Goal: Information Seeking & Learning: Learn about a topic

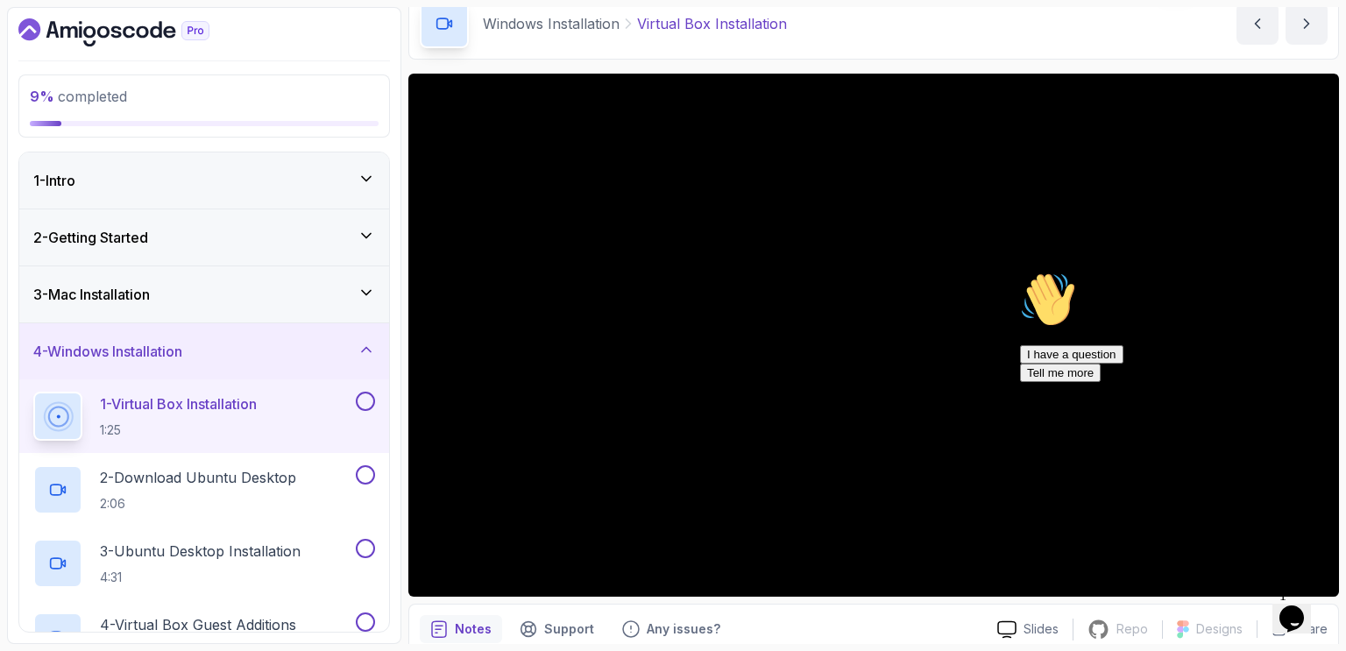
click at [130, 38] on icon "Dashboard" at bounding box center [113, 32] width 191 height 28
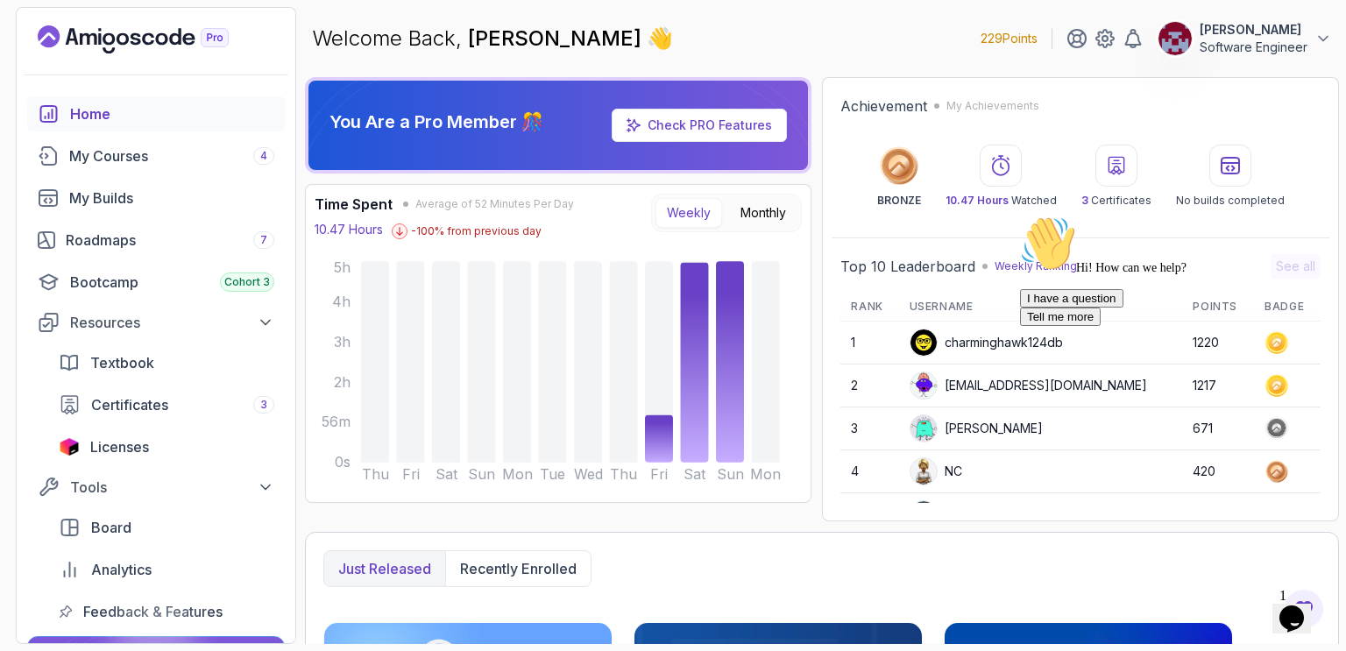
click at [1237, 31] on p "[PERSON_NAME]" at bounding box center [1253, 30] width 108 height 18
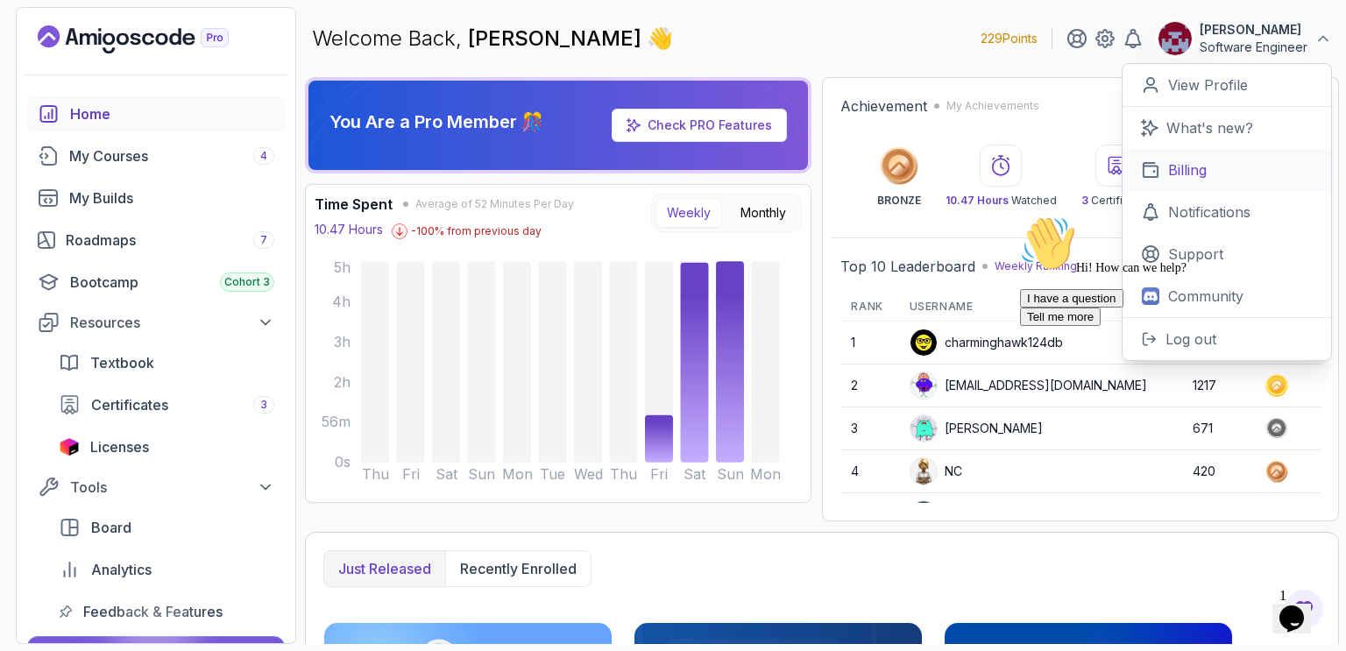
click at [1188, 168] on p "Billing" at bounding box center [1187, 169] width 39 height 21
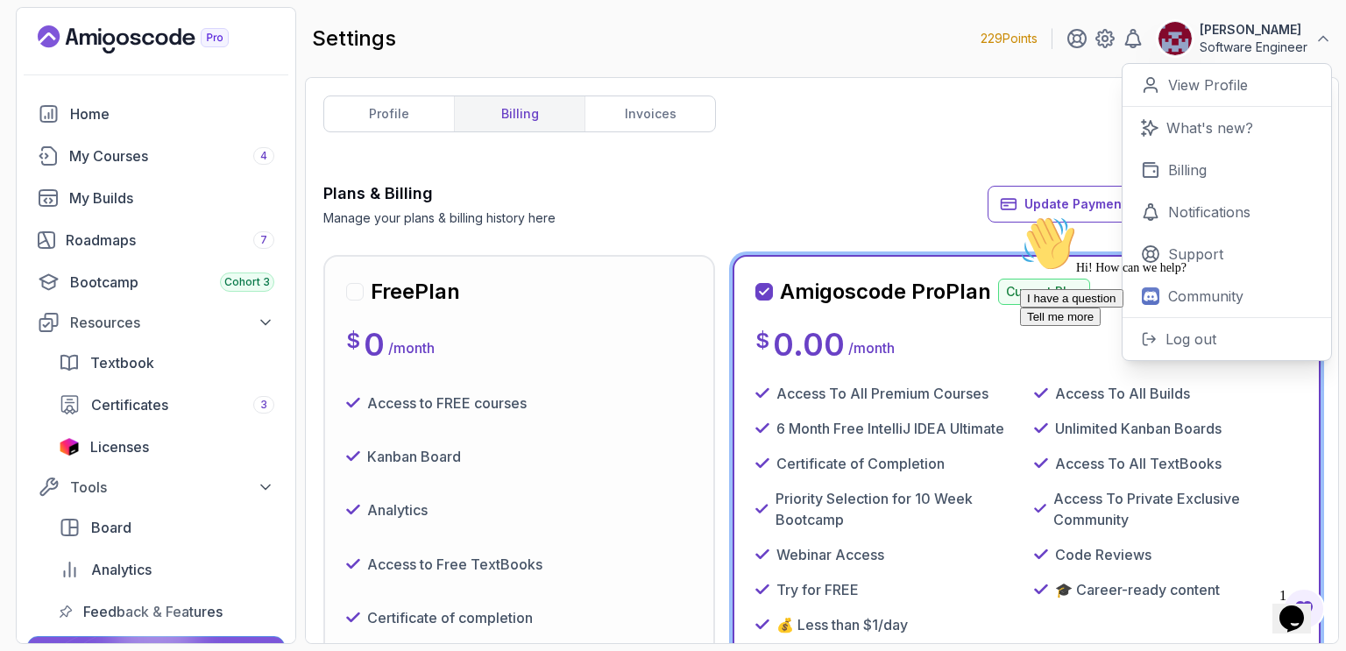
click at [859, 129] on div "profile billing invoices Plans & Billing Manage your plans & billing history he…" at bounding box center [821, 360] width 997 height 530
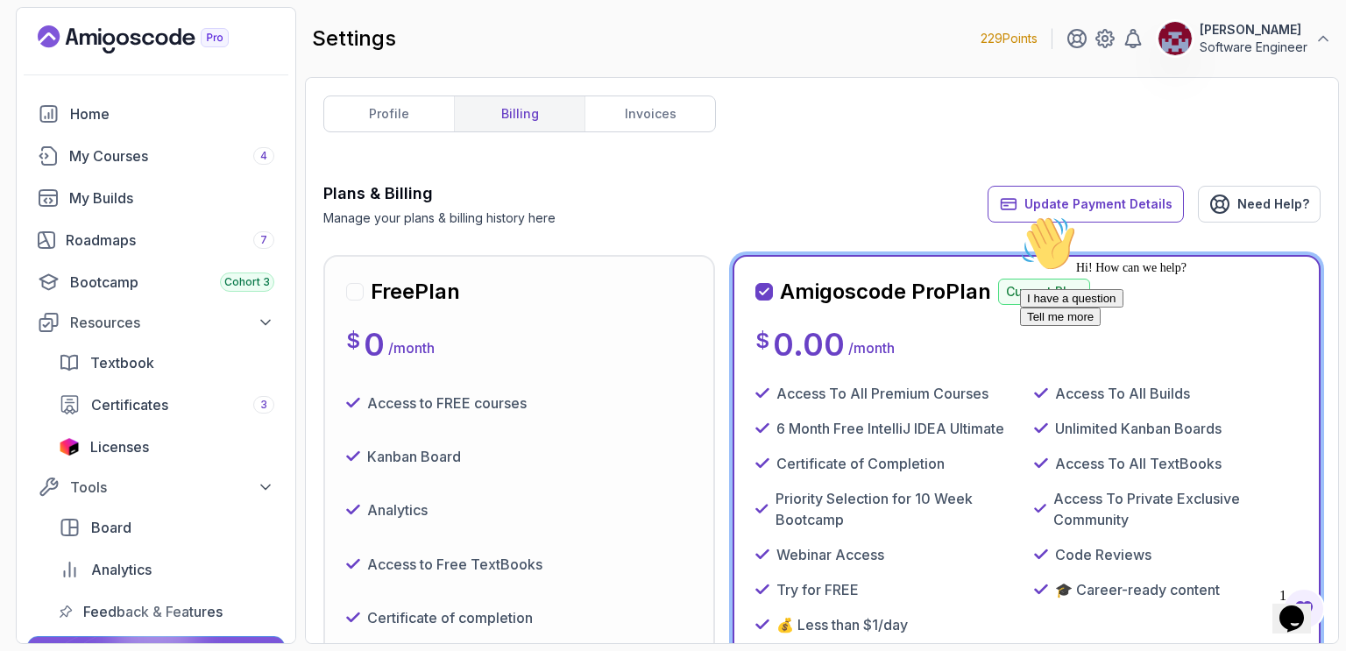
click at [1184, 171] on p "Billing" at bounding box center [1187, 169] width 39 height 21
click at [971, 118] on div "profile billing invoices Plans & Billing Manage your plans & billing history he…" at bounding box center [821, 360] width 997 height 530
click at [834, 344] on p "0.00" at bounding box center [809, 344] width 72 height 35
click at [630, 114] on link "invoices" at bounding box center [649, 113] width 131 height 35
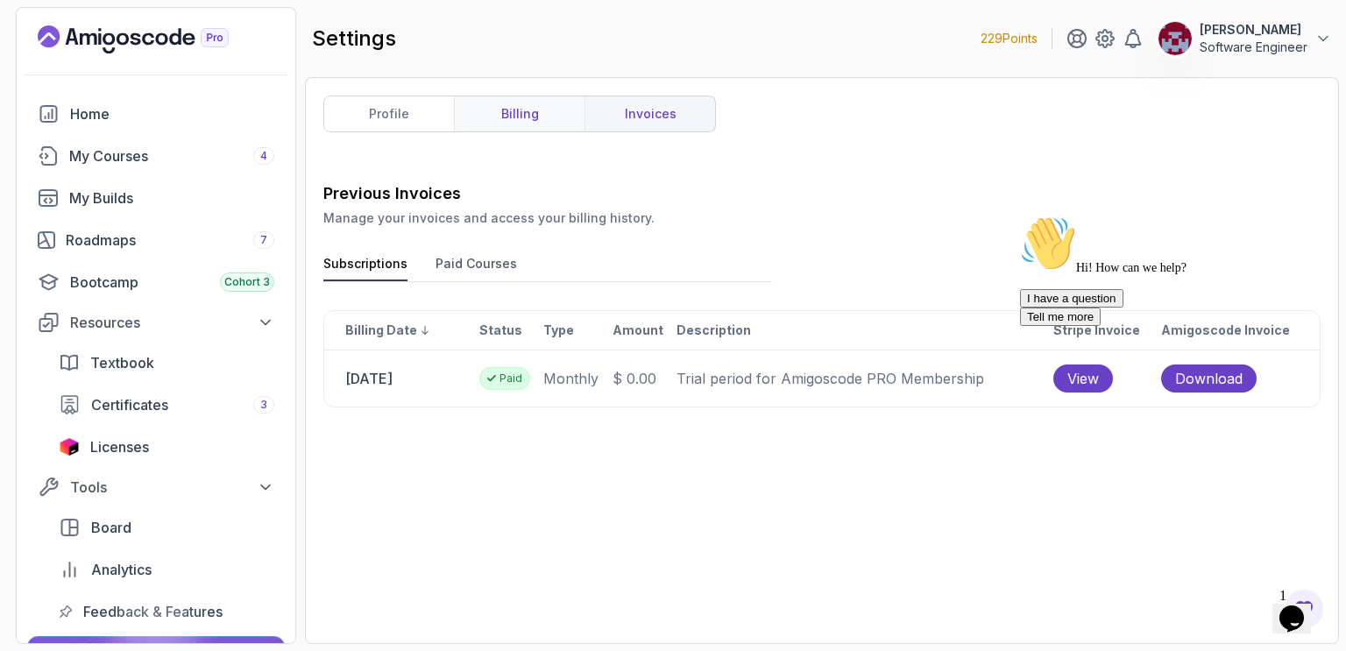
click at [516, 118] on link "billing" at bounding box center [519, 113] width 131 height 35
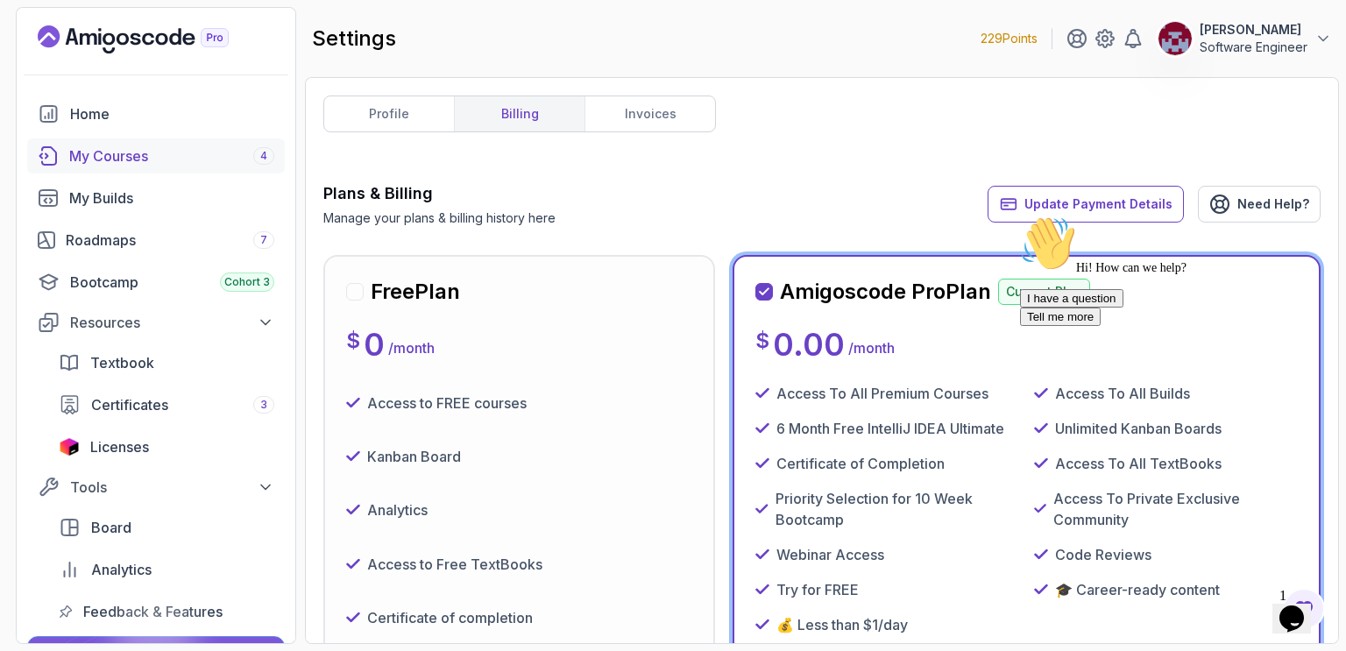
click at [130, 158] on div "My Courses 4" at bounding box center [171, 155] width 205 height 21
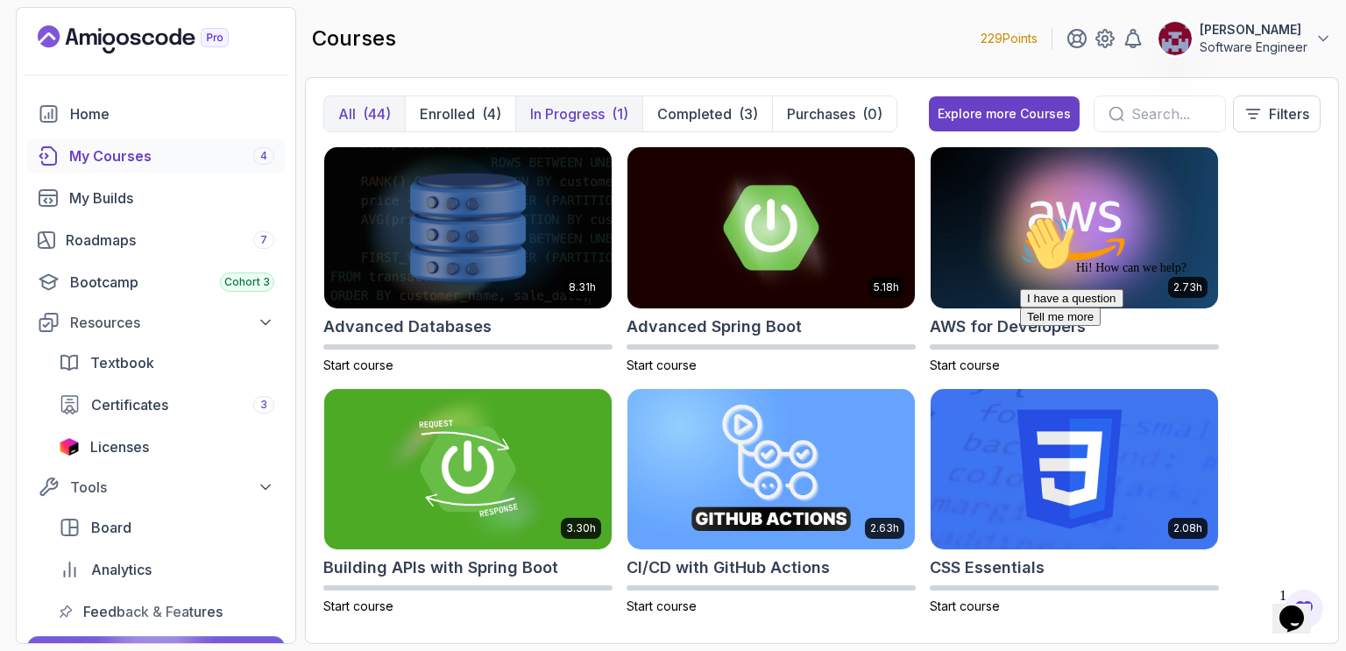
click at [580, 108] on p "In Progress" at bounding box center [567, 113] width 74 height 21
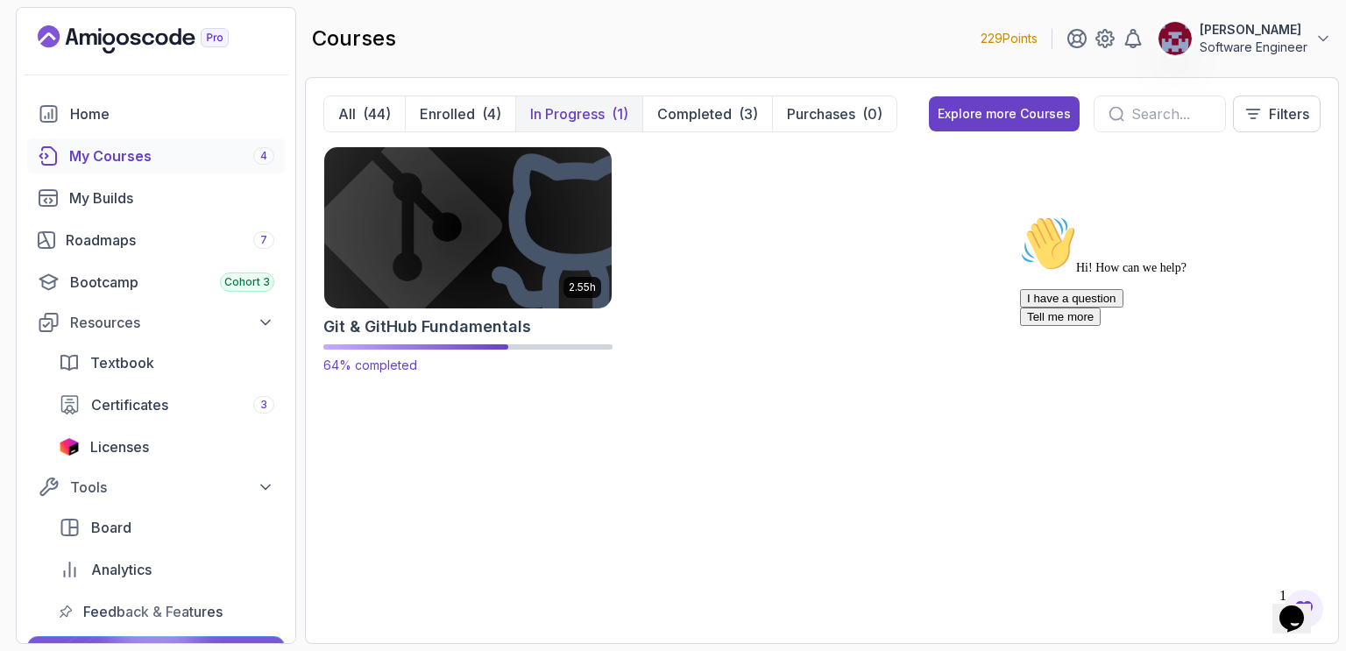
click at [501, 213] on img at bounding box center [467, 227] width 301 height 169
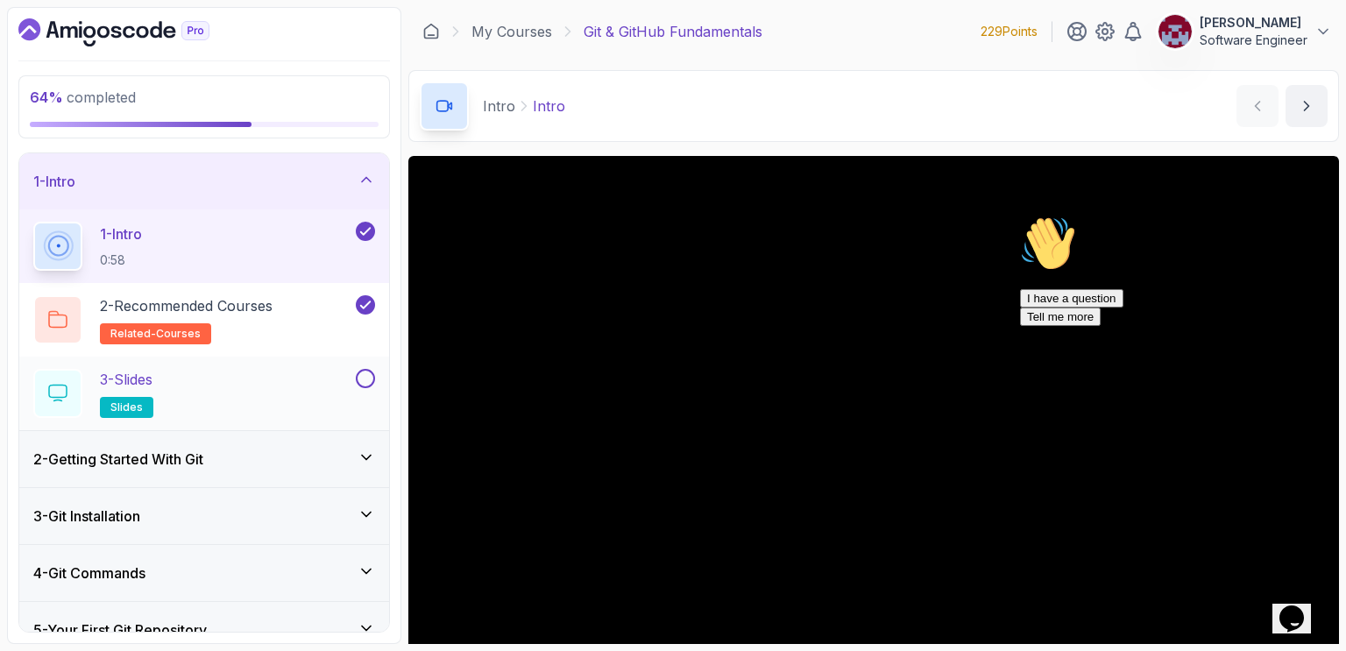
click at [369, 376] on button at bounding box center [365, 378] width 19 height 19
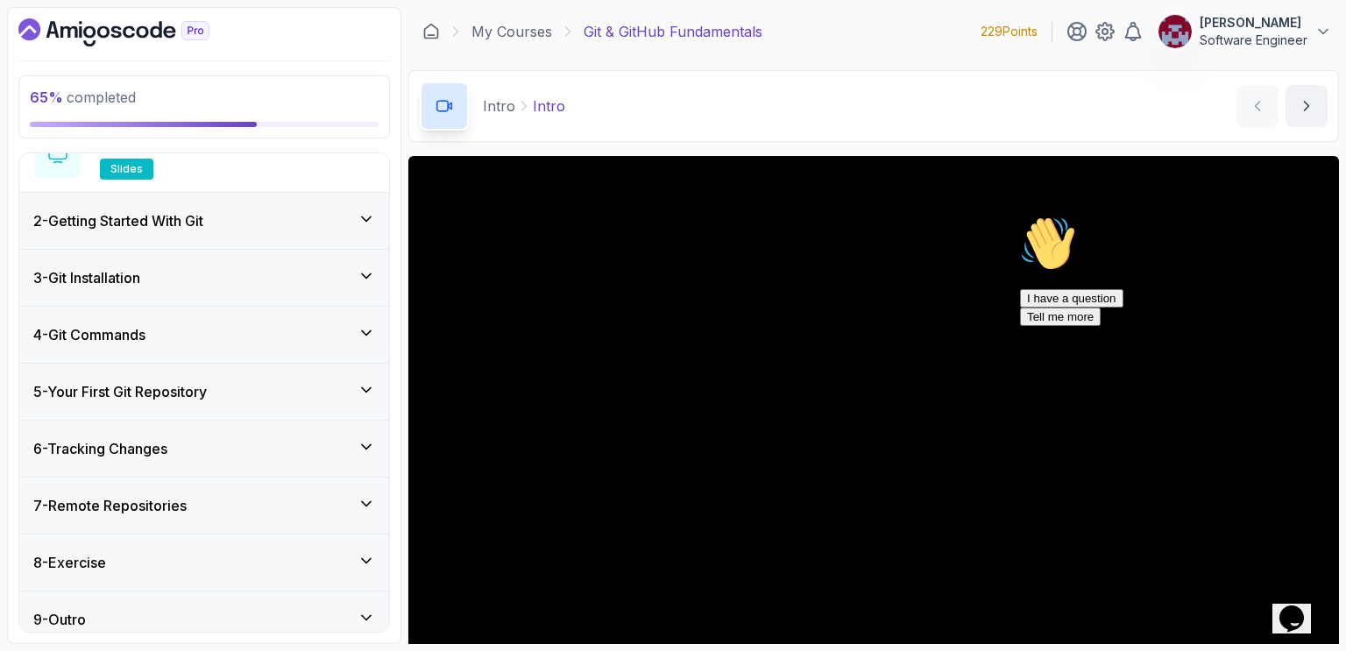
scroll to position [251, 0]
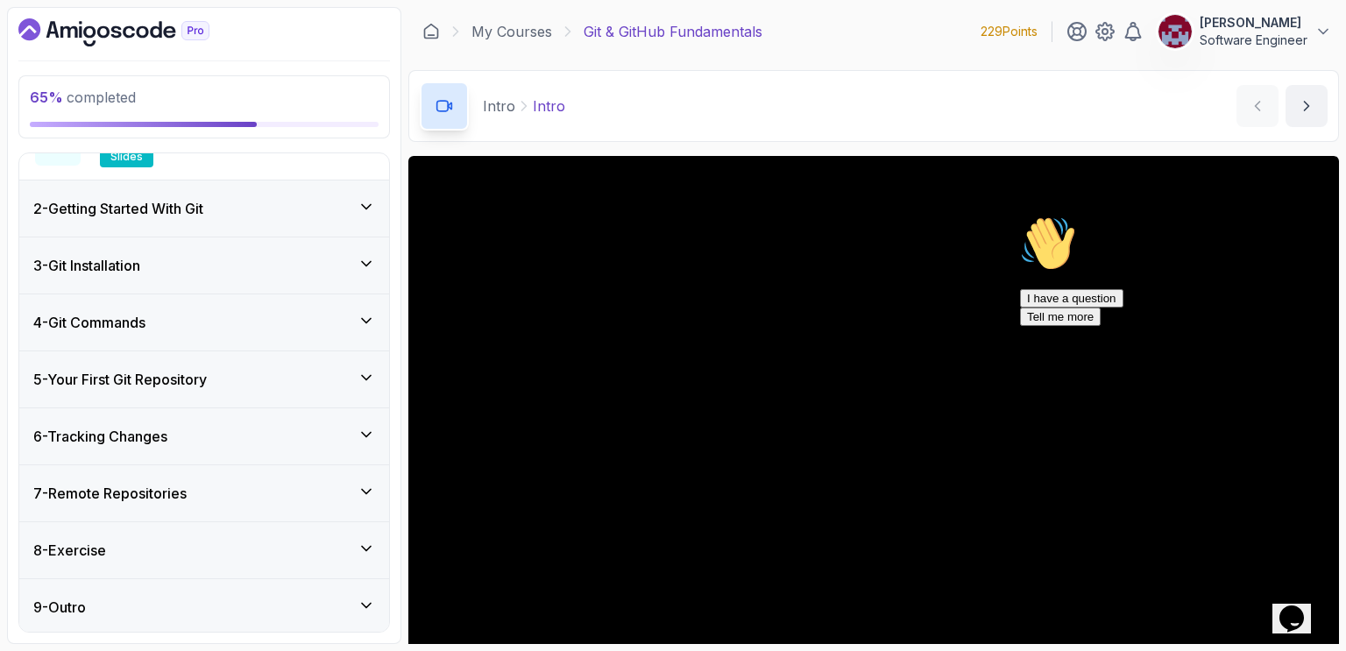
click at [374, 427] on icon at bounding box center [366, 435] width 18 height 18
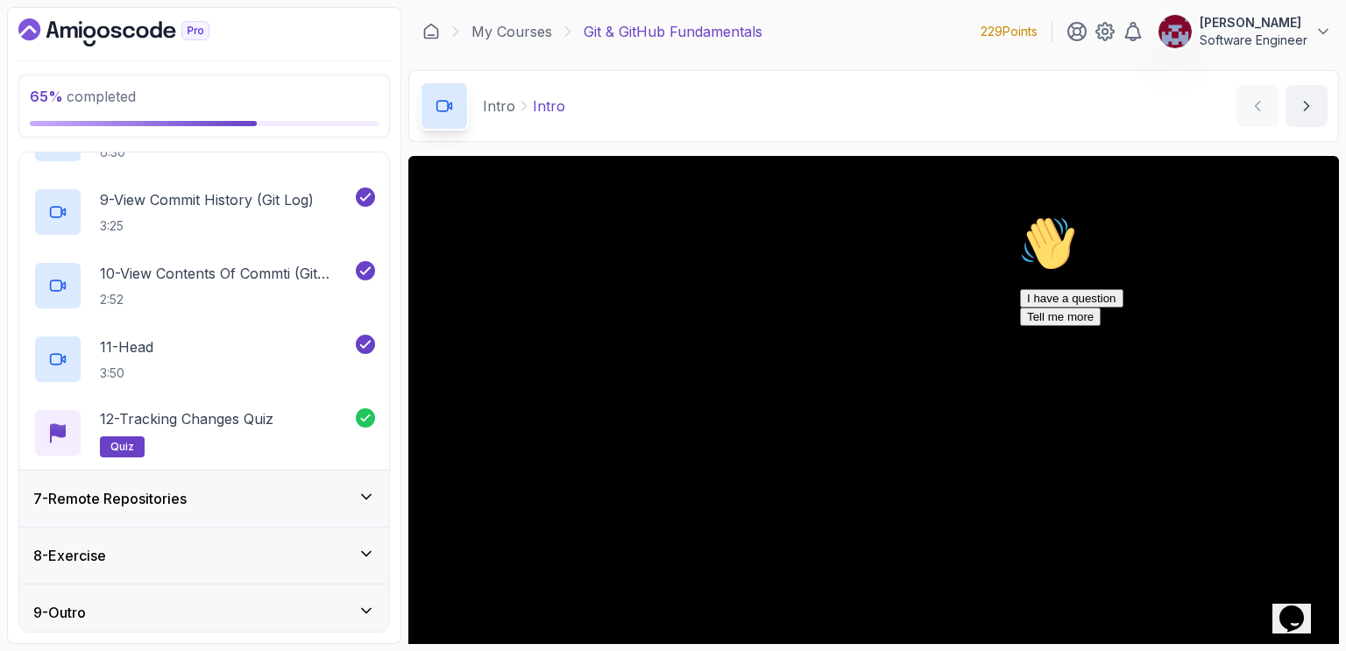
scroll to position [913, 0]
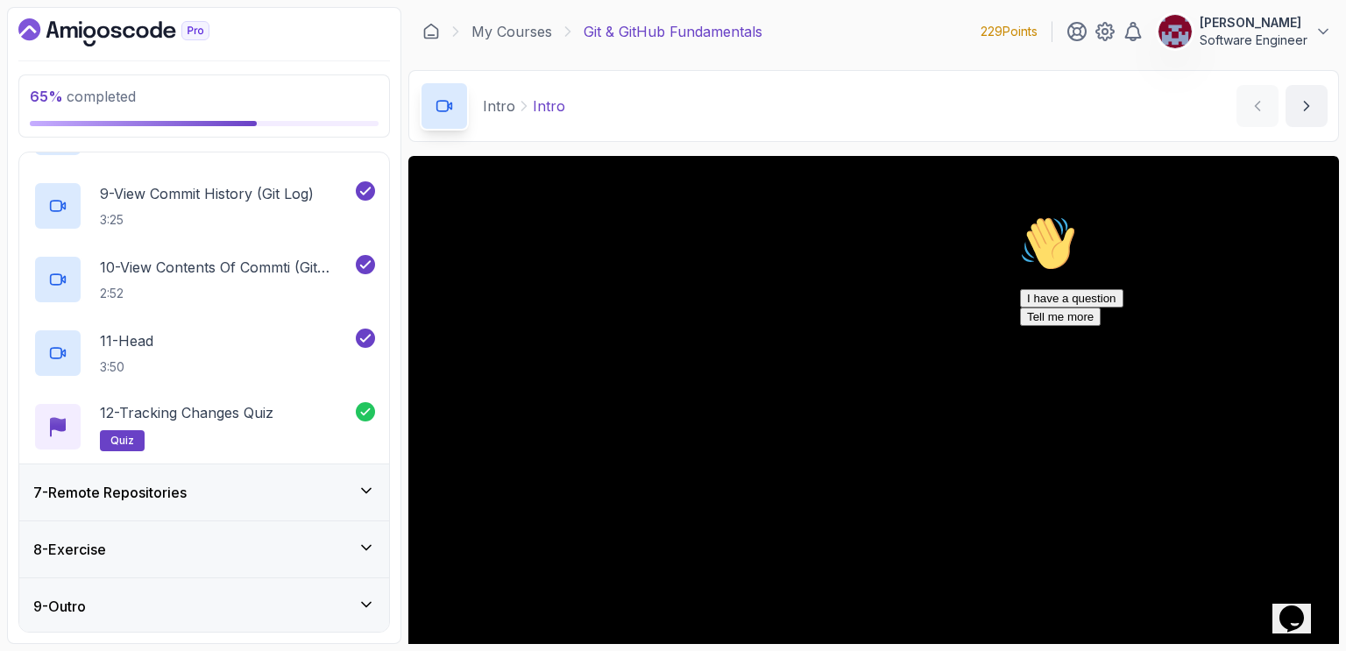
click at [368, 483] on icon at bounding box center [366, 491] width 18 height 18
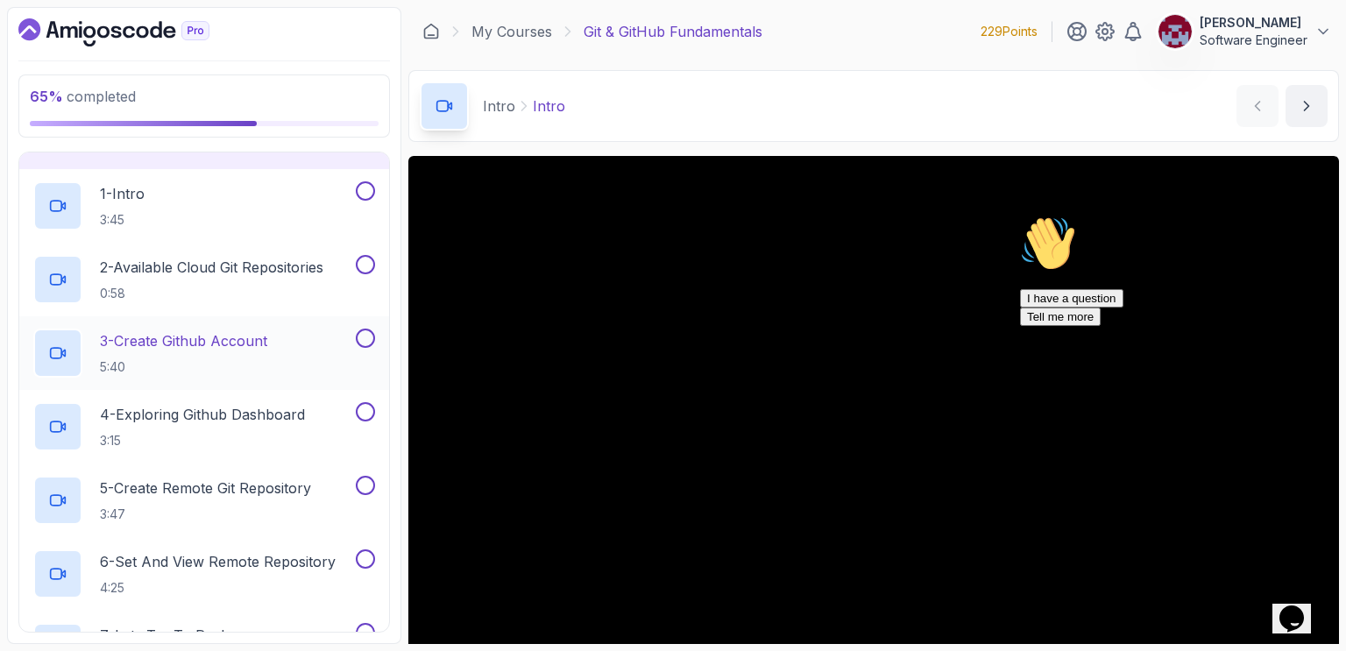
scroll to position [293, 0]
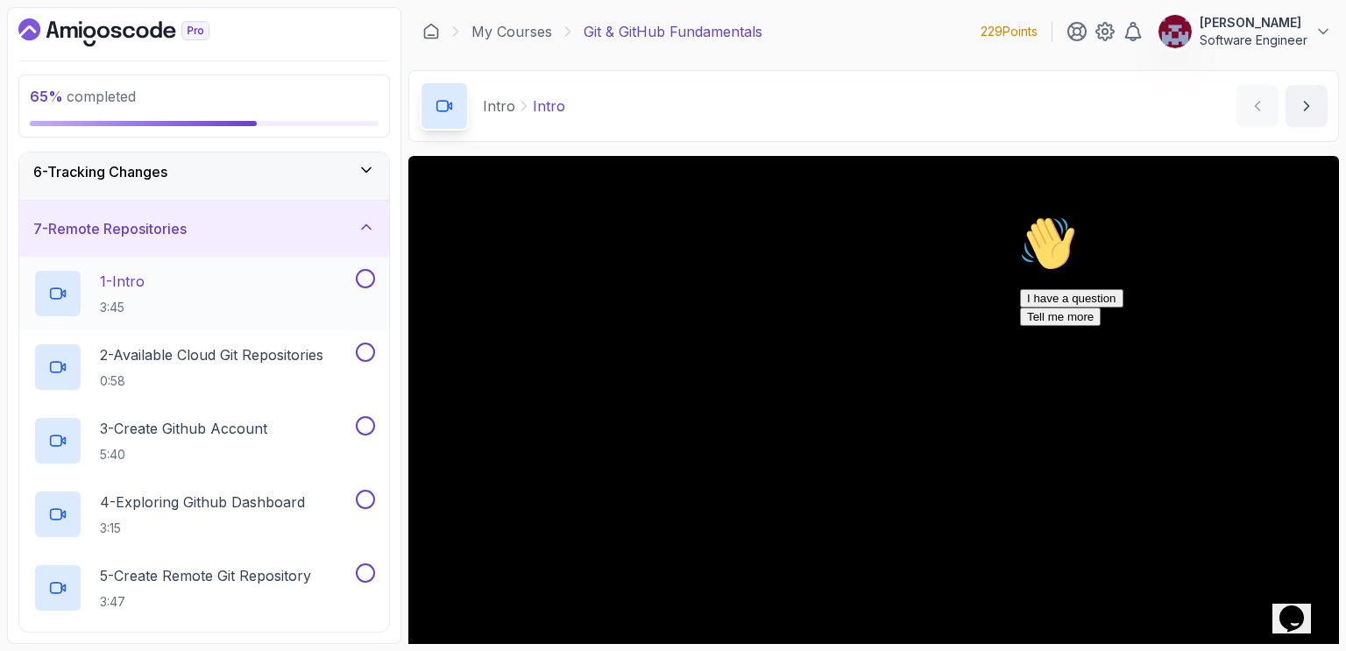
click at [195, 299] on div "1 - Intro 3:45" at bounding box center [192, 293] width 319 height 49
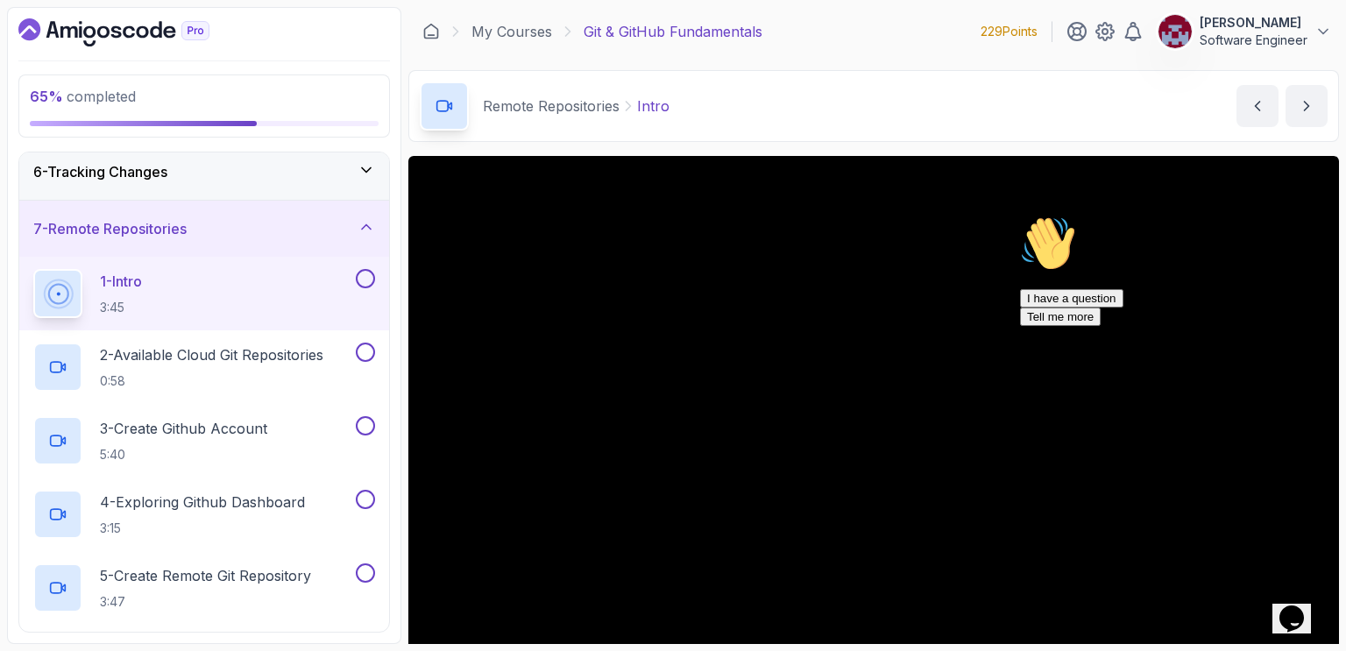
click at [1020, 216] on icon "Chat attention grabber" at bounding box center [1020, 216] width 0 height 0
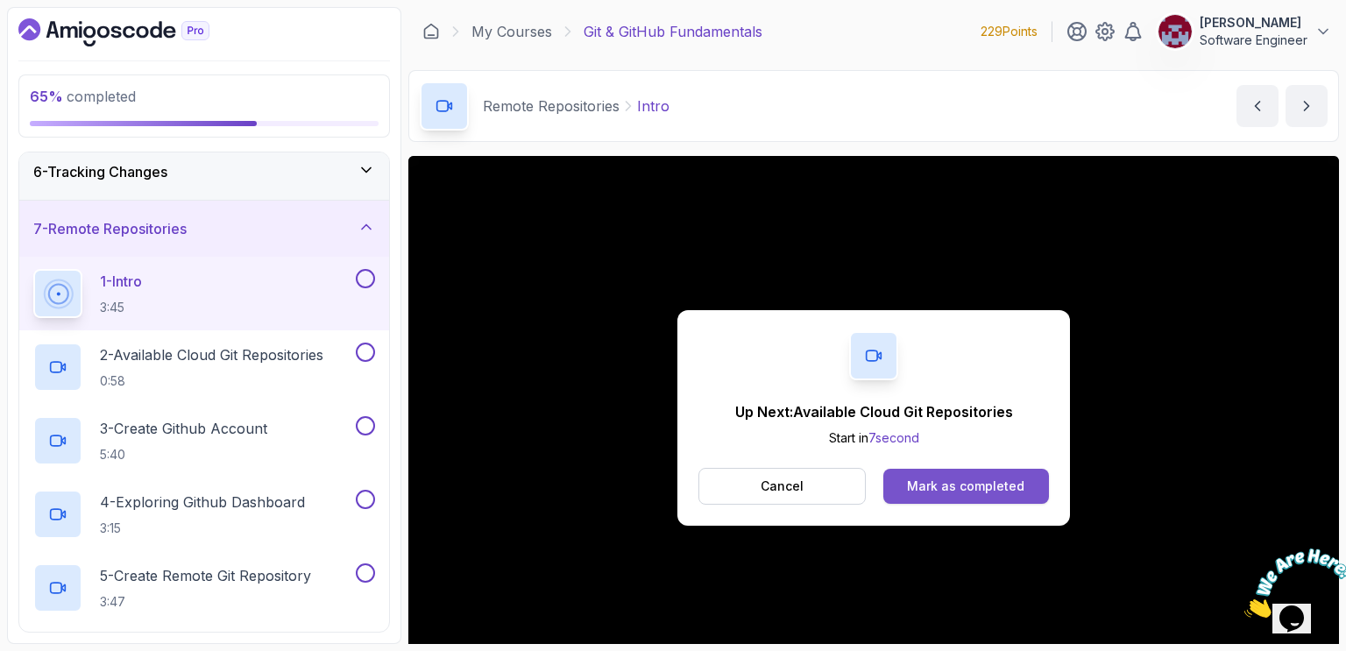
click at [966, 482] on div "Mark as completed" at bounding box center [965, 486] width 117 height 18
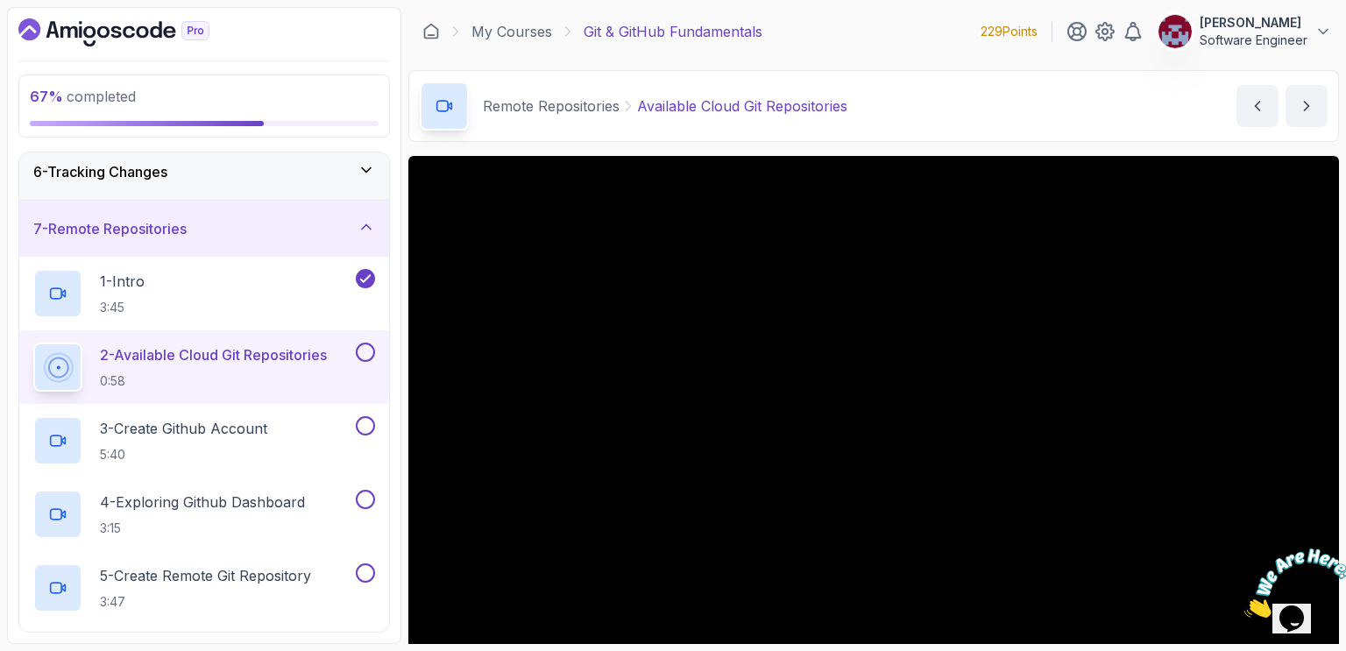
click at [1016, 108] on div "Remote Repositories Available Cloud Git Repositories Available Cloud Git Reposi…" at bounding box center [873, 106] width 930 height 72
click at [1244, 605] on icon "Close" at bounding box center [1244, 612] width 0 height 15
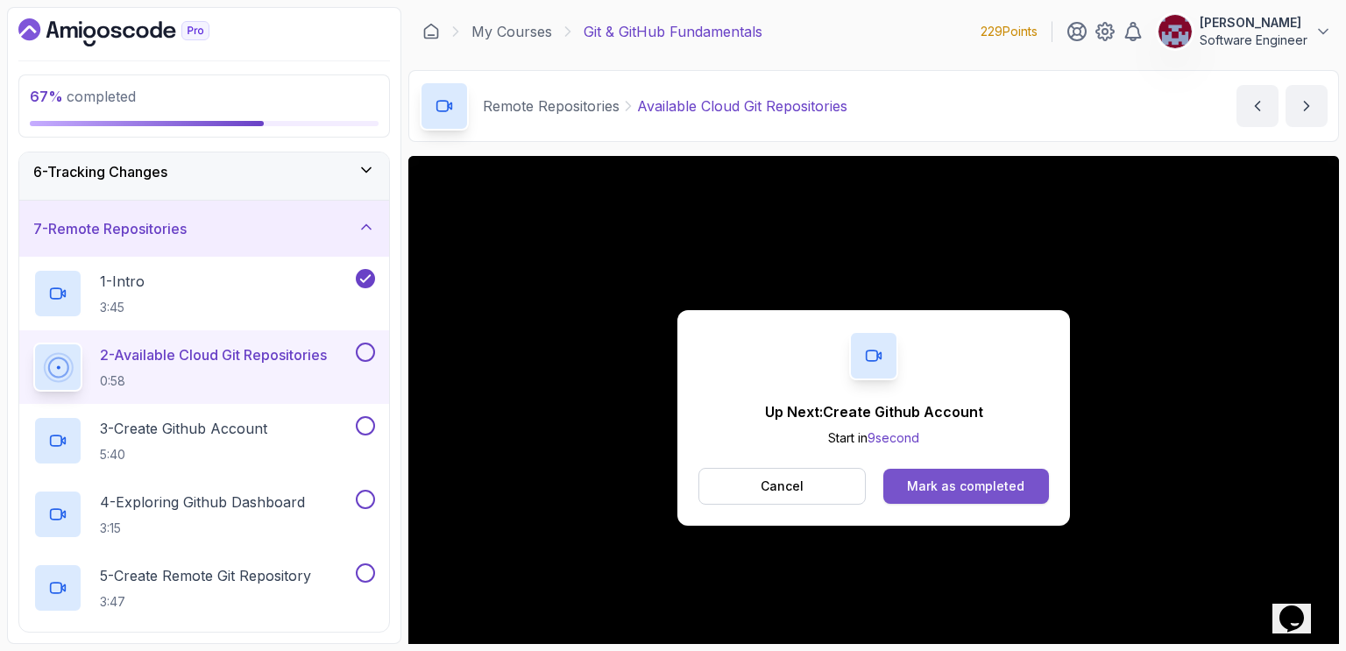
click at [948, 491] on div "Mark as completed" at bounding box center [965, 486] width 117 height 18
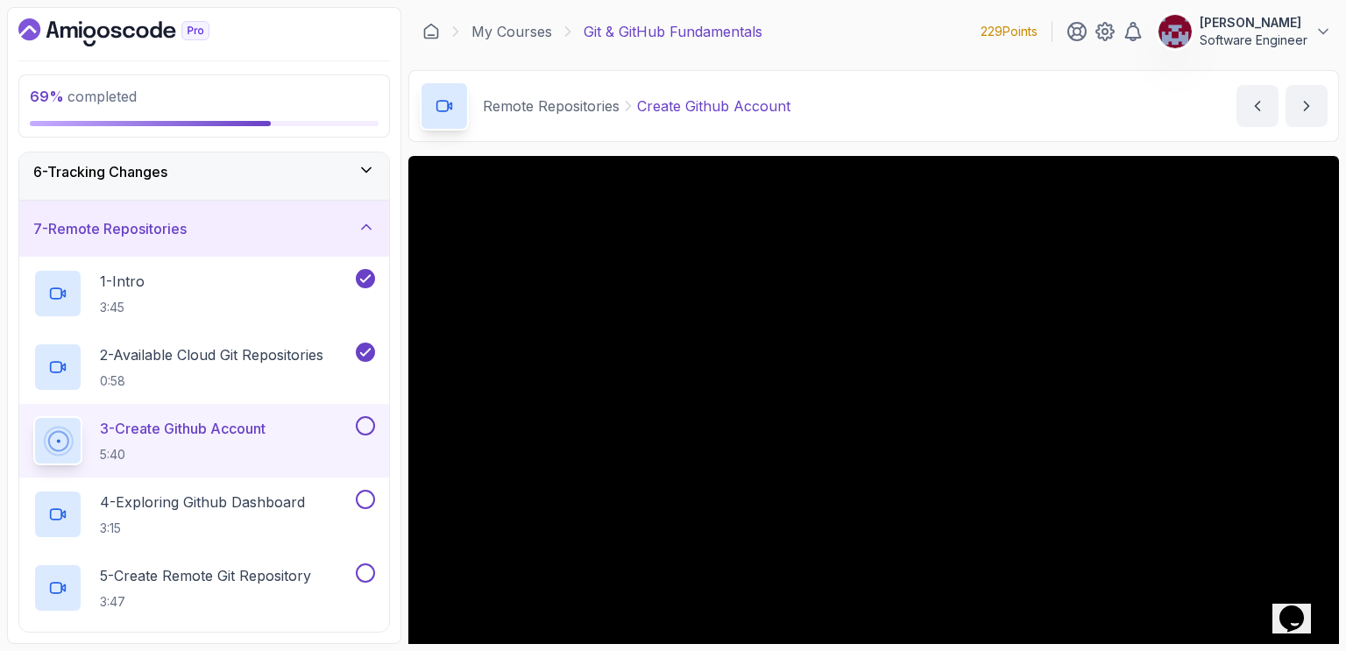
click at [1007, 94] on div "Remote Repositories Create Github Account Create Github Account by [PERSON_NAME]" at bounding box center [873, 106] width 930 height 72
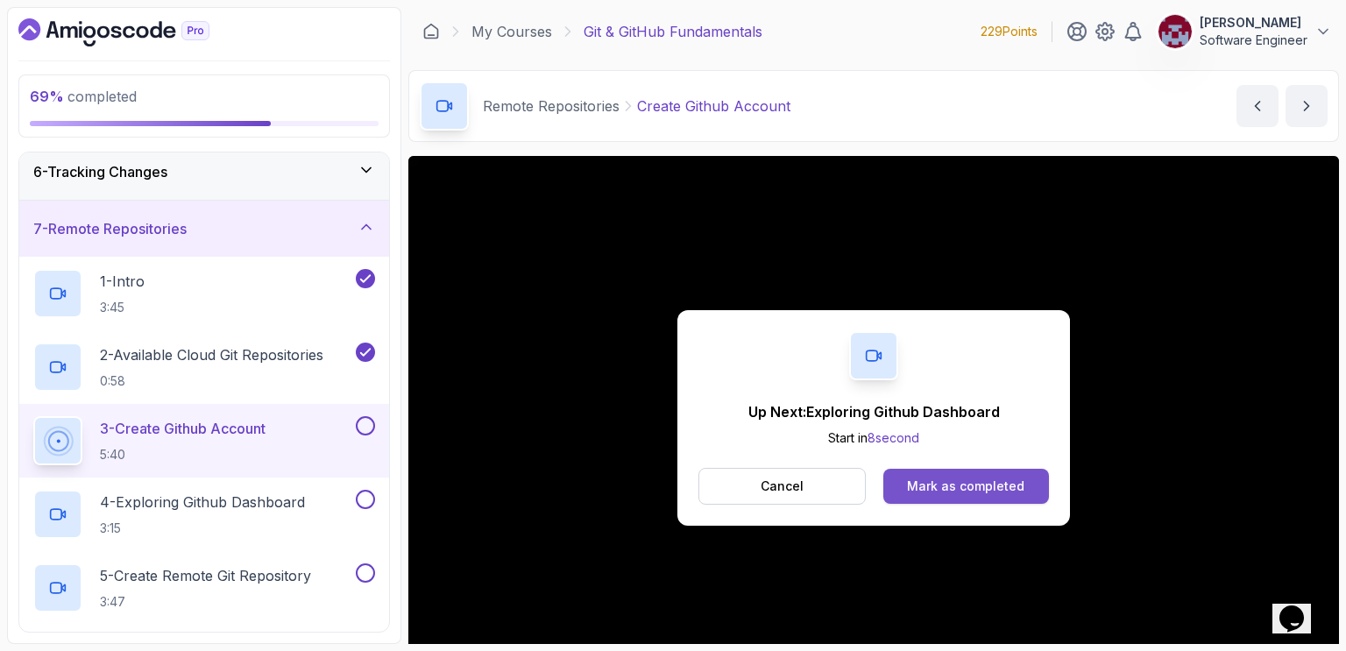
click at [977, 482] on div "Mark as completed" at bounding box center [965, 486] width 117 height 18
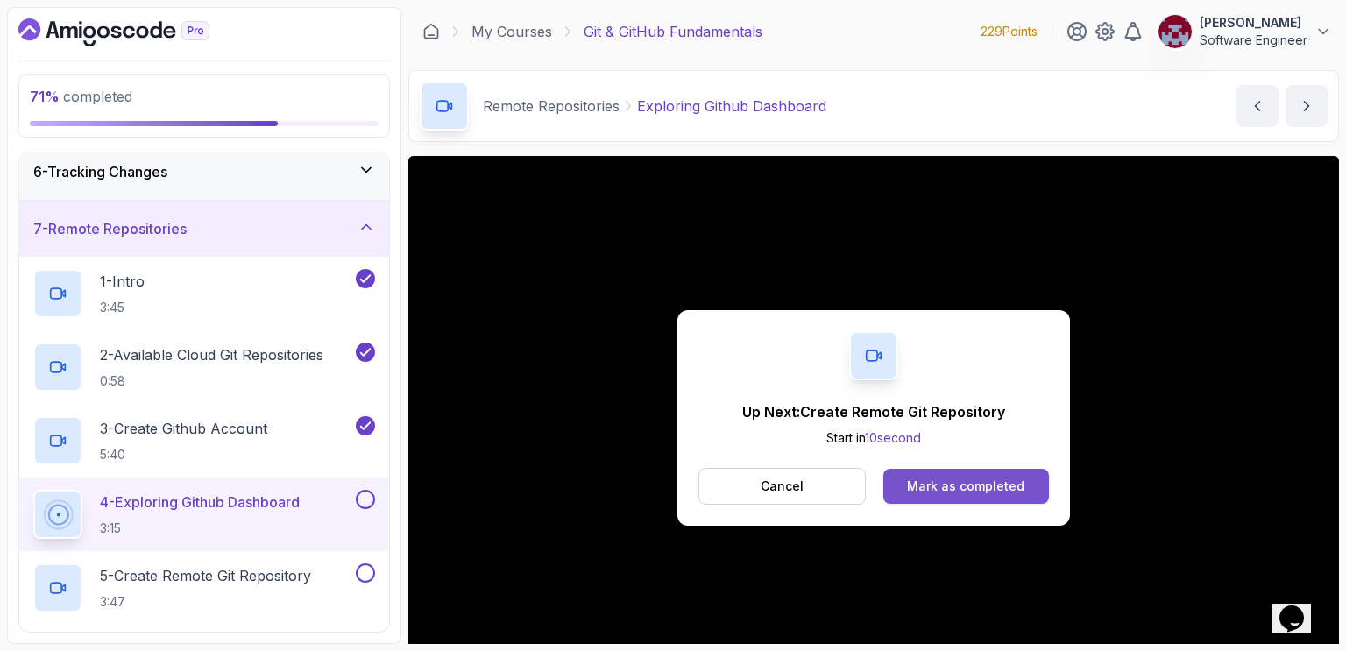
click at [988, 488] on div "Mark as completed" at bounding box center [965, 486] width 117 height 18
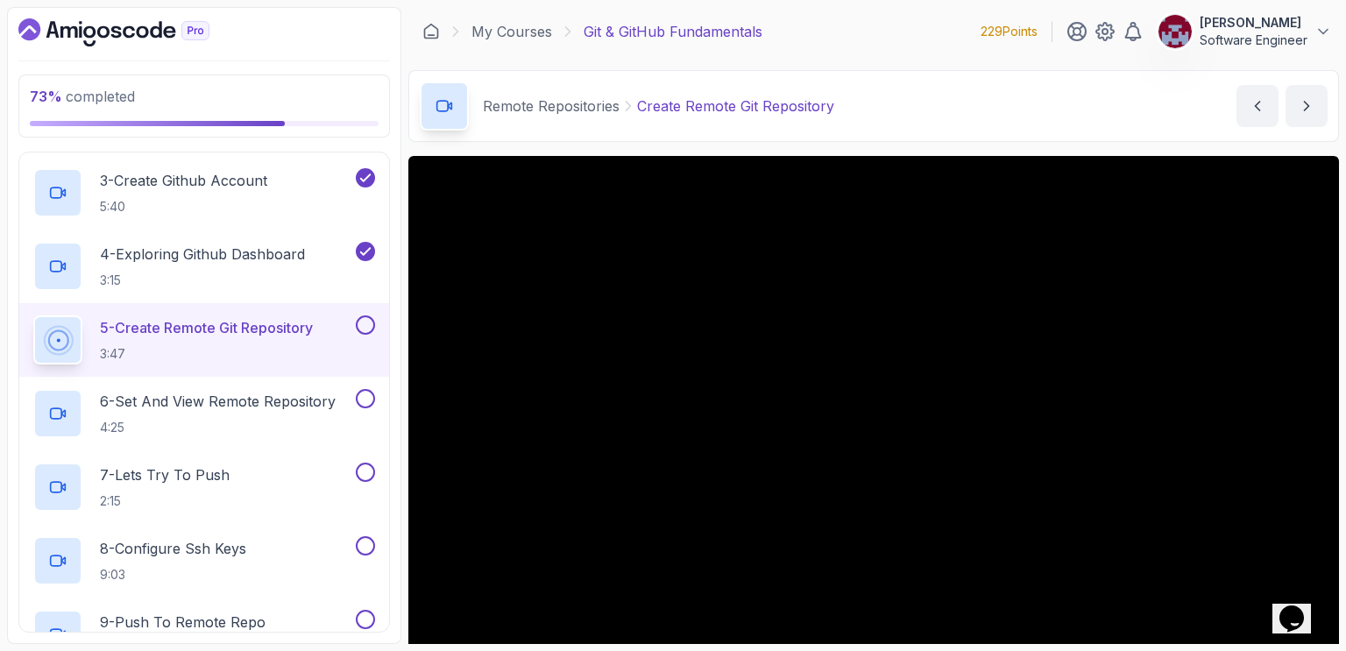
scroll to position [556, 0]
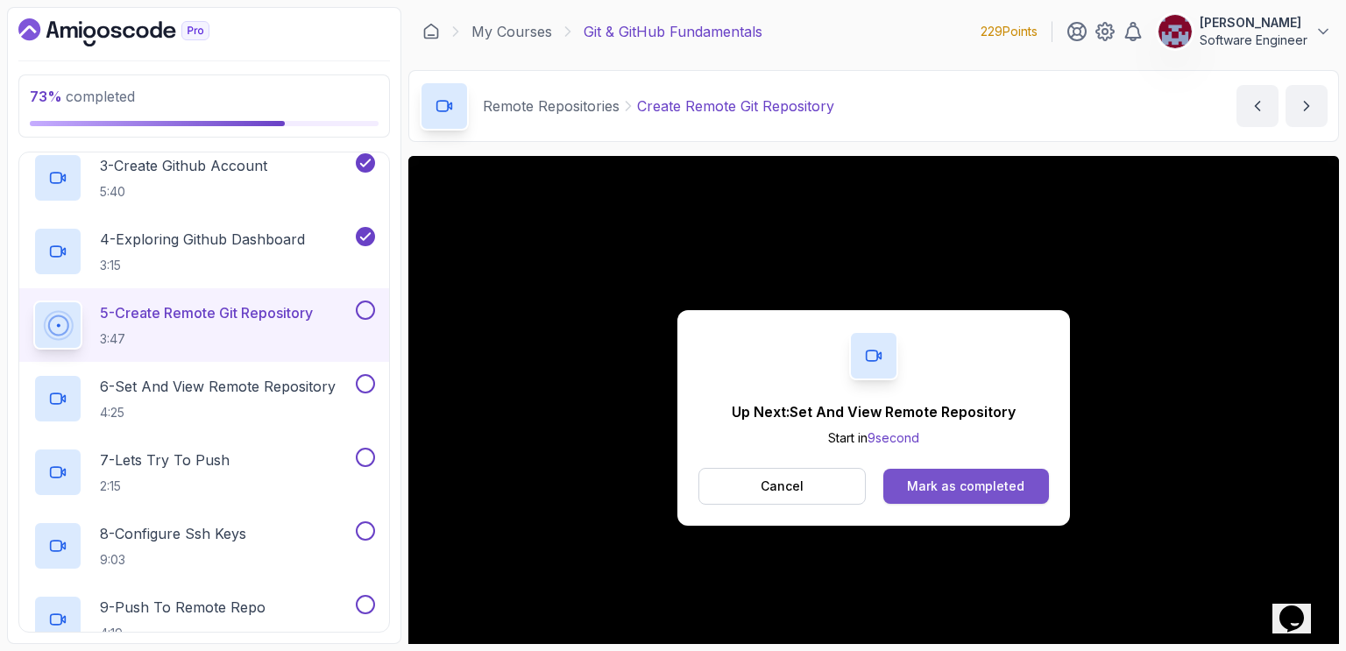
click at [991, 491] on div "Mark as completed" at bounding box center [965, 486] width 117 height 18
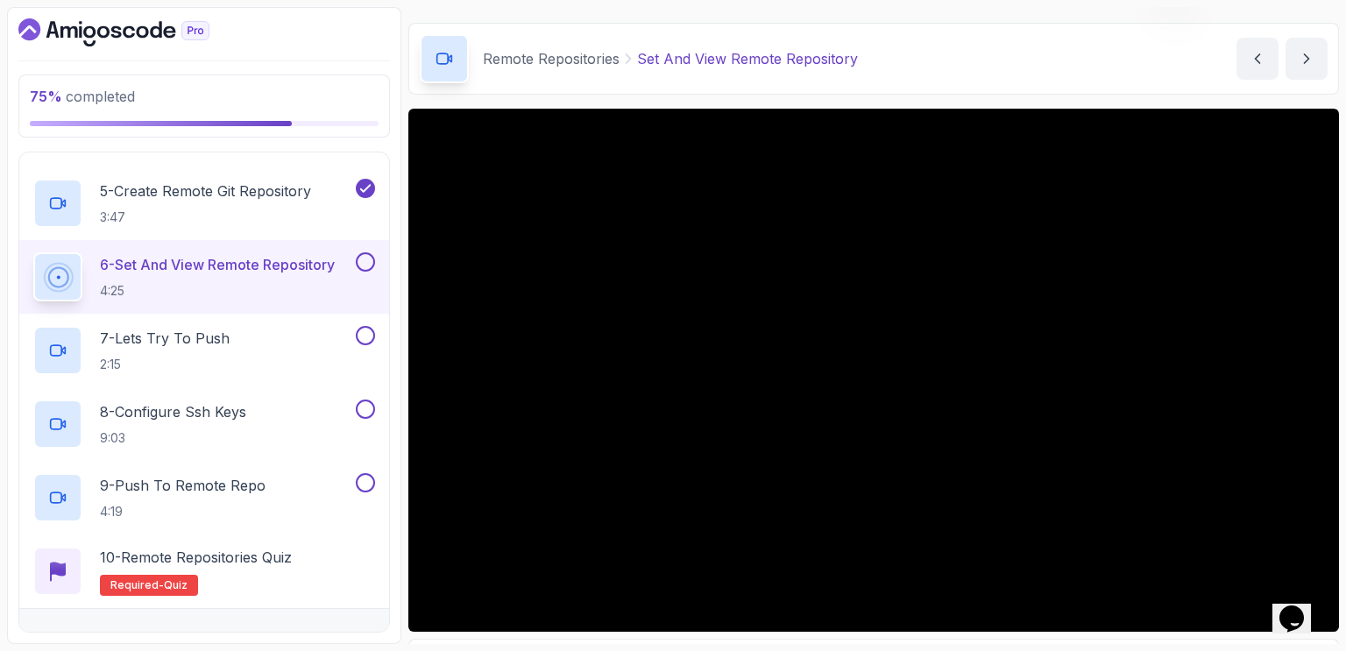
scroll to position [88, 0]
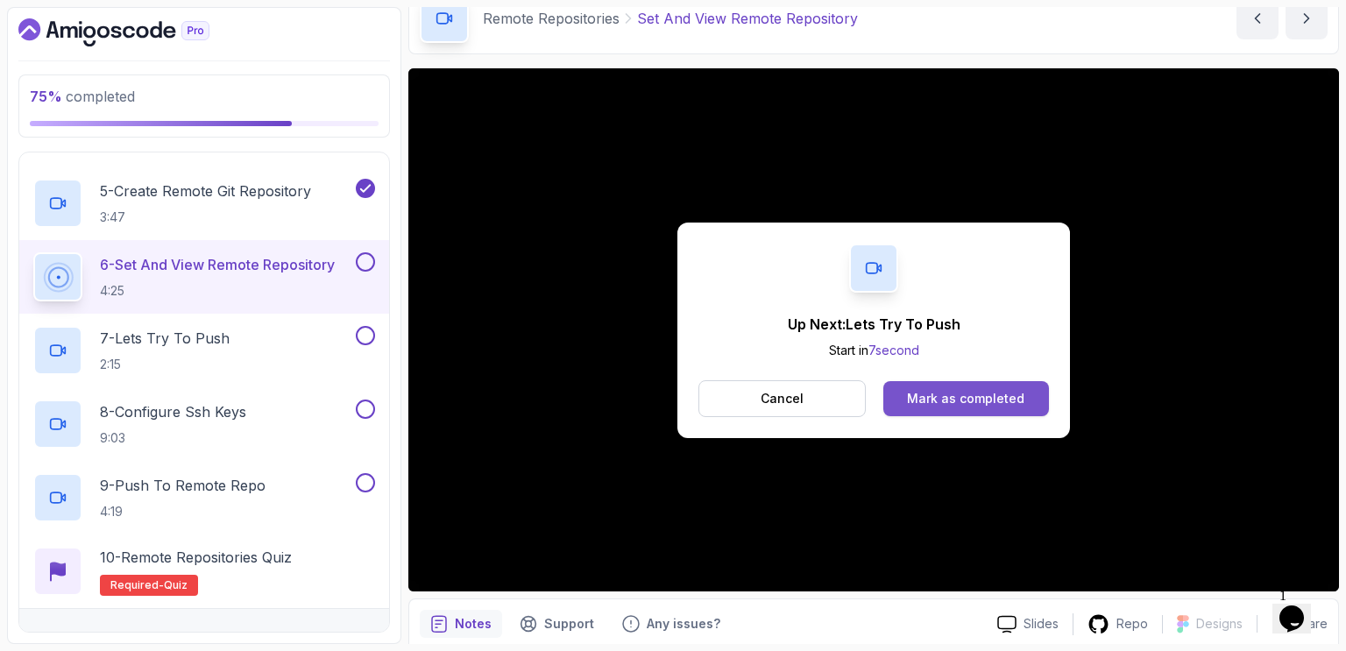
click at [930, 394] on div "Mark as completed" at bounding box center [965, 399] width 117 height 18
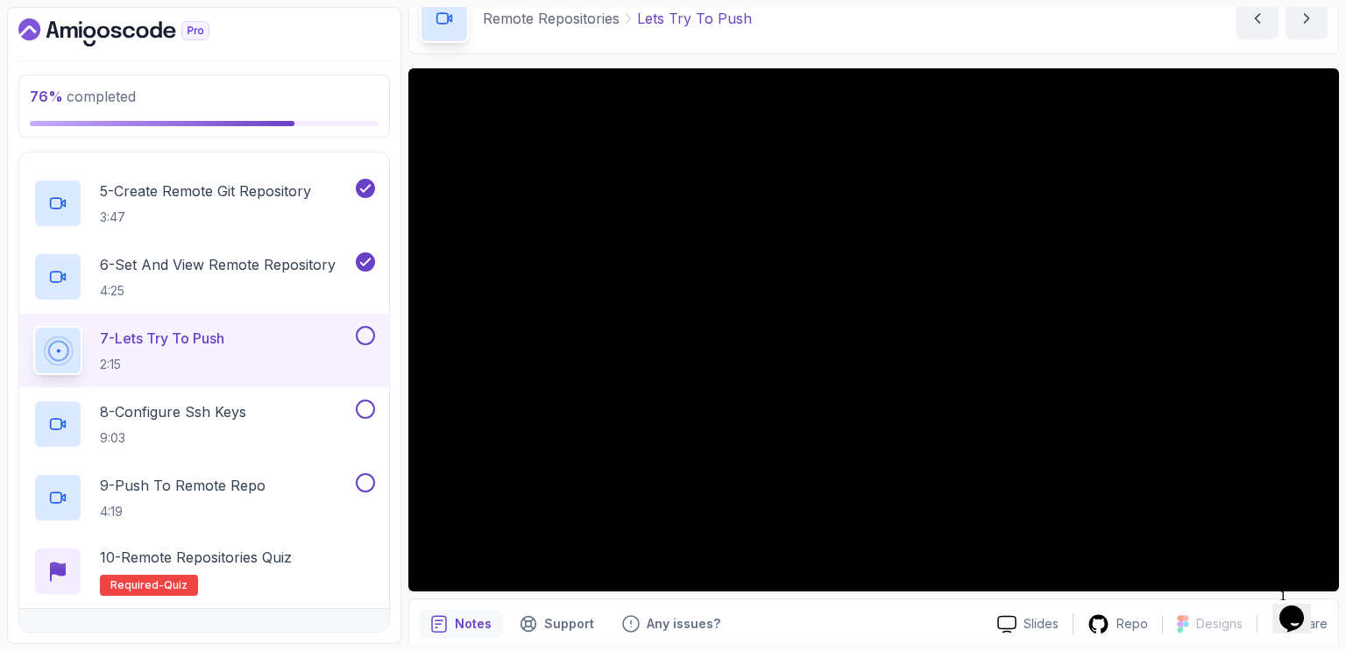
click at [394, 265] on div "76 % completed 1 - Intro 2 - Getting Started With Git 3 - Git Installation 4 - …" at bounding box center [204, 325] width 394 height 637
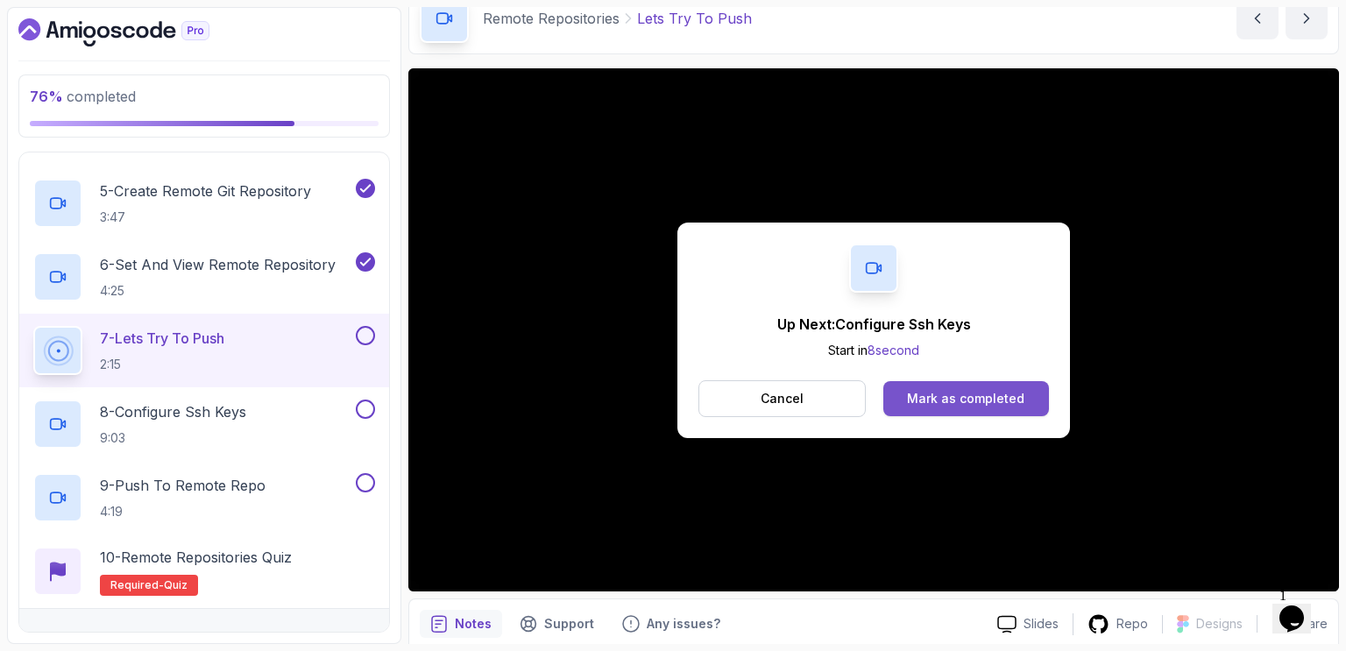
click at [946, 399] on div "Mark as completed" at bounding box center [965, 399] width 117 height 18
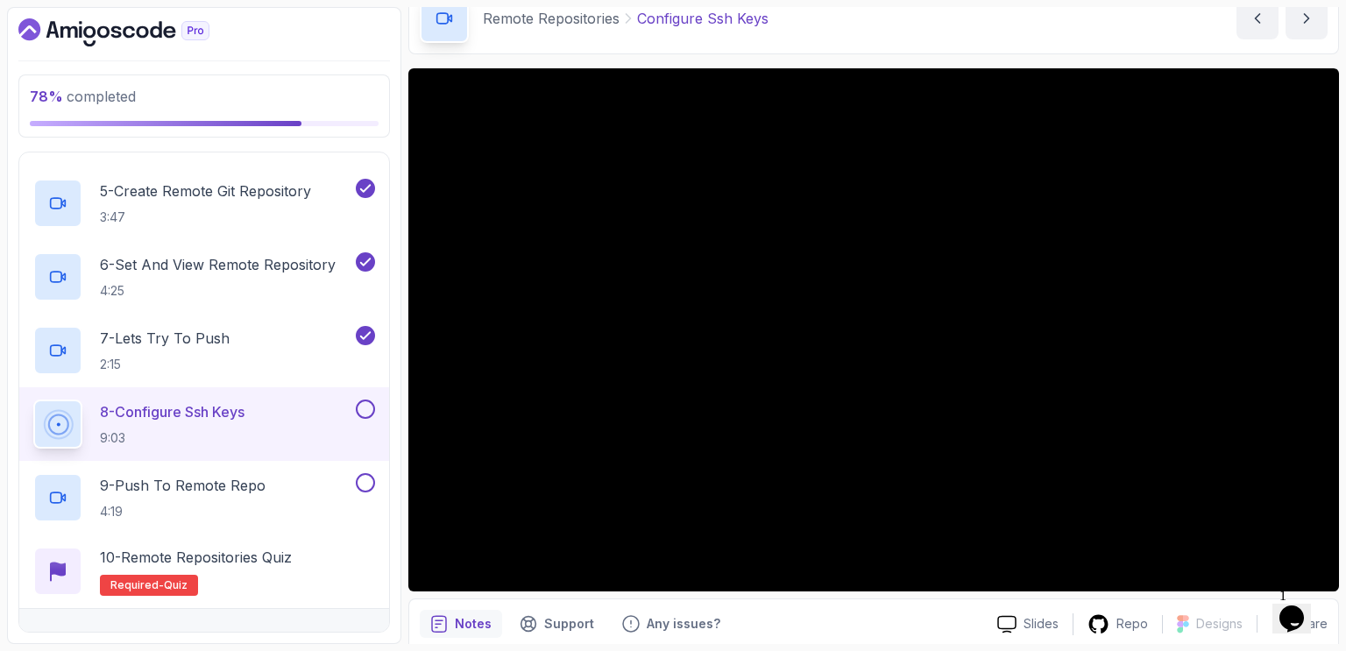
click at [1109, 38] on div "Remote Repositories Configure Ssh Keys Configure Ssh Keys by [PERSON_NAME]" at bounding box center [873, 18] width 930 height 72
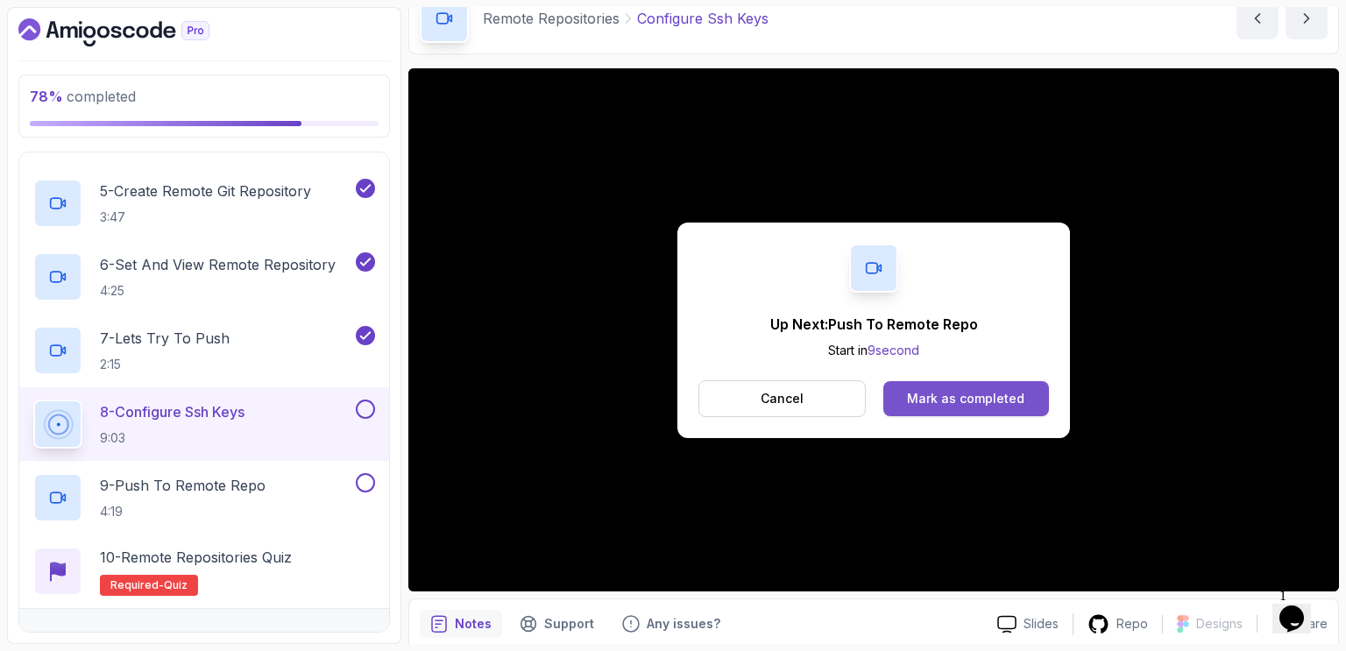
click at [956, 403] on div "Mark as completed" at bounding box center [965, 399] width 117 height 18
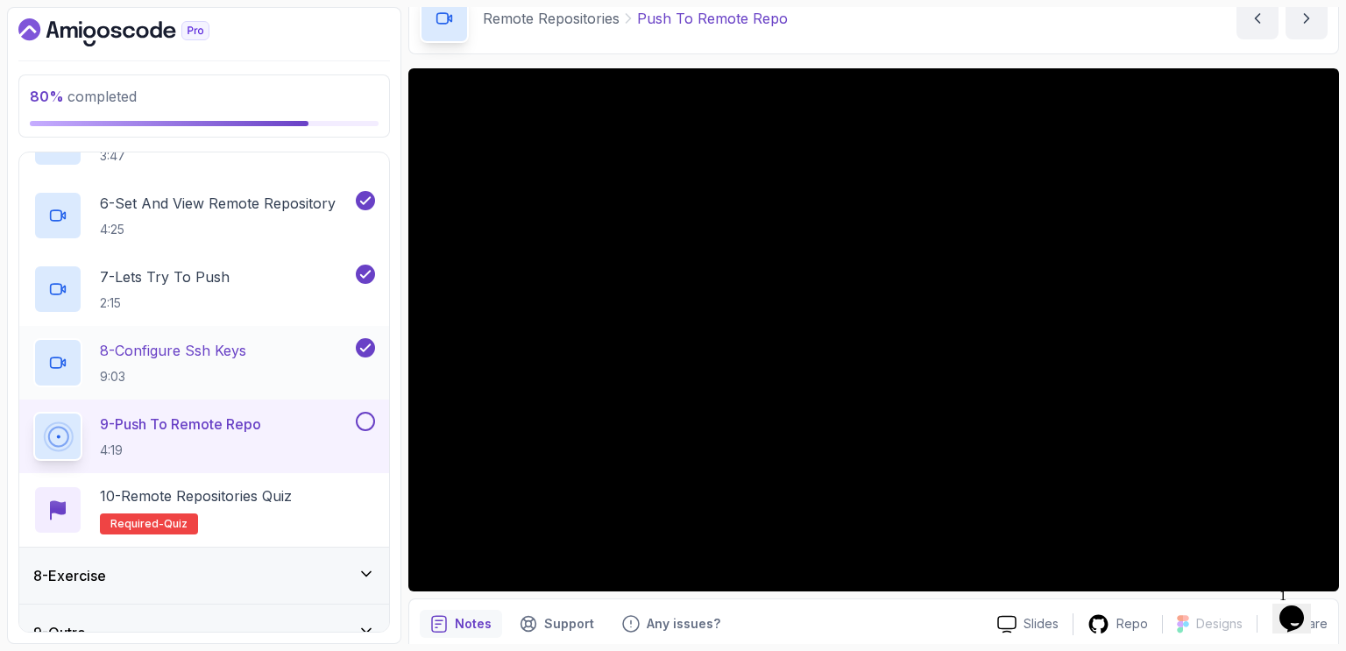
scroll to position [766, 0]
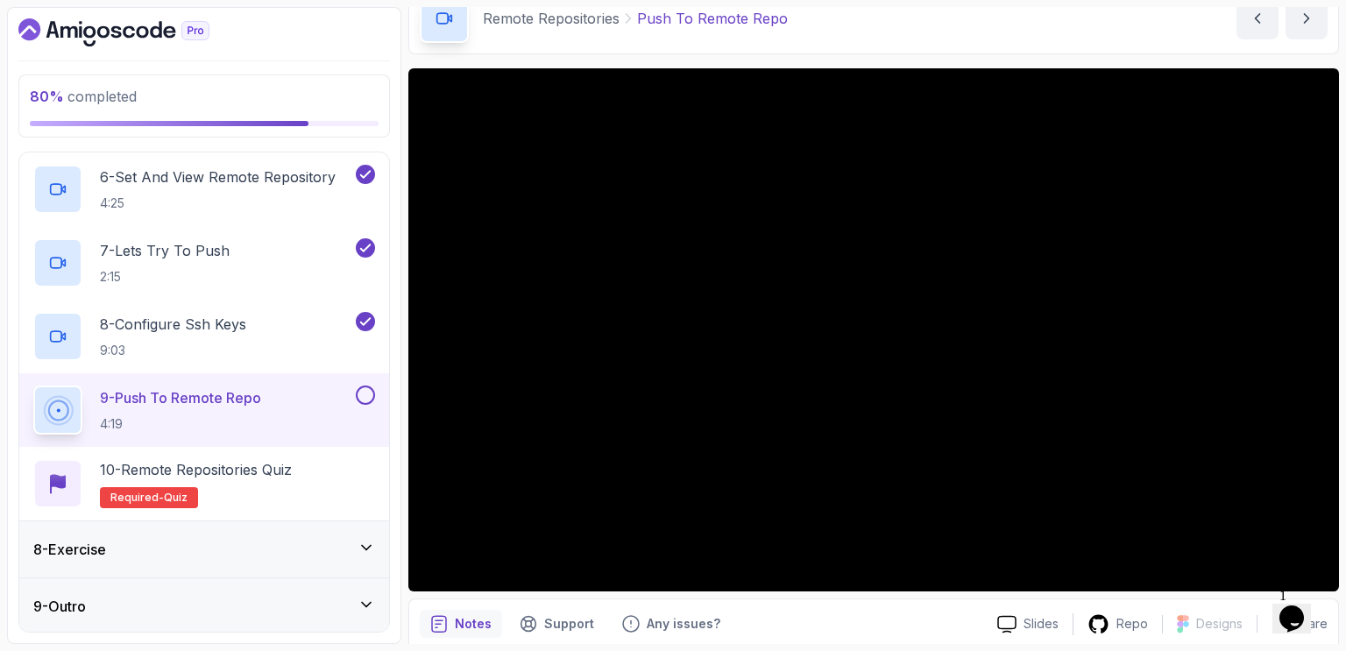
click at [995, 27] on div "Remote Repositories Push To Remote Repo Push To Remote Repo by [PERSON_NAME]" at bounding box center [873, 18] width 930 height 72
click at [406, 40] on div "80 % completed 1 - Intro 2 - Getting Started With Git 3 - Git Installation 4 - …" at bounding box center [673, 325] width 1332 height 637
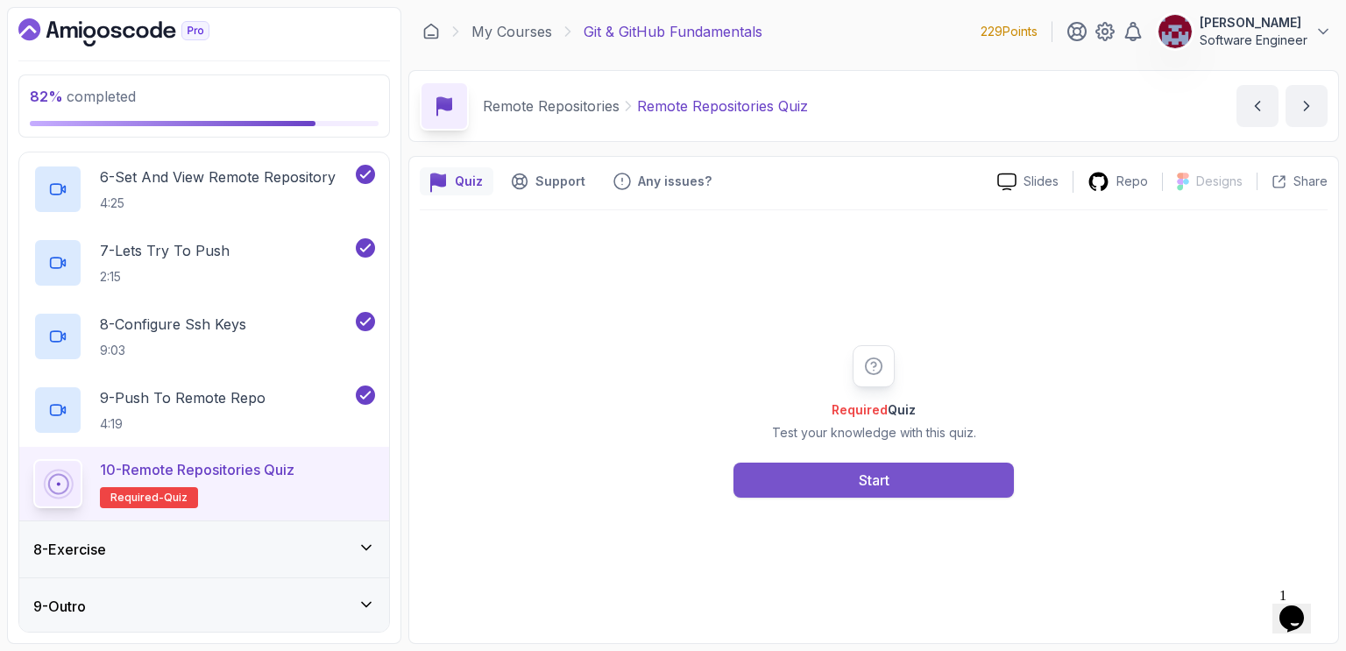
click at [894, 477] on button "Start" at bounding box center [873, 480] width 280 height 35
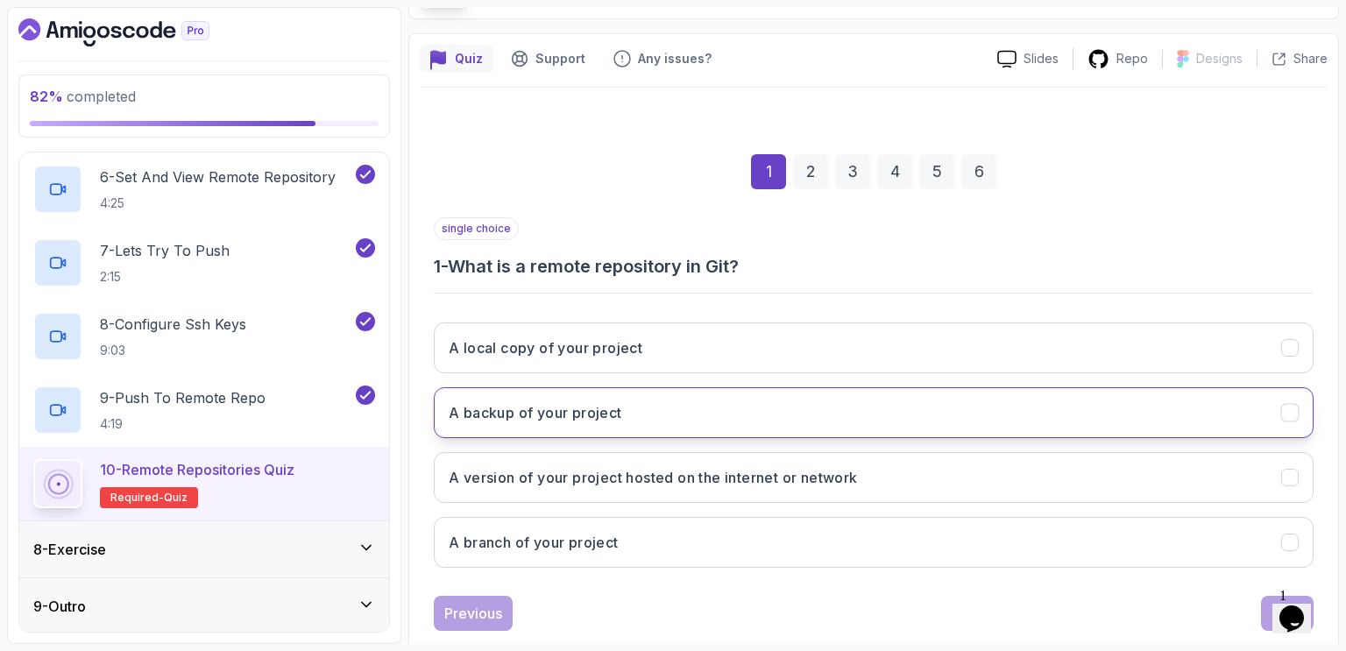
scroll to position [157, 0]
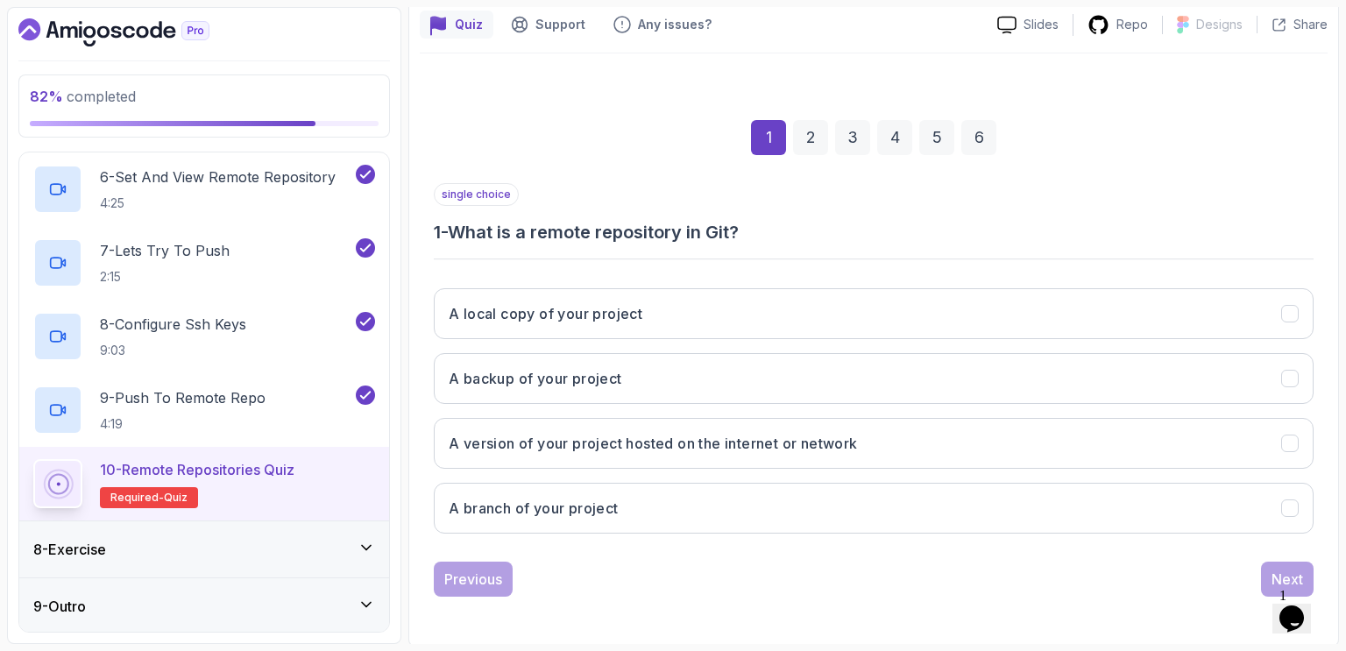
click at [921, 227] on h3 "1 - What is a remote repository in Git?" at bounding box center [874, 232] width 880 height 25
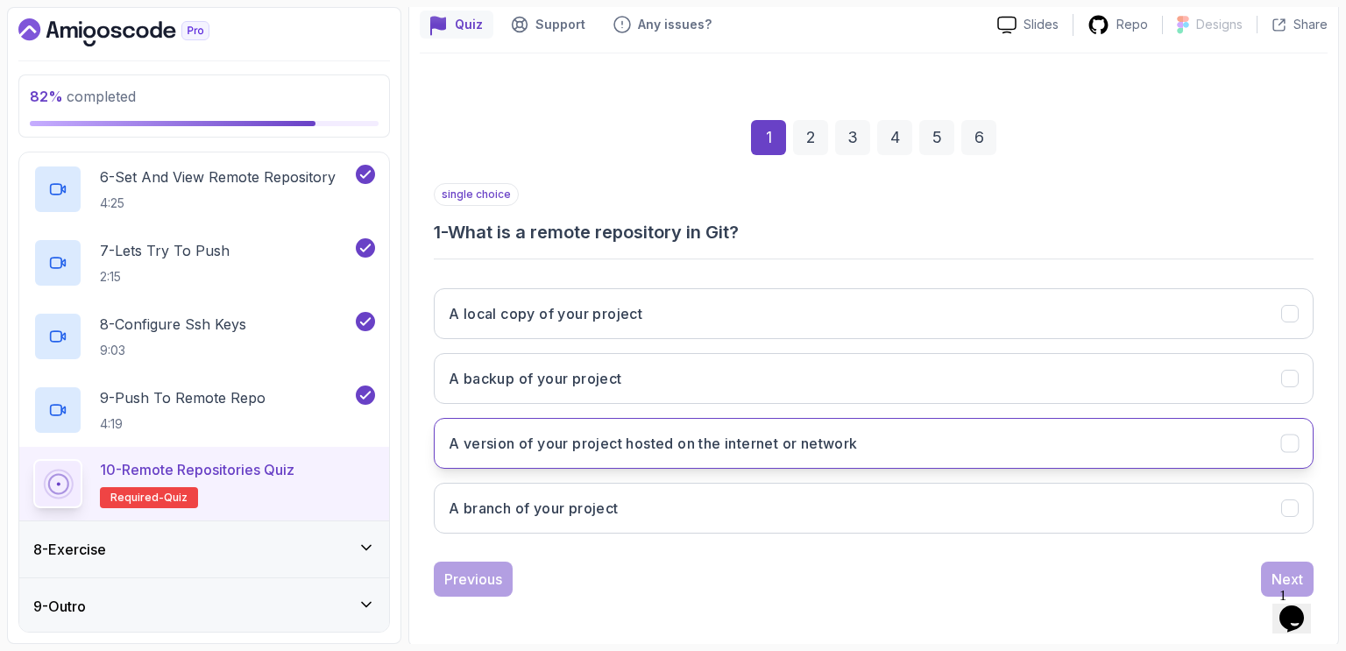
click at [732, 443] on h3 "A version of your project hosted on the internet or network" at bounding box center [653, 443] width 409 height 21
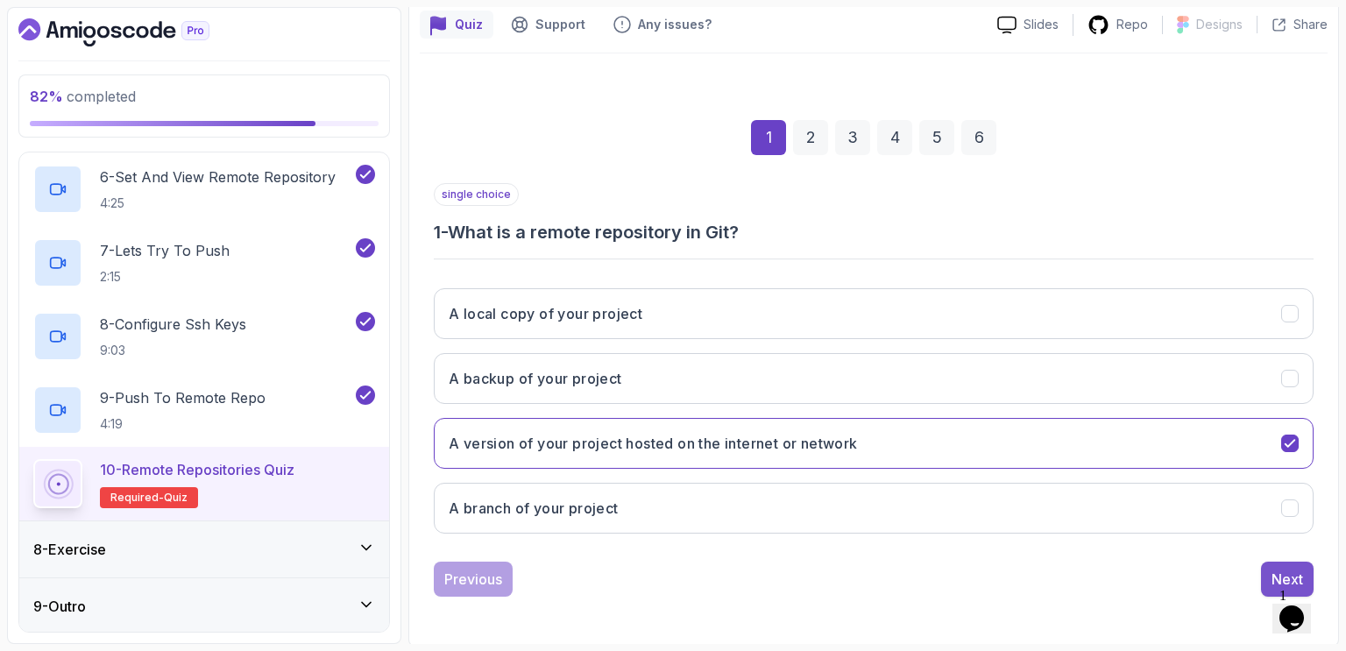
click at [1275, 574] on div "Next" at bounding box center [1287, 579] width 32 height 21
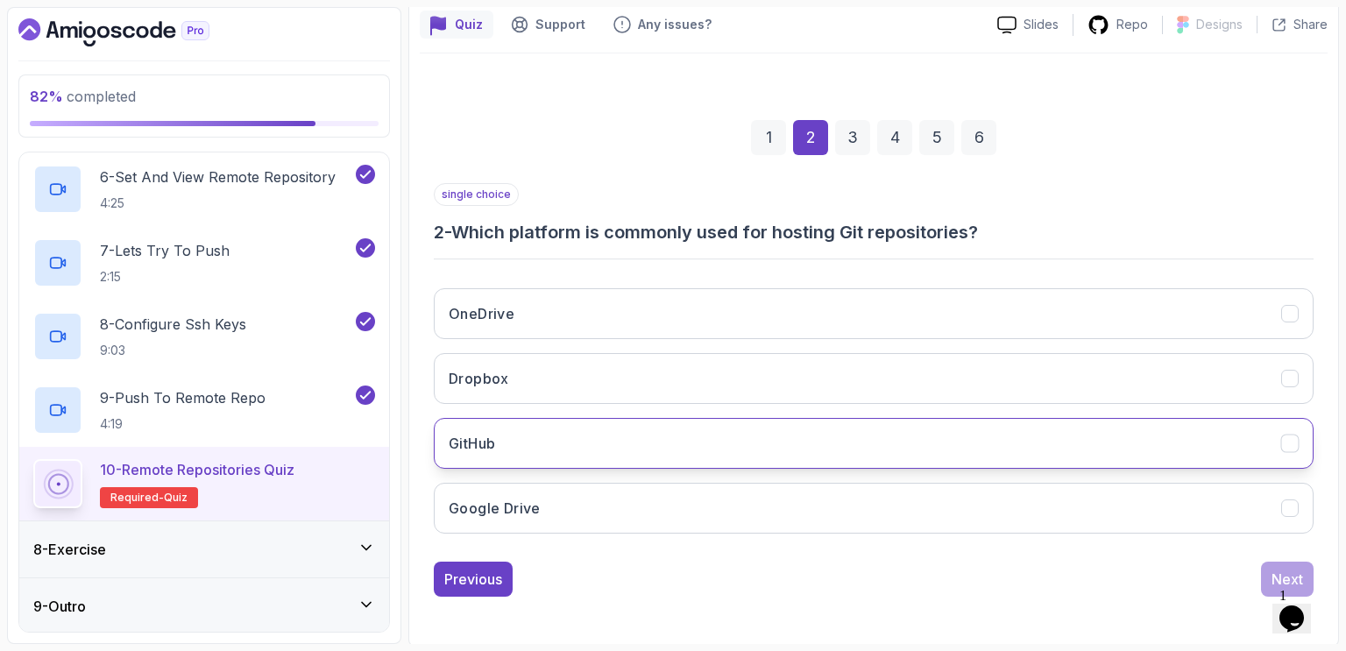
click at [518, 441] on button "GitHub" at bounding box center [874, 443] width 880 height 51
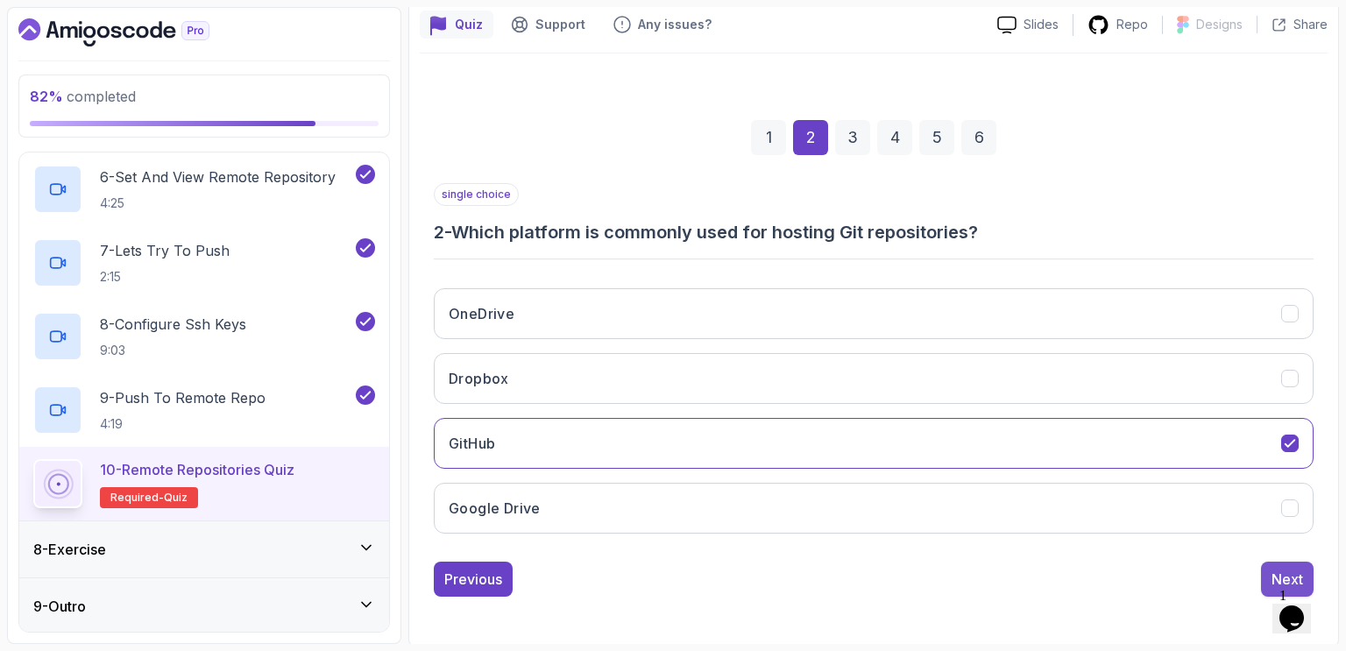
click at [1270, 569] on button "Next" at bounding box center [1287, 579] width 53 height 35
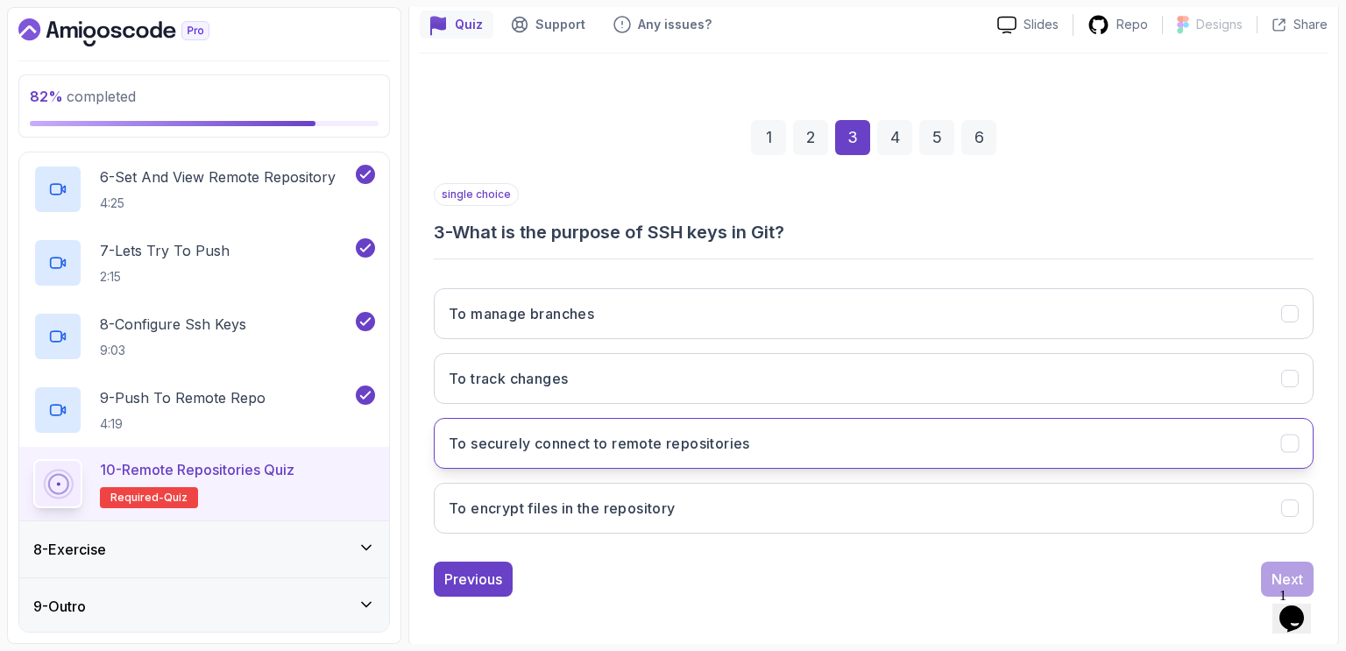
click at [604, 446] on h3 "To securely connect to remote repositories" at bounding box center [599, 443] width 301 height 21
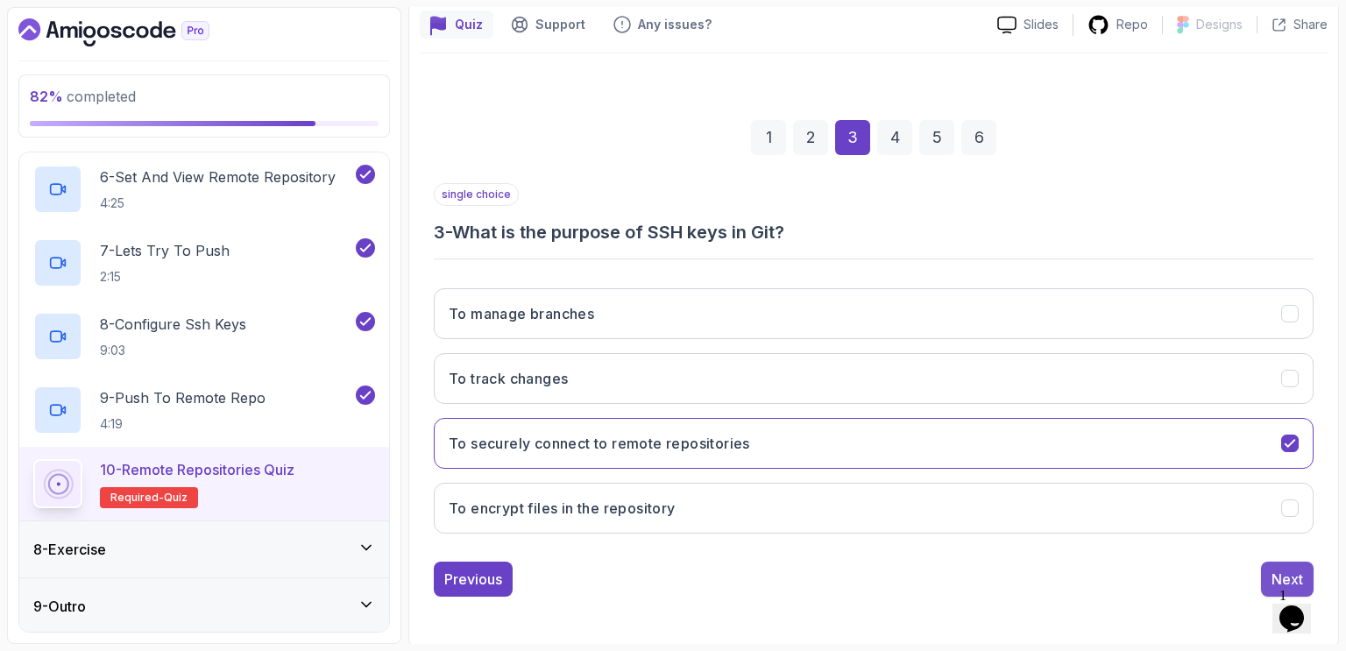
click at [1272, 569] on div "Next" at bounding box center [1287, 579] width 32 height 21
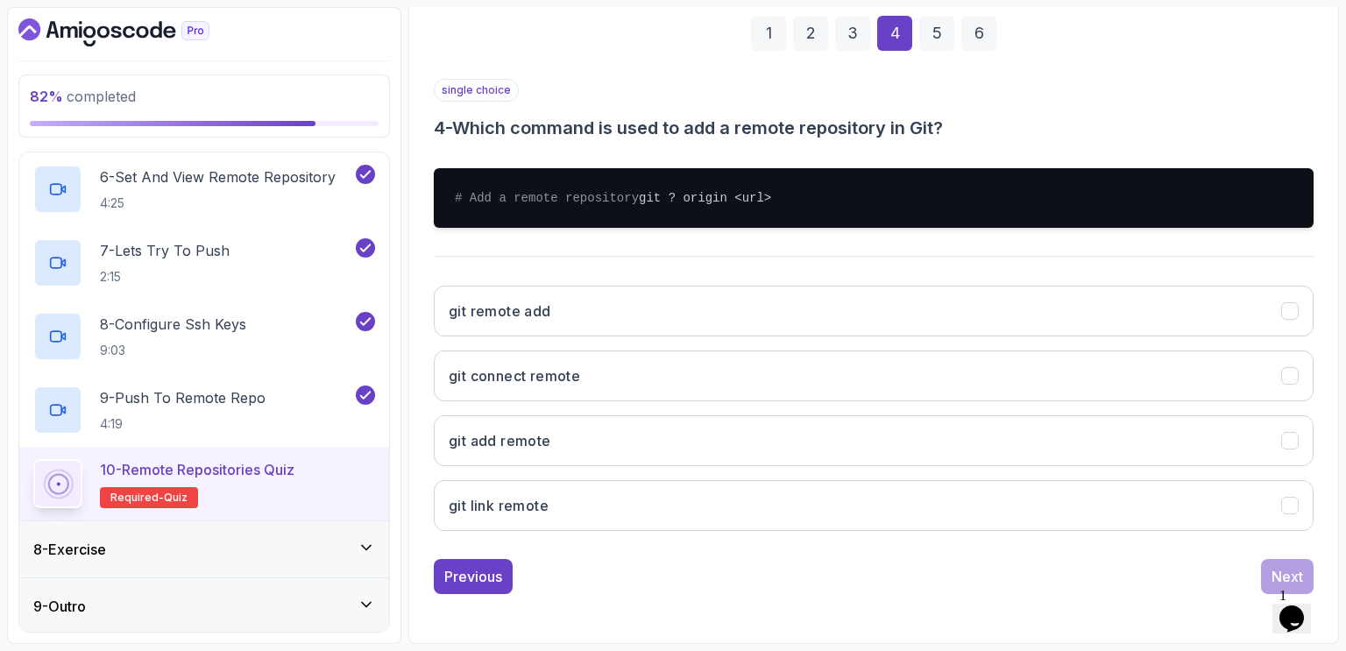
scroll to position [276, 0]
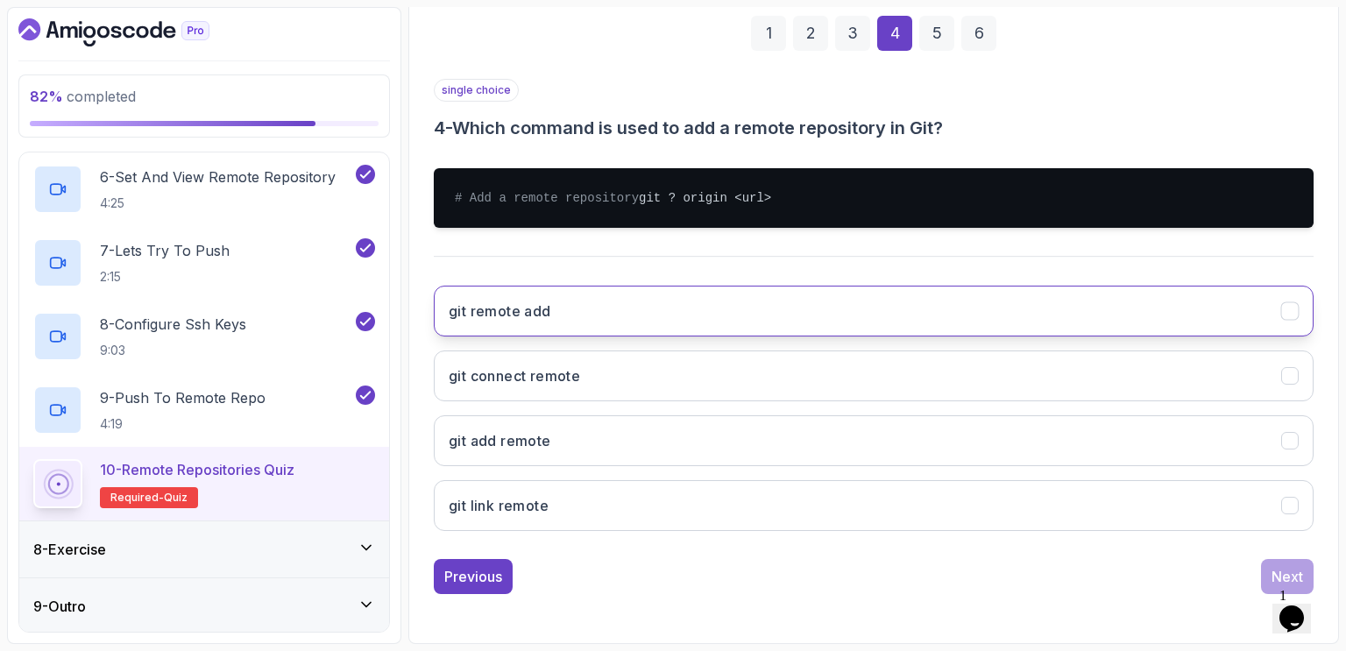
click at [552, 309] on button "git remote add" at bounding box center [874, 311] width 880 height 51
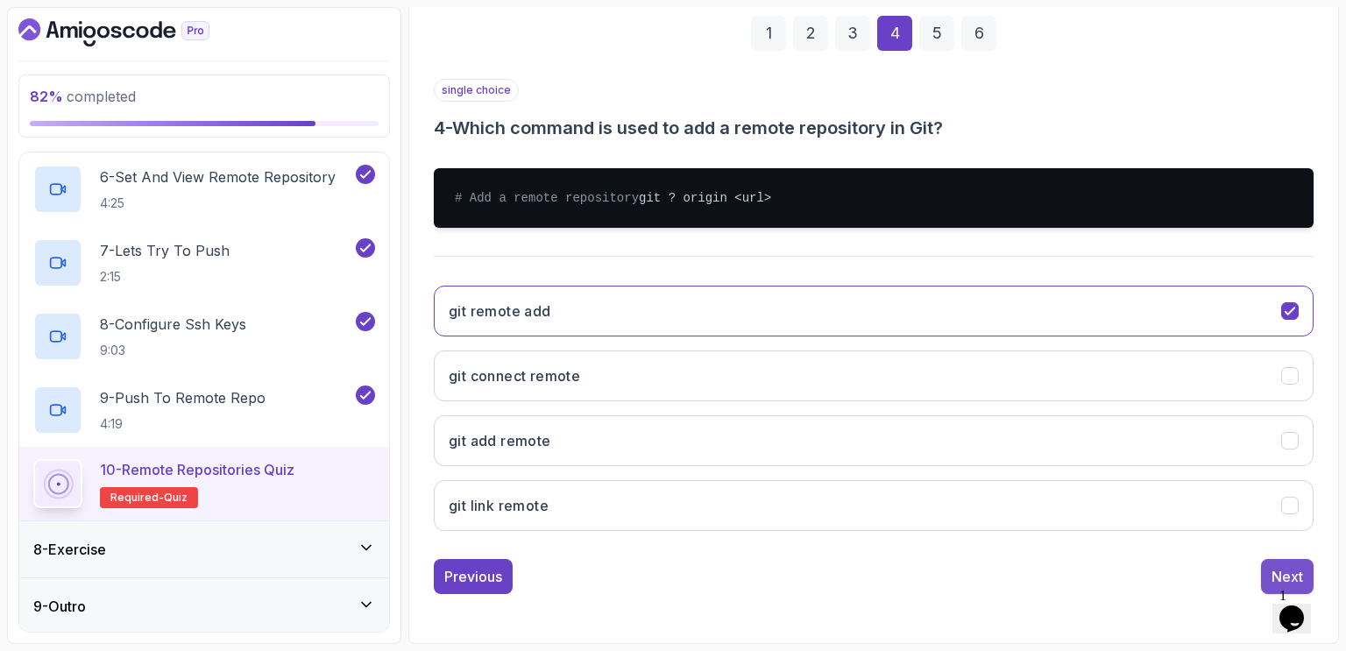
click at [1294, 572] on div "Next" at bounding box center [1287, 576] width 32 height 21
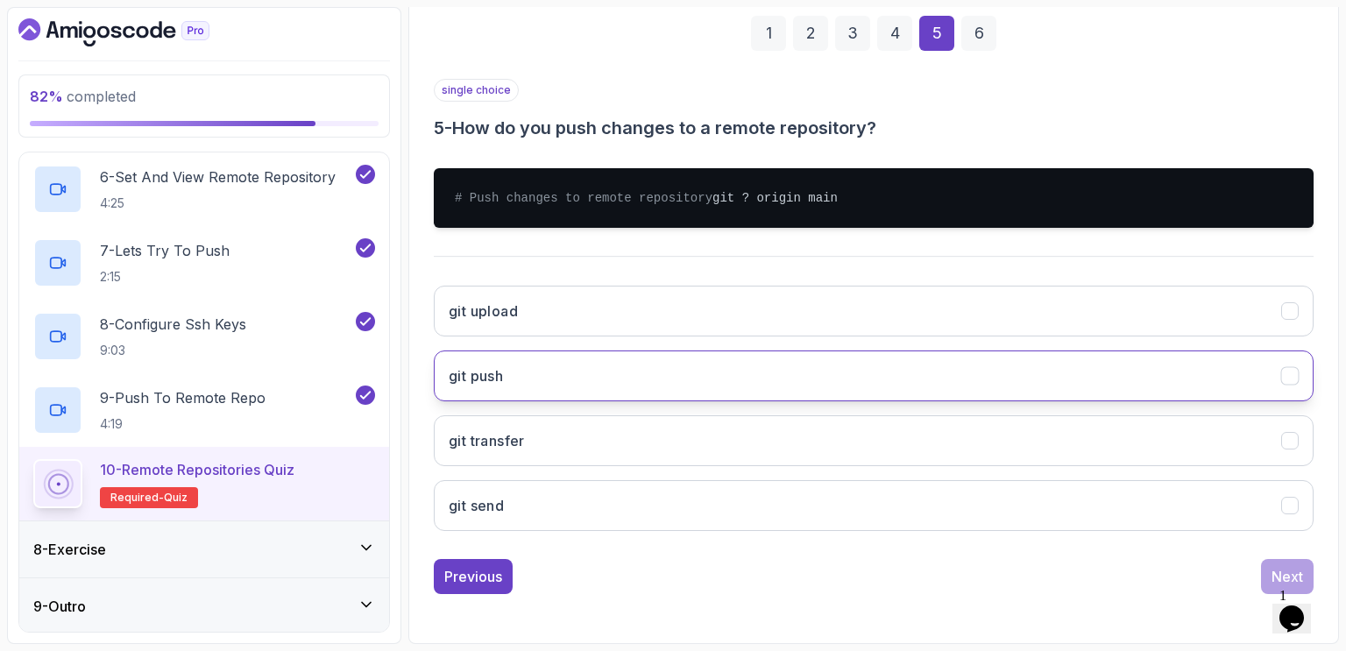
click at [586, 381] on button "git push" at bounding box center [874, 375] width 880 height 51
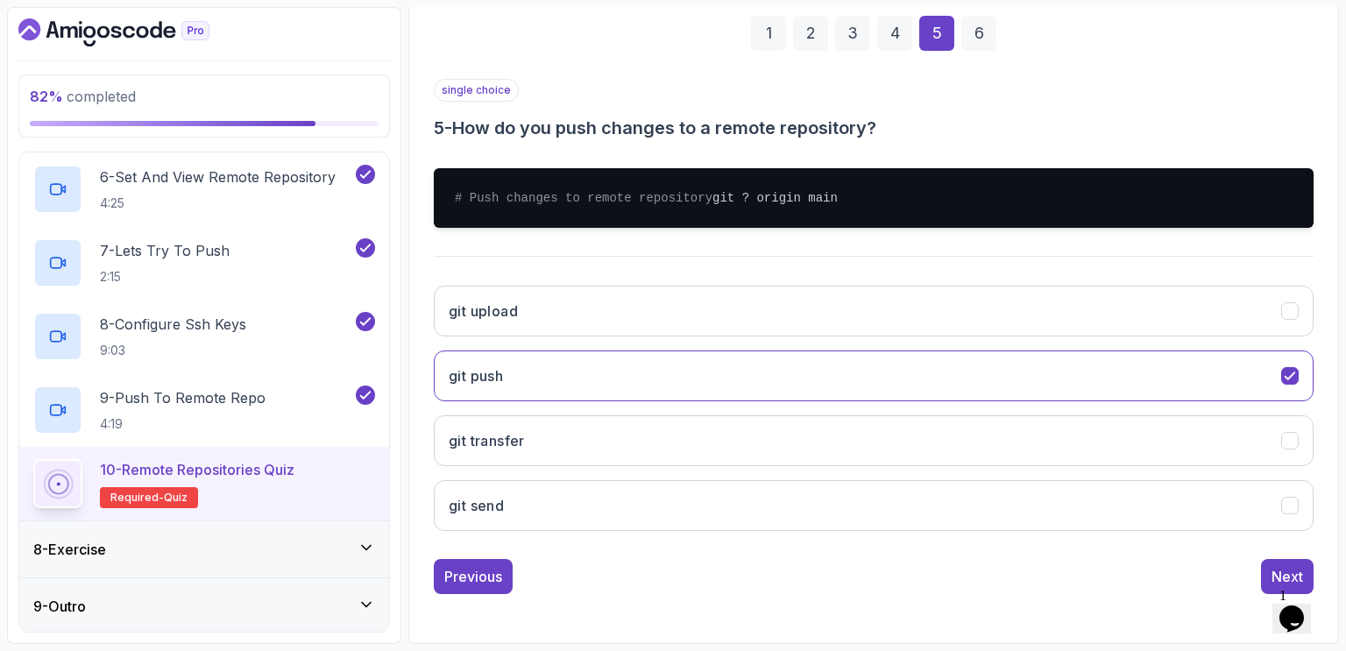
click at [1275, 580] on div "Next" at bounding box center [1287, 576] width 32 height 21
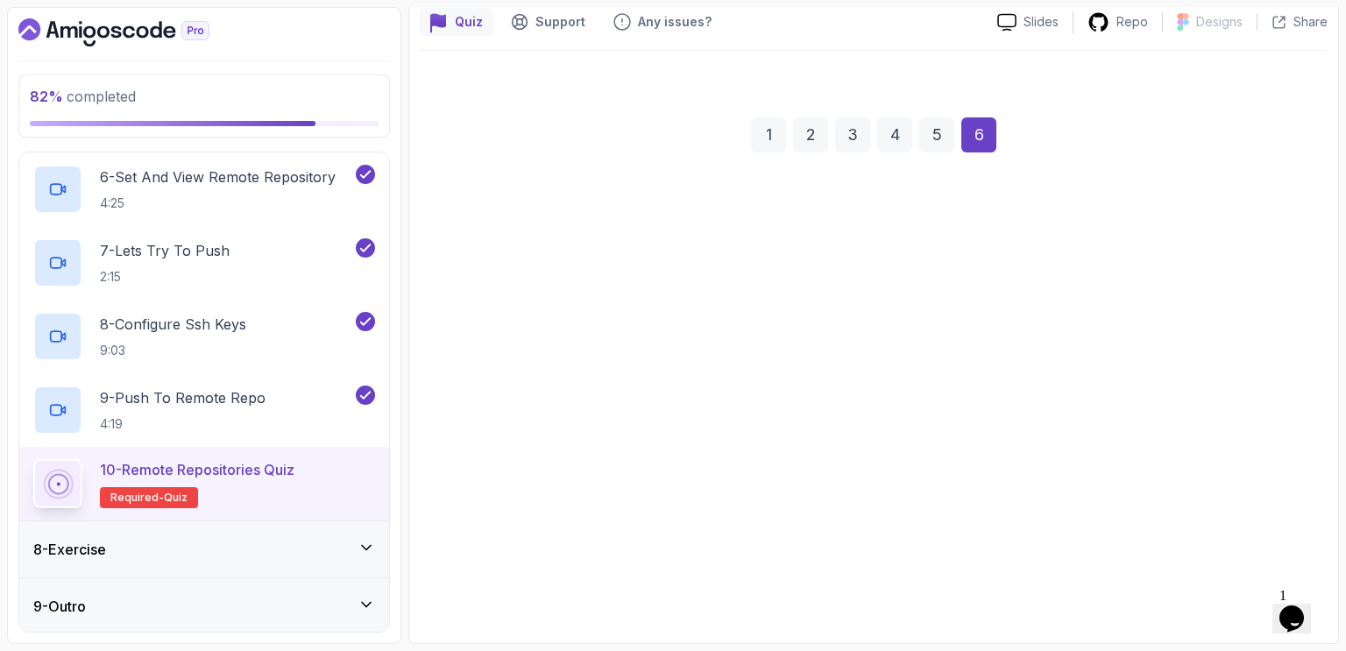
scroll to position [157, 0]
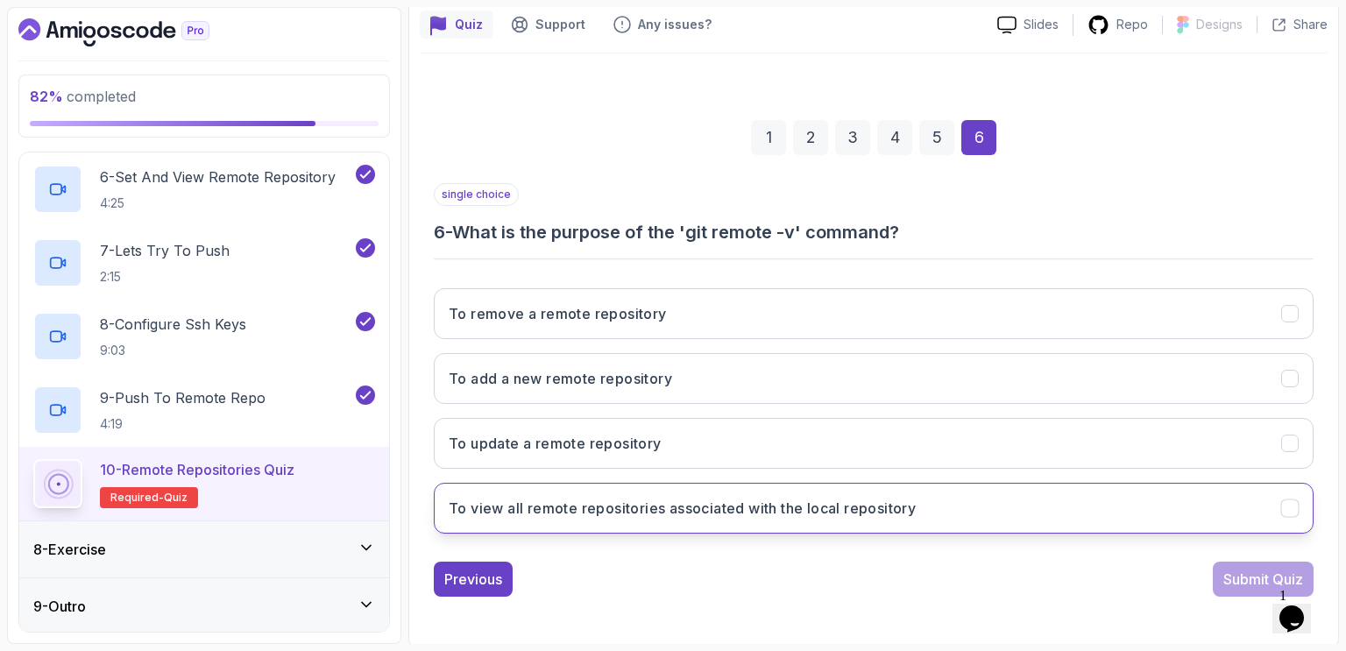
click at [675, 505] on h3 "To view all remote repositories associated with the local repository" at bounding box center [682, 508] width 467 height 21
click at [1256, 576] on div "Submit Quiz" at bounding box center [1263, 579] width 80 height 21
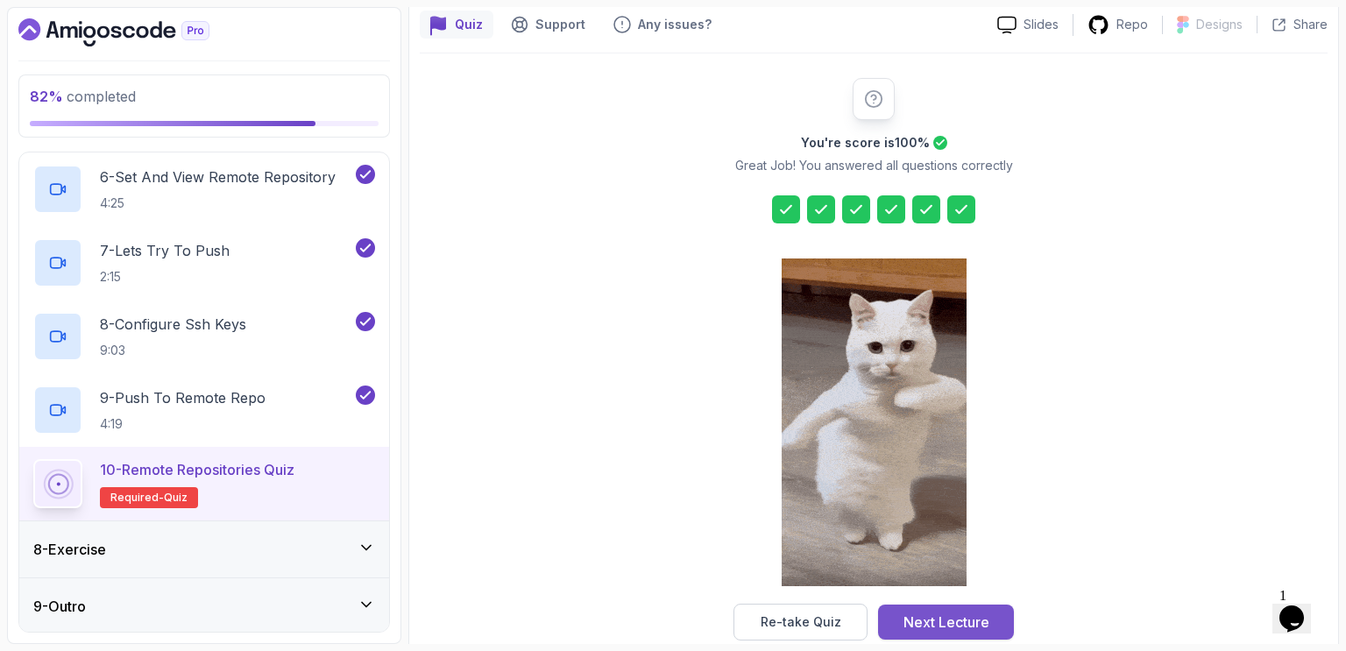
click at [962, 619] on div "Next Lecture" at bounding box center [946, 621] width 86 height 21
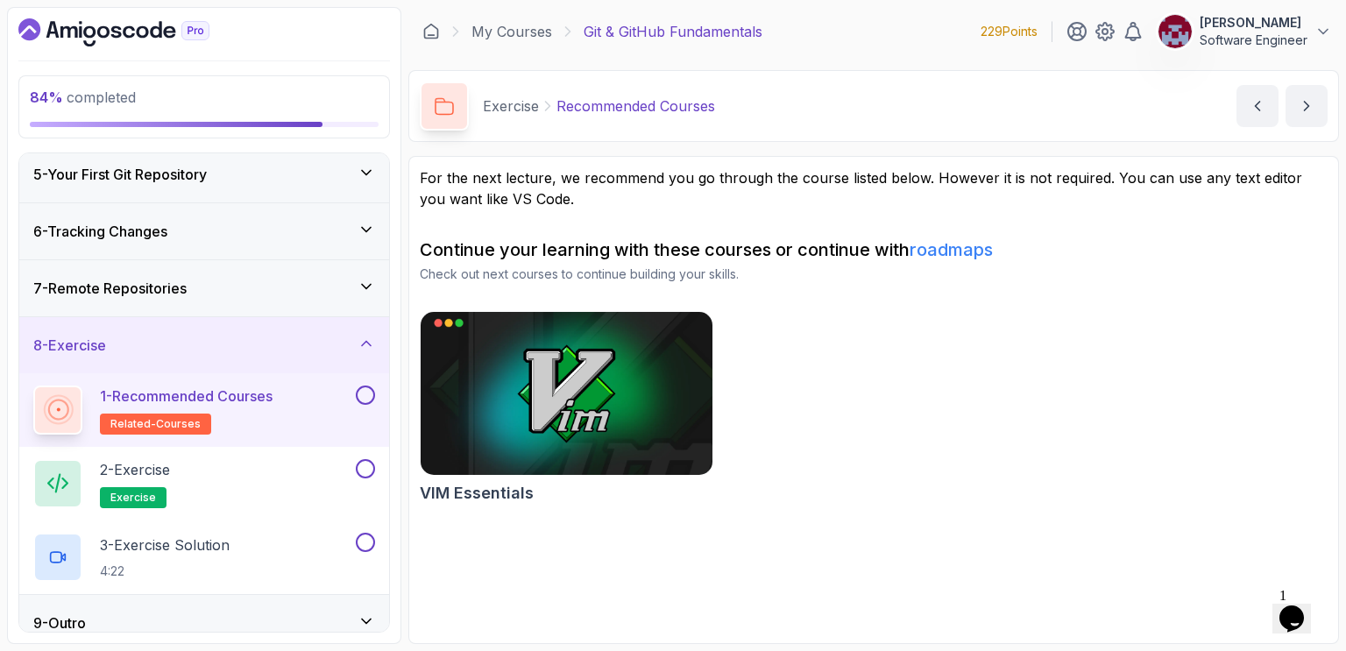
scroll to position [251, 0]
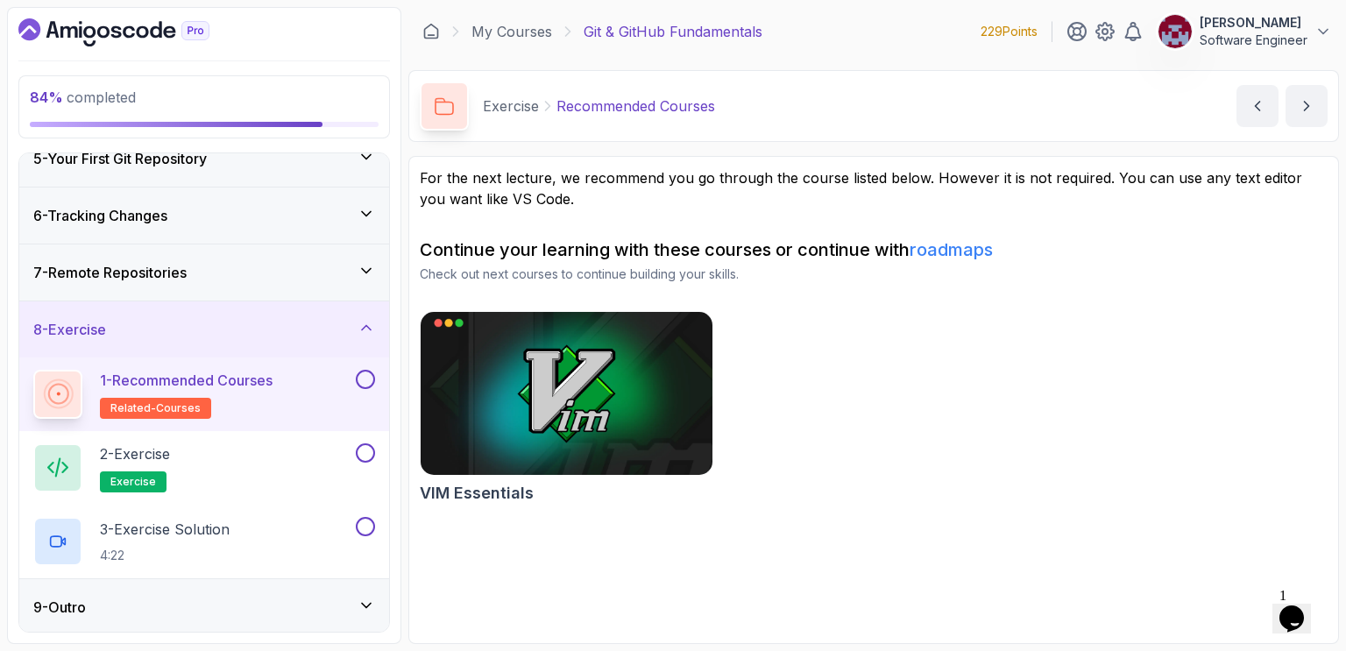
click at [369, 375] on button at bounding box center [365, 379] width 19 height 19
click at [369, 376] on icon at bounding box center [366, 379] width 10 height 7
click at [369, 375] on button at bounding box center [365, 379] width 19 height 19
click at [1314, 108] on icon "next content" at bounding box center [1306, 106] width 18 height 18
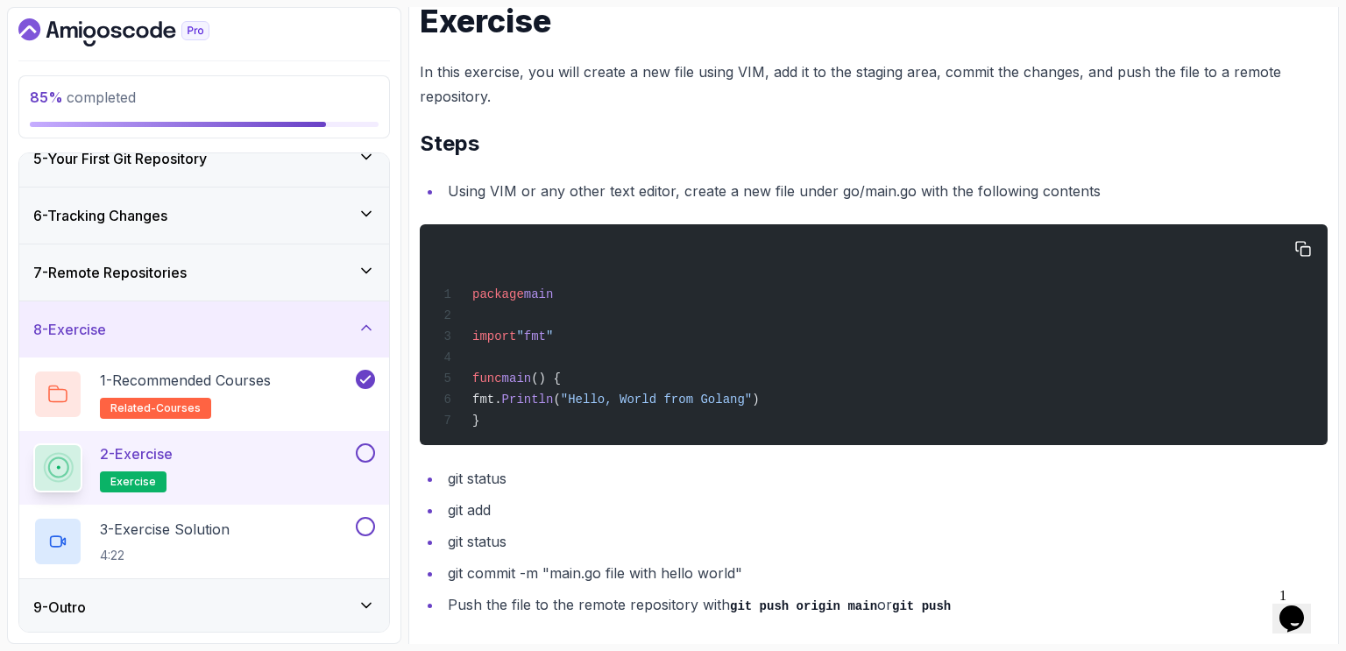
scroll to position [291, 0]
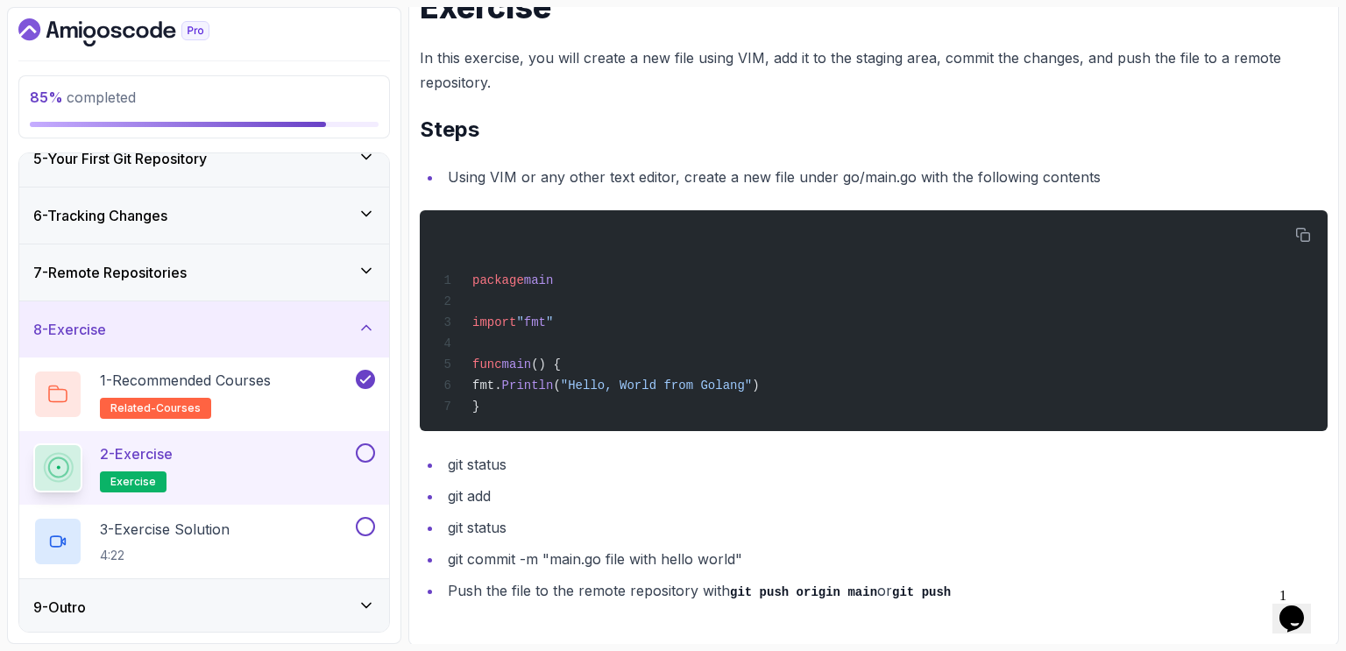
click at [362, 448] on button at bounding box center [365, 452] width 19 height 19
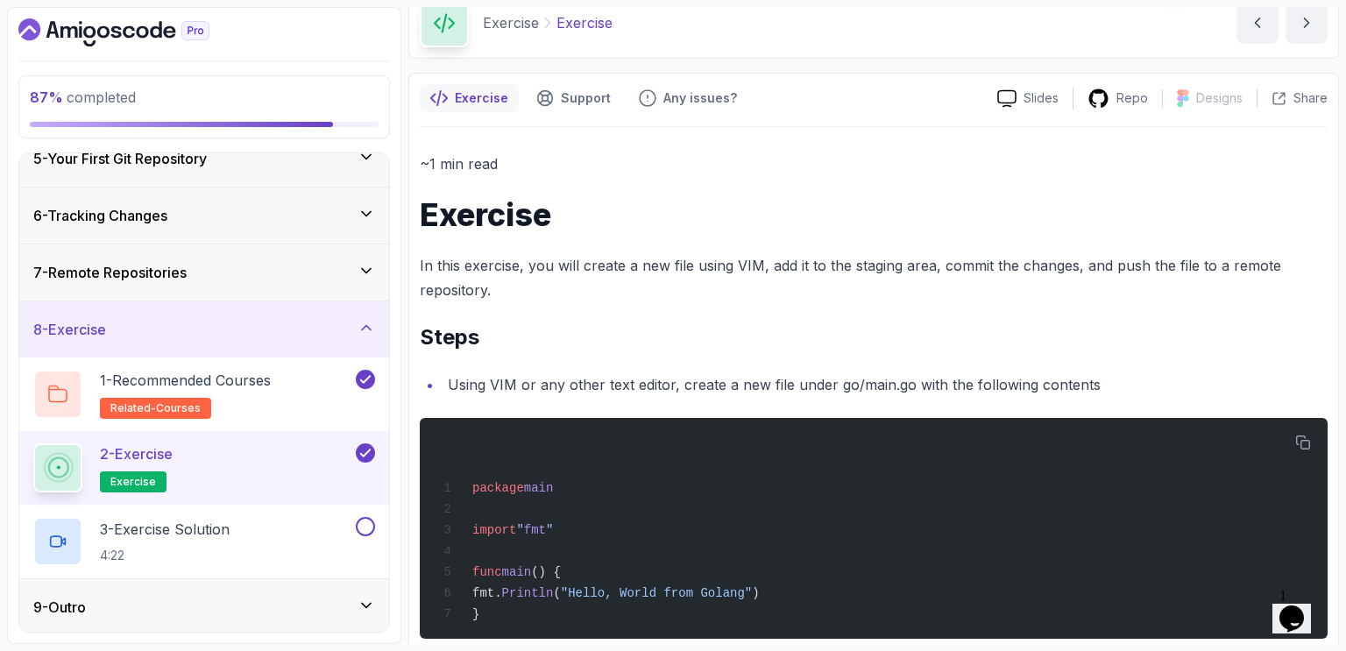
scroll to position [0, 0]
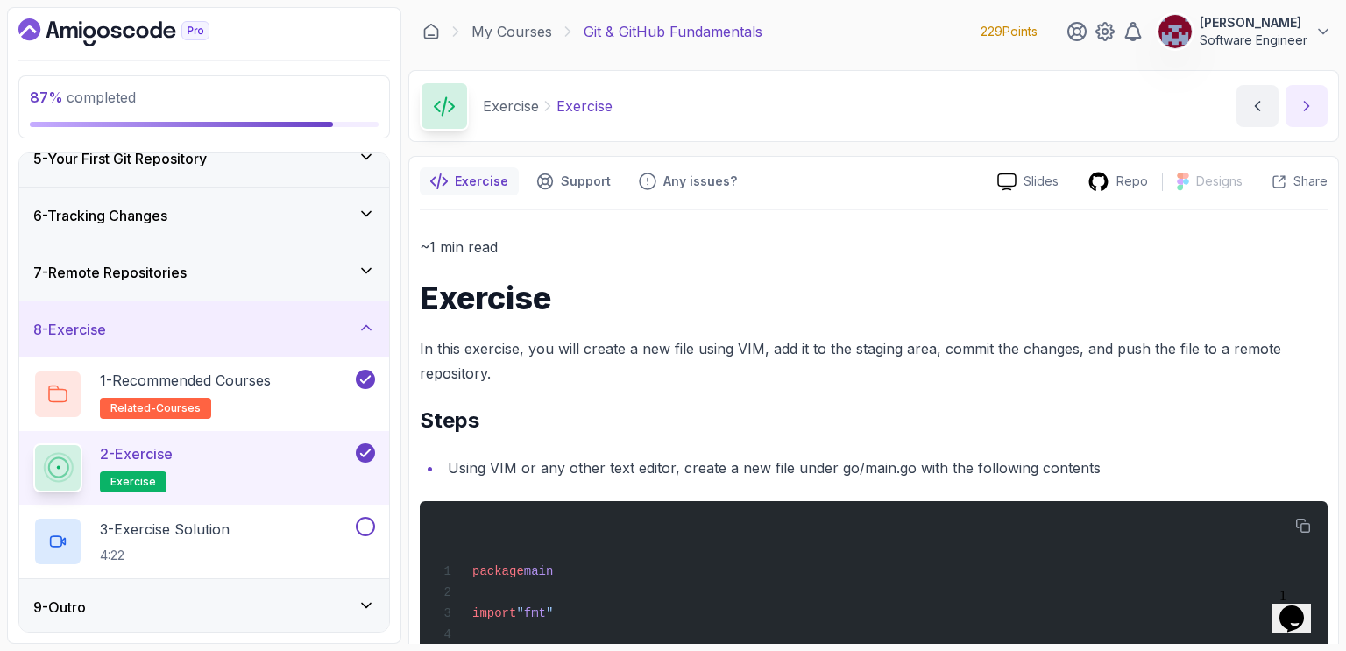
click at [1303, 103] on icon "next content" at bounding box center [1306, 106] width 18 height 18
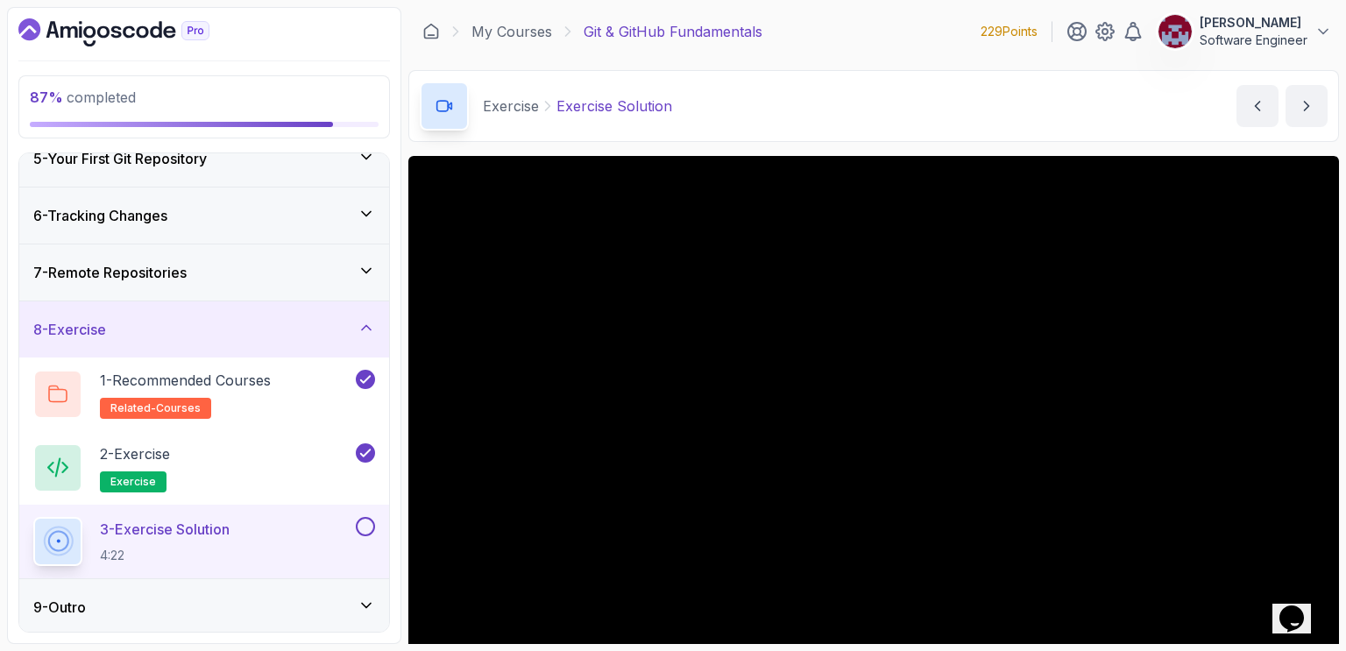
scroll to position [88, 0]
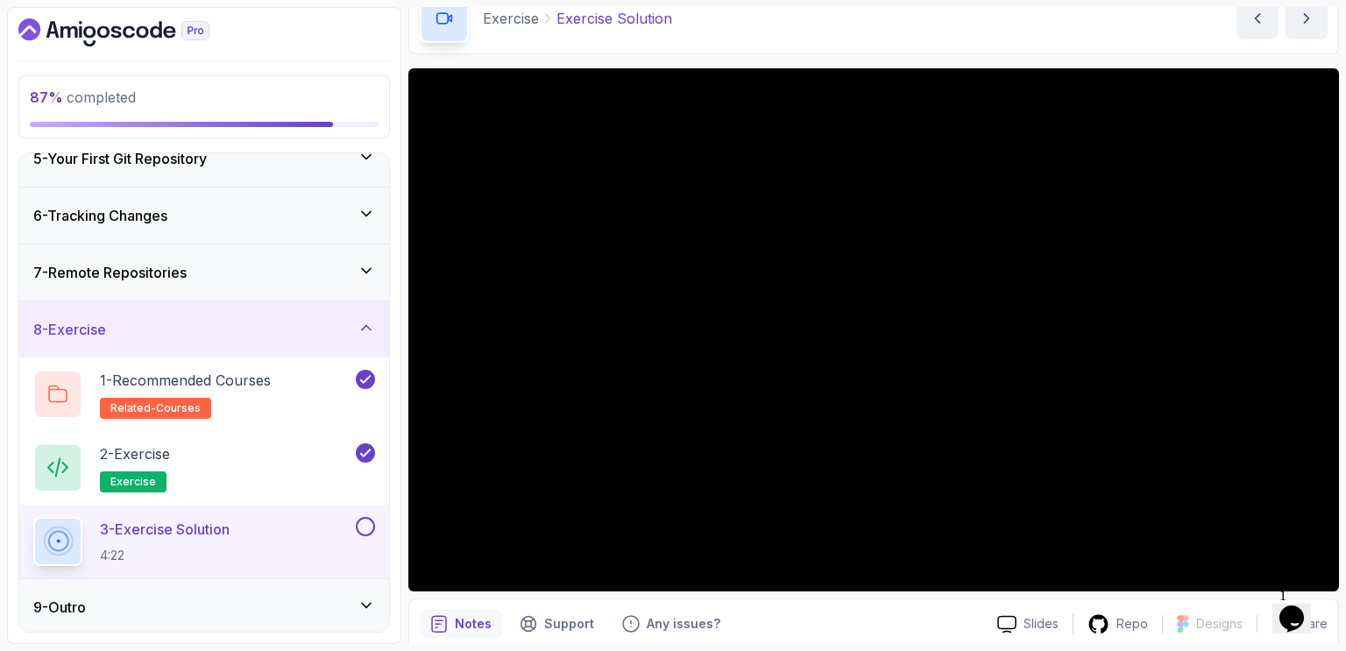
click at [1130, 61] on main "My Courses Git & GitHub Fundamentals 229 Points Abdessamad EL OUARDI Software E…" at bounding box center [873, 325] width 930 height 637
click at [396, 357] on div "87 % completed 1 - Intro 2 - Getting Started With Git 3 - Git Installation 4 - …" at bounding box center [204, 325] width 394 height 637
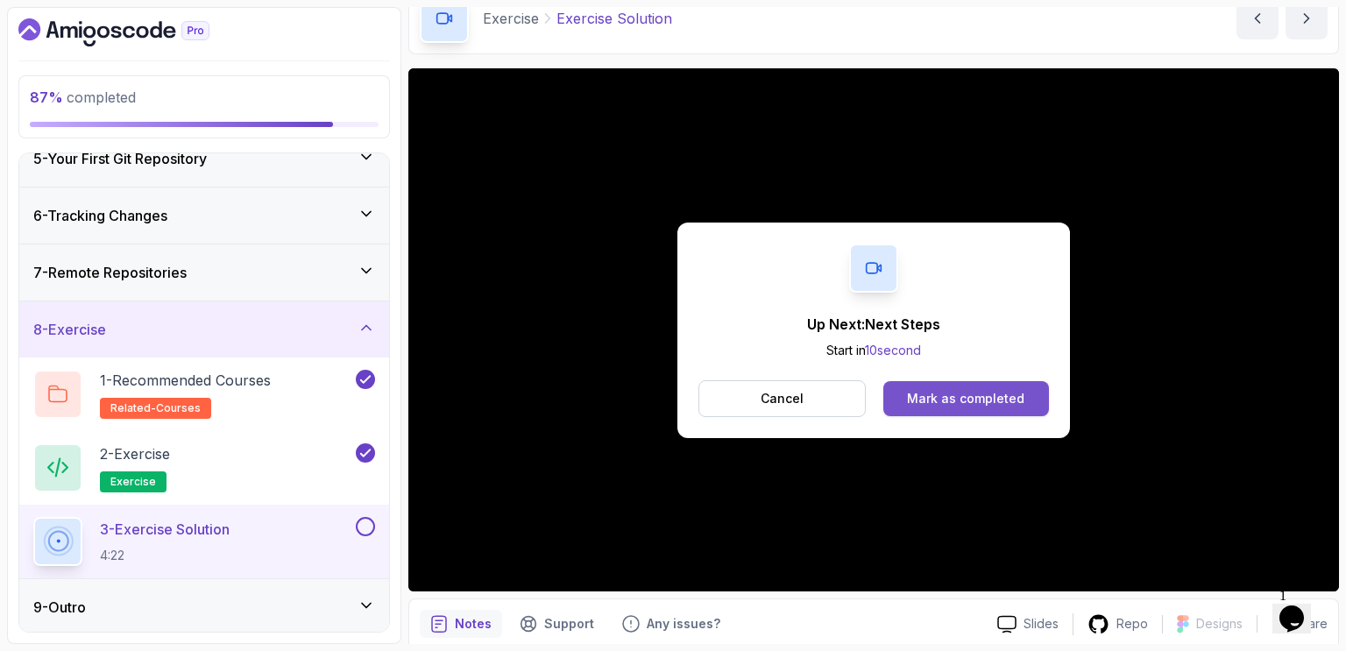
click at [984, 393] on div "Mark as completed" at bounding box center [965, 399] width 117 height 18
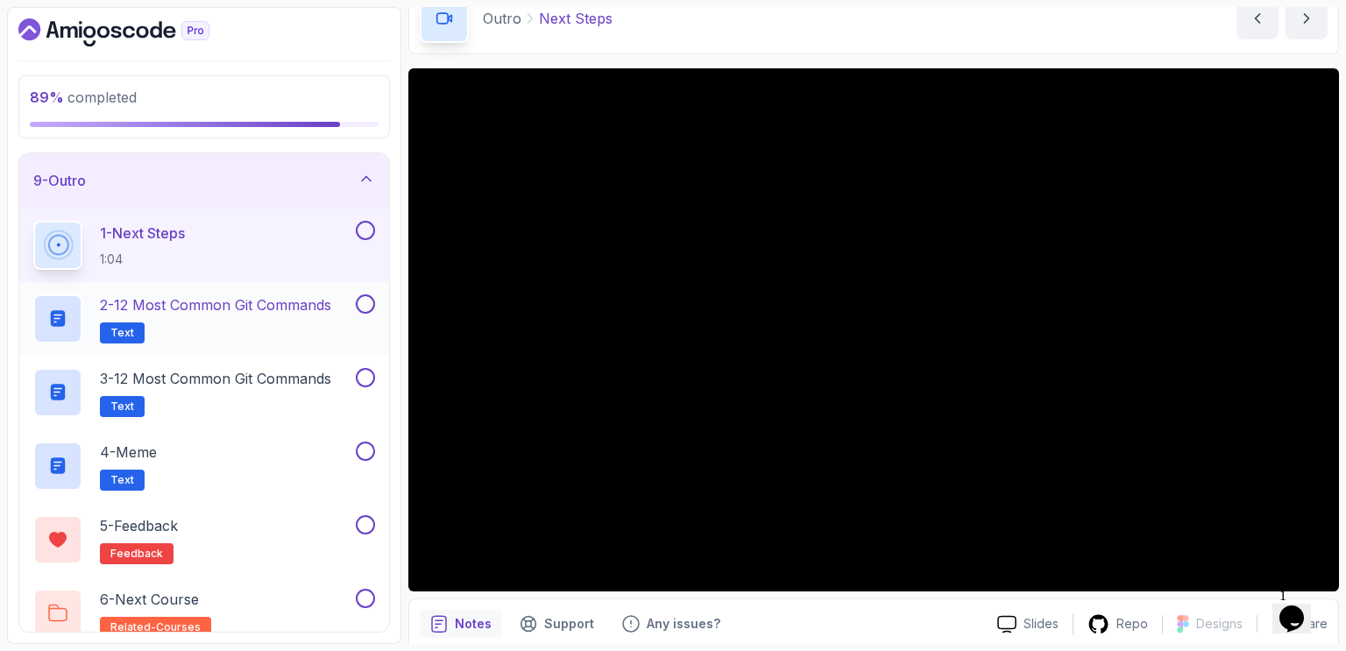
scroll to position [471, 0]
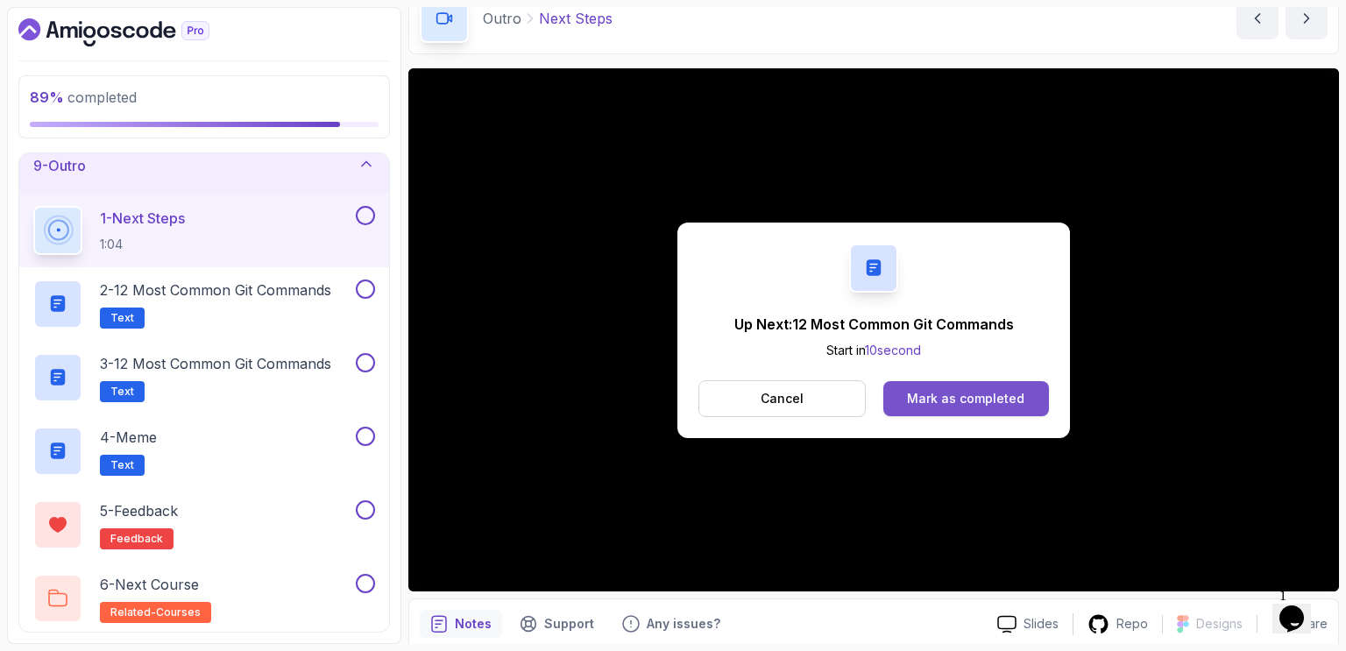
click at [1007, 398] on div "Mark as completed" at bounding box center [965, 399] width 117 height 18
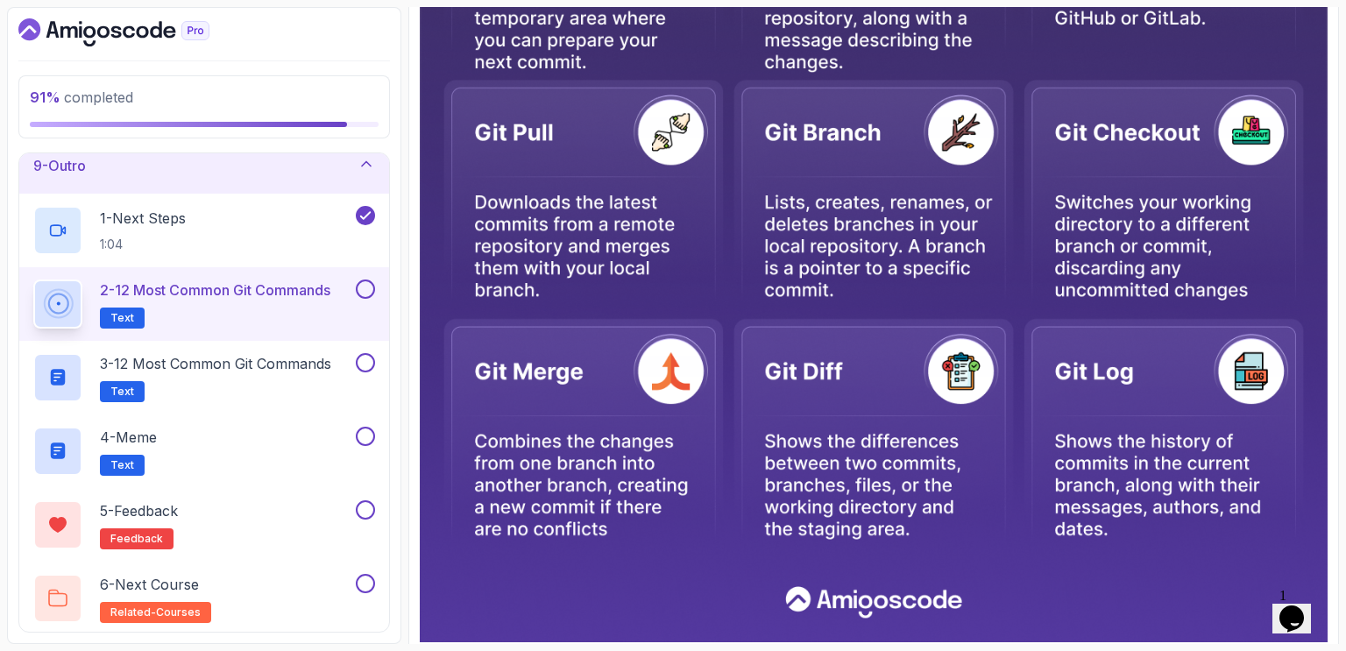
scroll to position [851, 0]
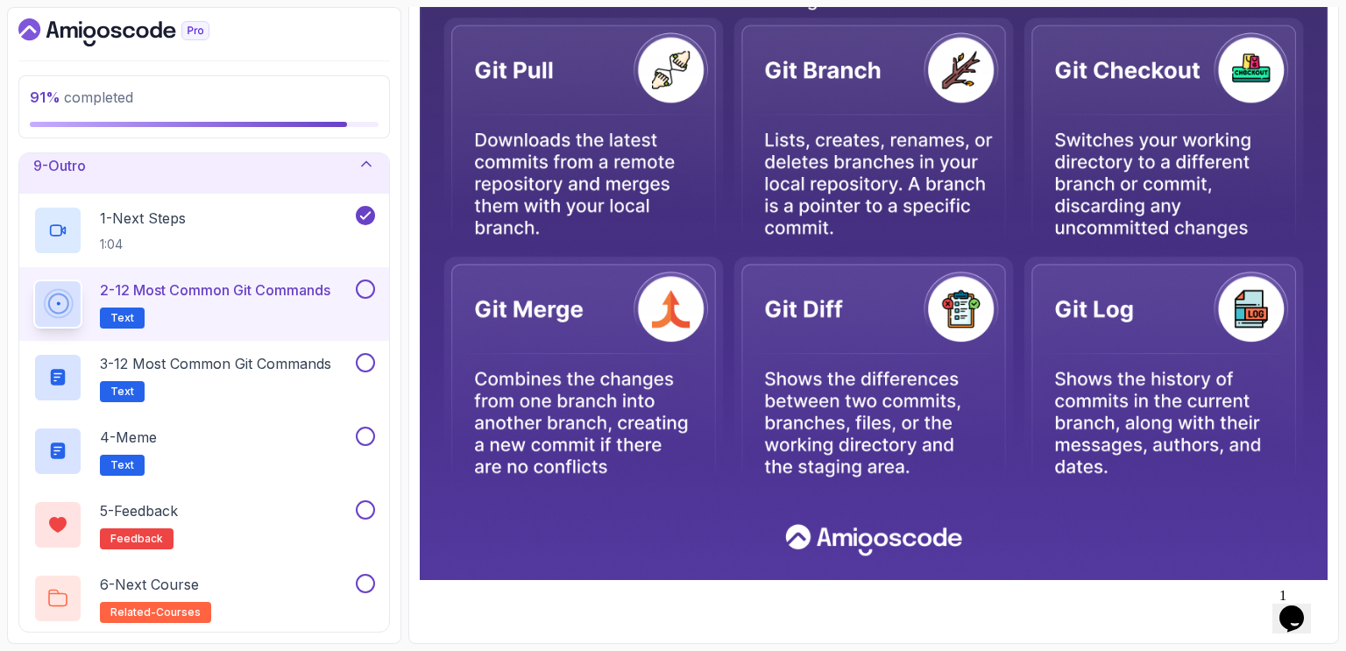
click at [370, 284] on button at bounding box center [365, 288] width 19 height 19
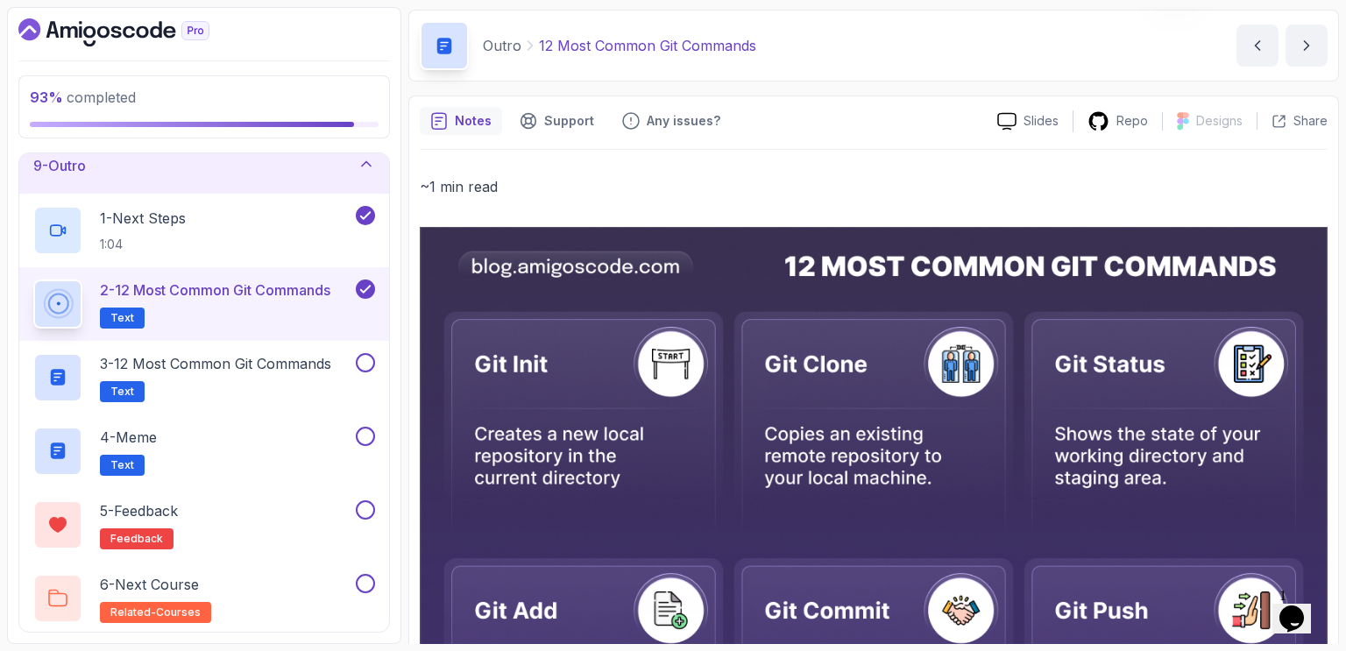
scroll to position [0, 0]
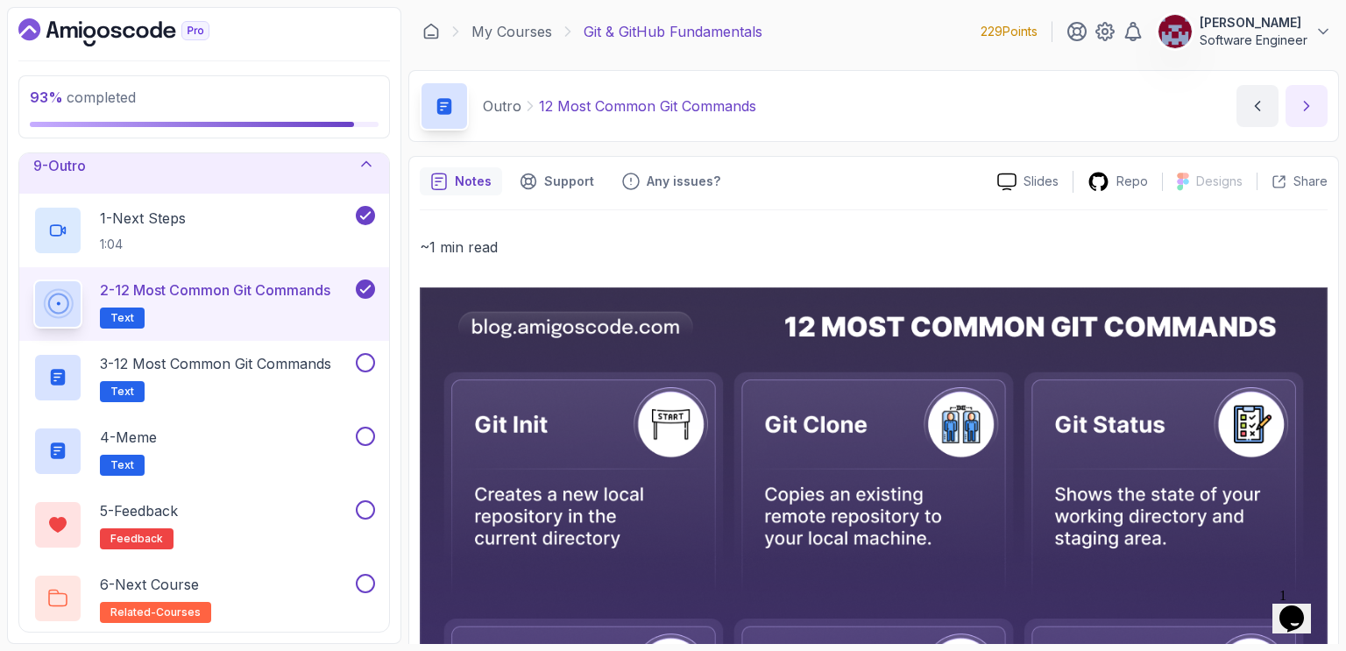
click at [1312, 93] on button "next content" at bounding box center [1306, 106] width 42 height 42
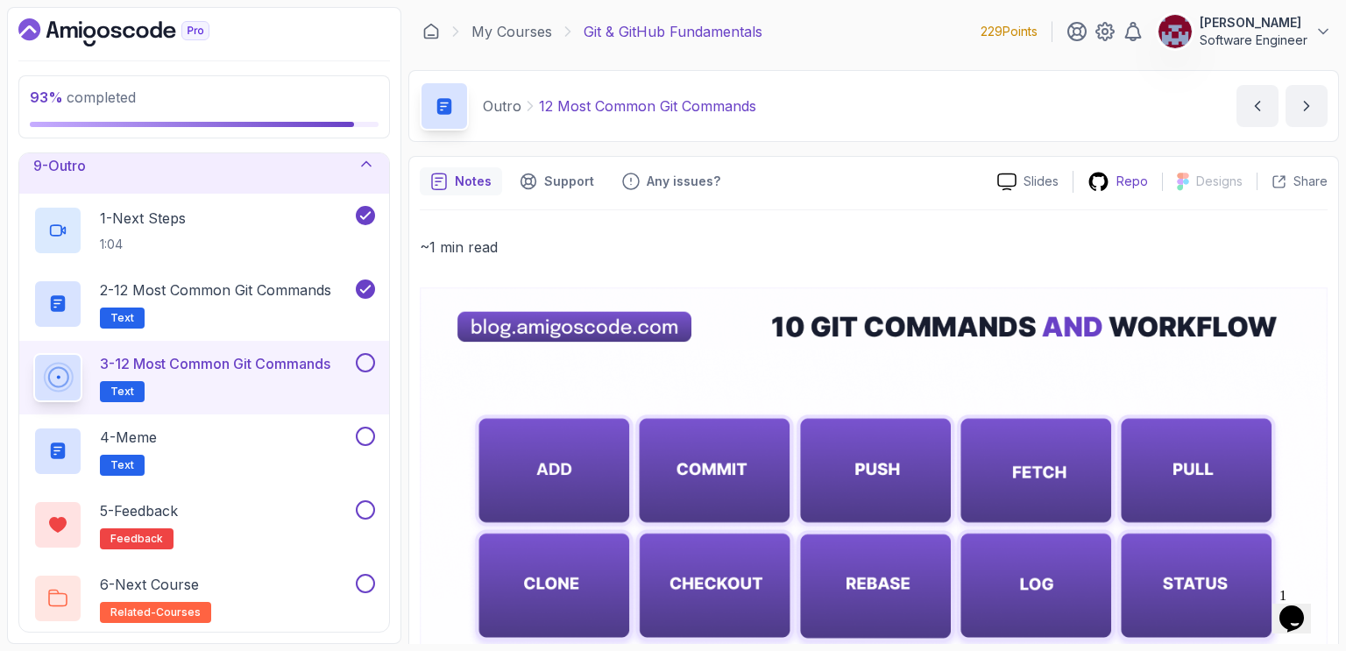
click at [1119, 179] on p "Repo" at bounding box center [1132, 182] width 32 height 18
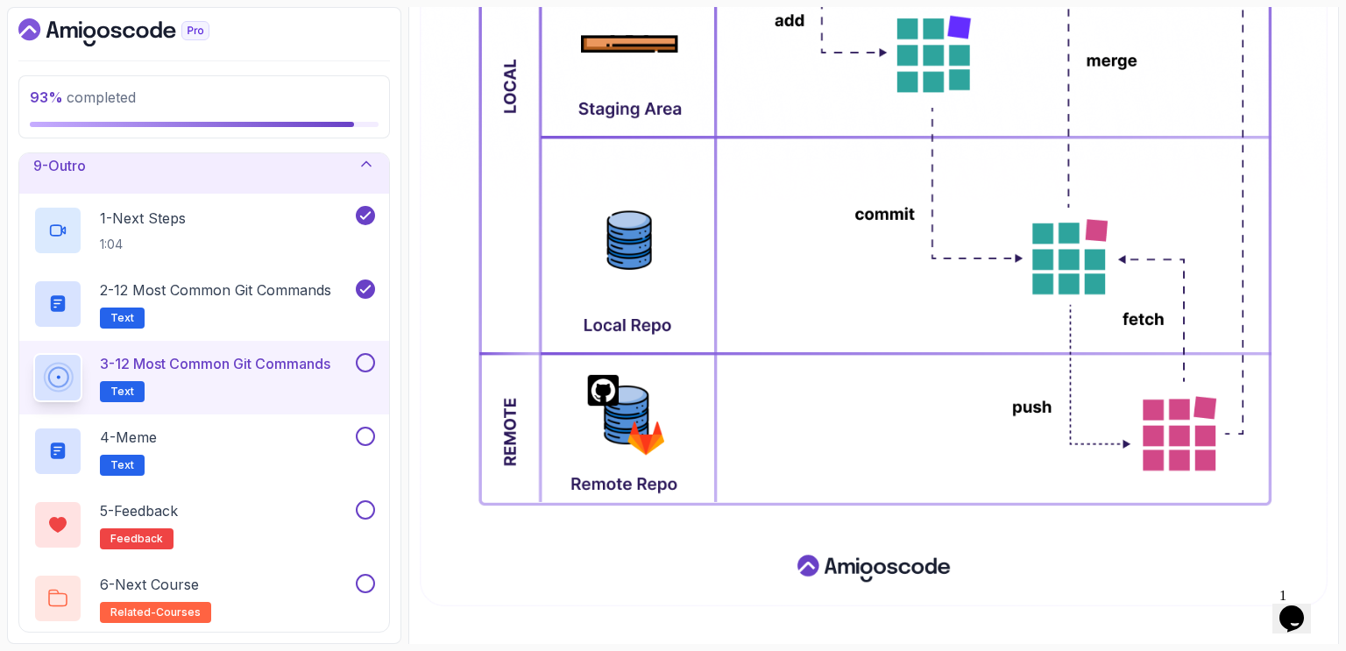
scroll to position [902, 0]
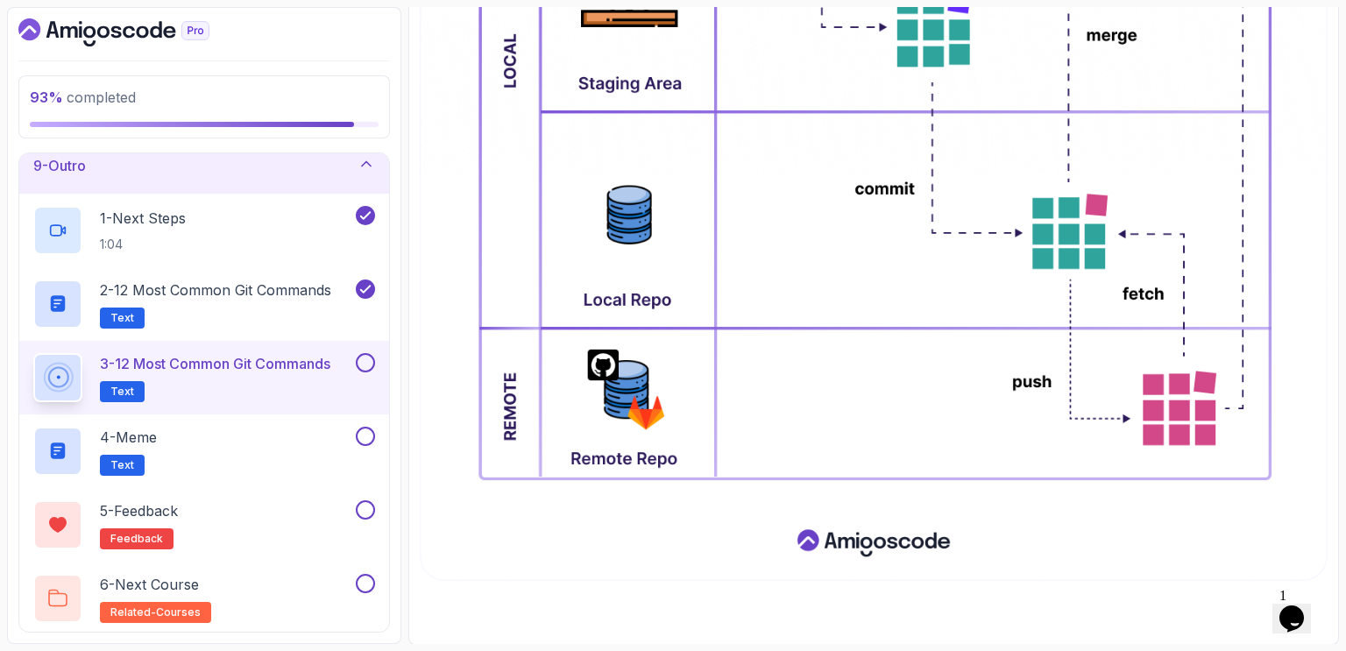
click at [364, 357] on button at bounding box center [365, 362] width 19 height 19
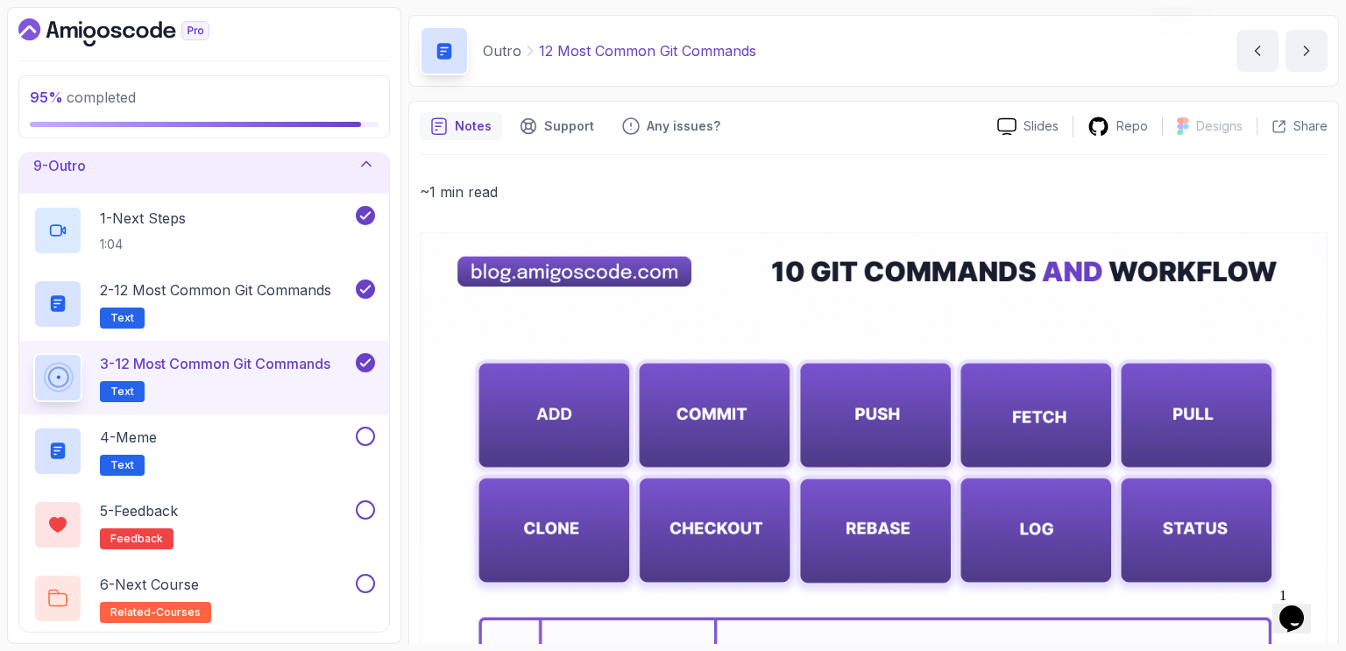
scroll to position [0, 0]
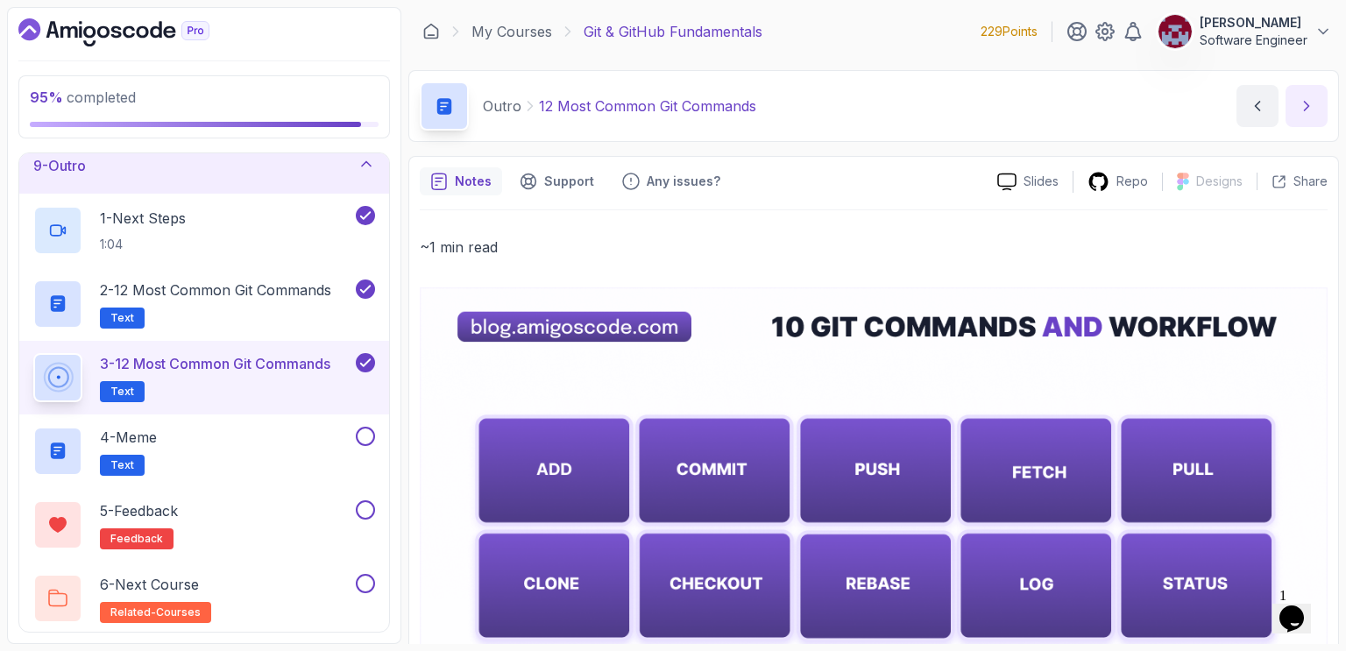
click at [1302, 112] on icon "next content" at bounding box center [1306, 106] width 18 height 18
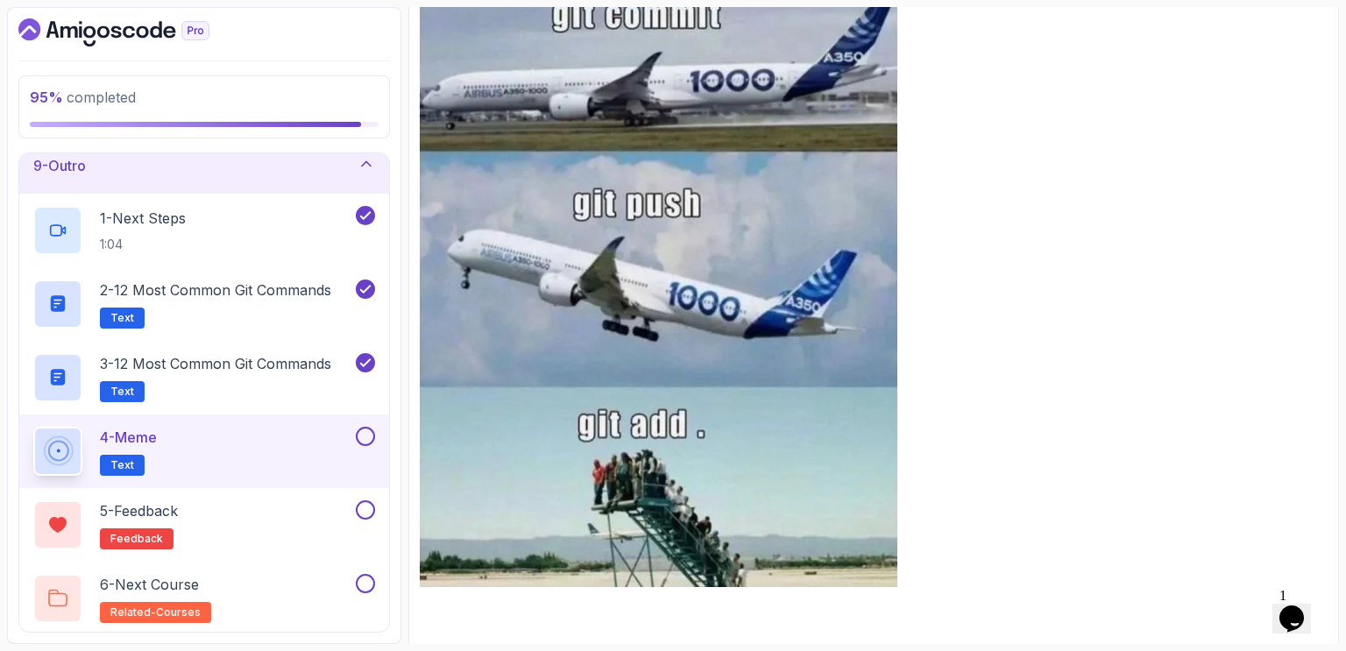
scroll to position [301, 0]
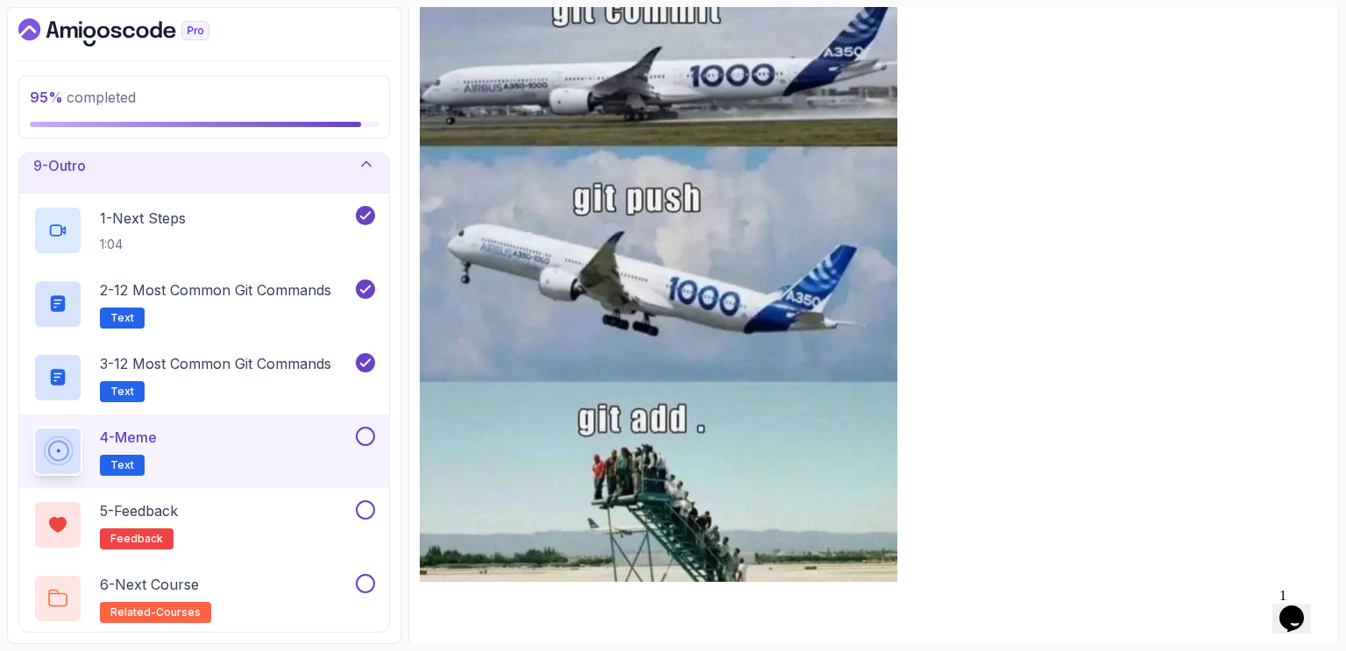
click at [370, 434] on button at bounding box center [365, 436] width 19 height 19
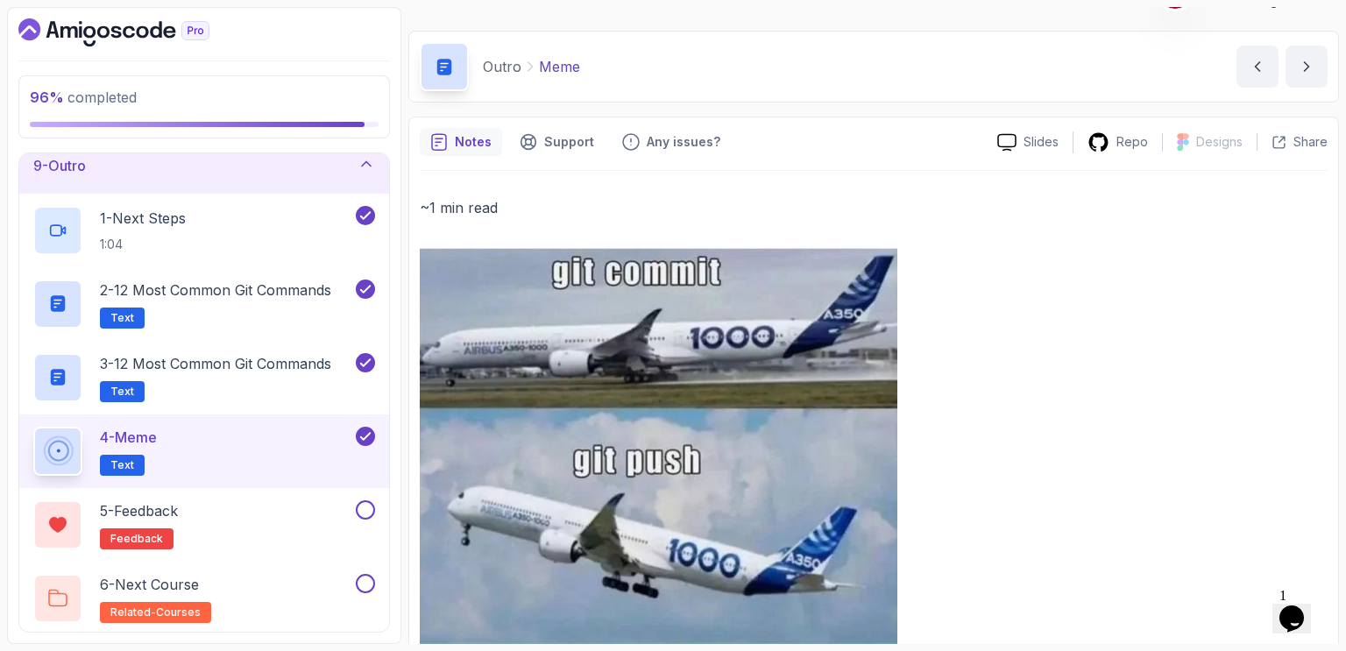
scroll to position [0, 0]
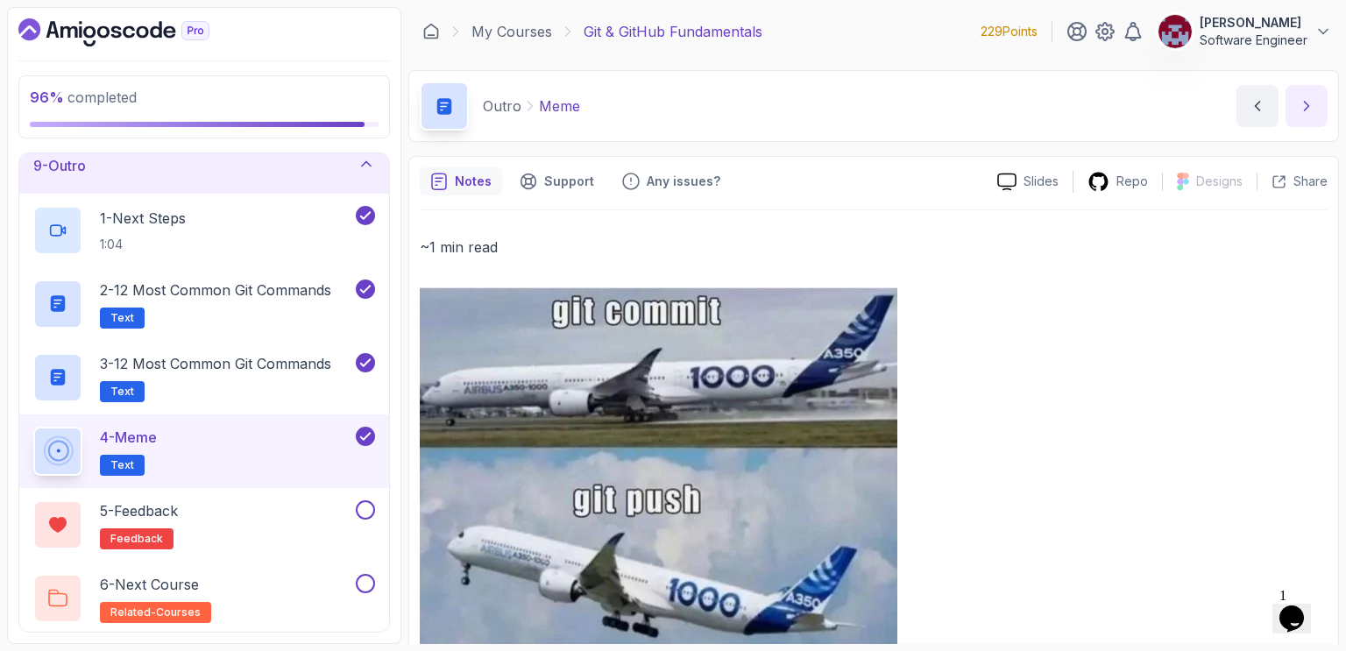
click at [1316, 104] on button "next content" at bounding box center [1306, 106] width 42 height 42
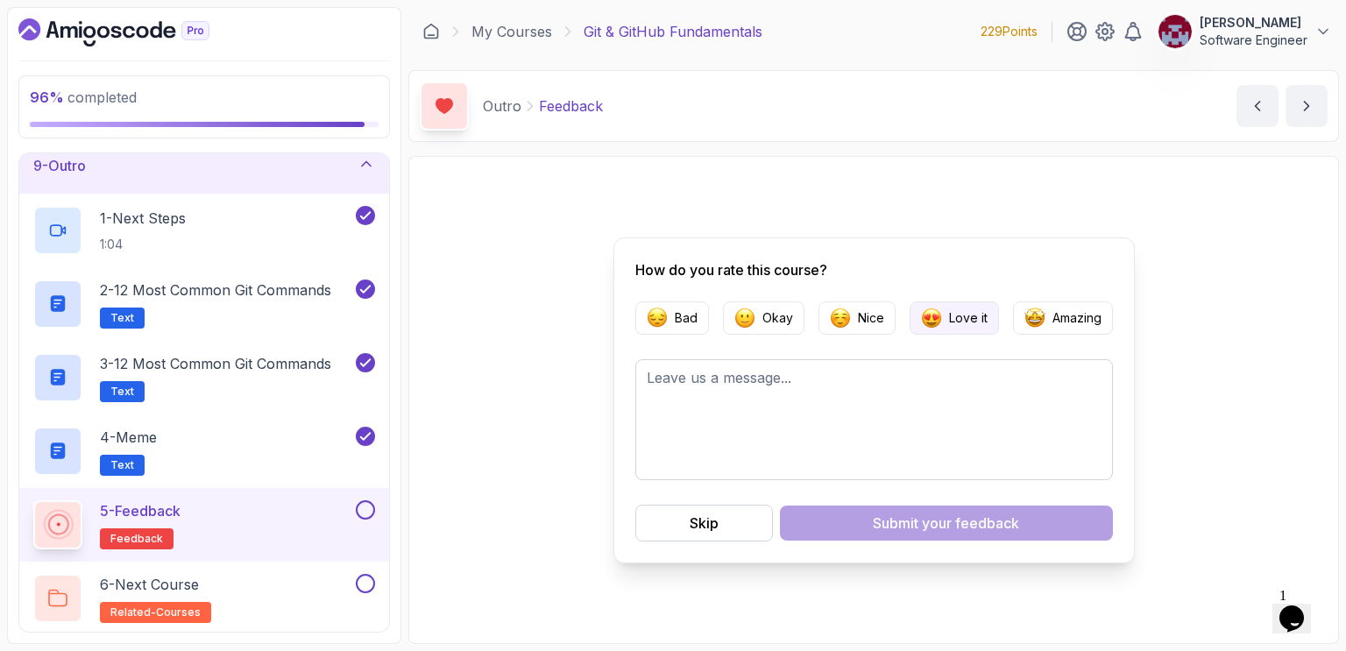
click at [955, 326] on p "Love it" at bounding box center [968, 318] width 39 height 18
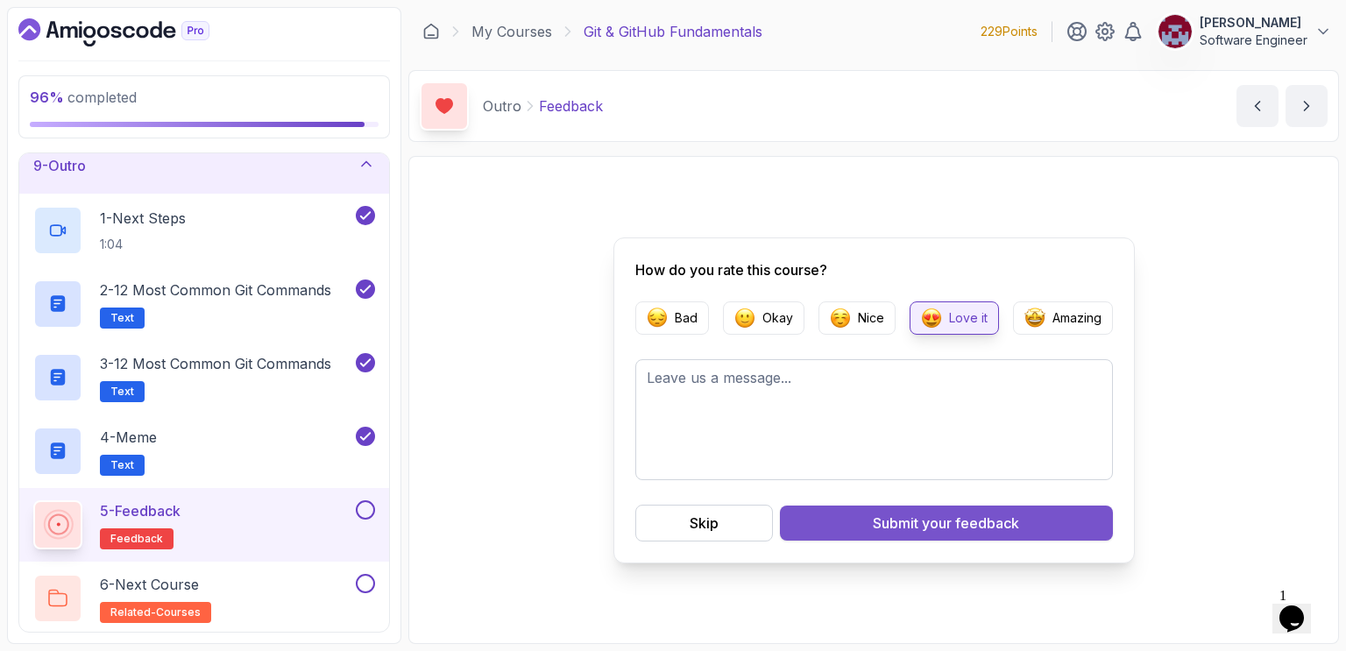
click at [914, 525] on div "Submit your feedback" at bounding box center [946, 522] width 146 height 21
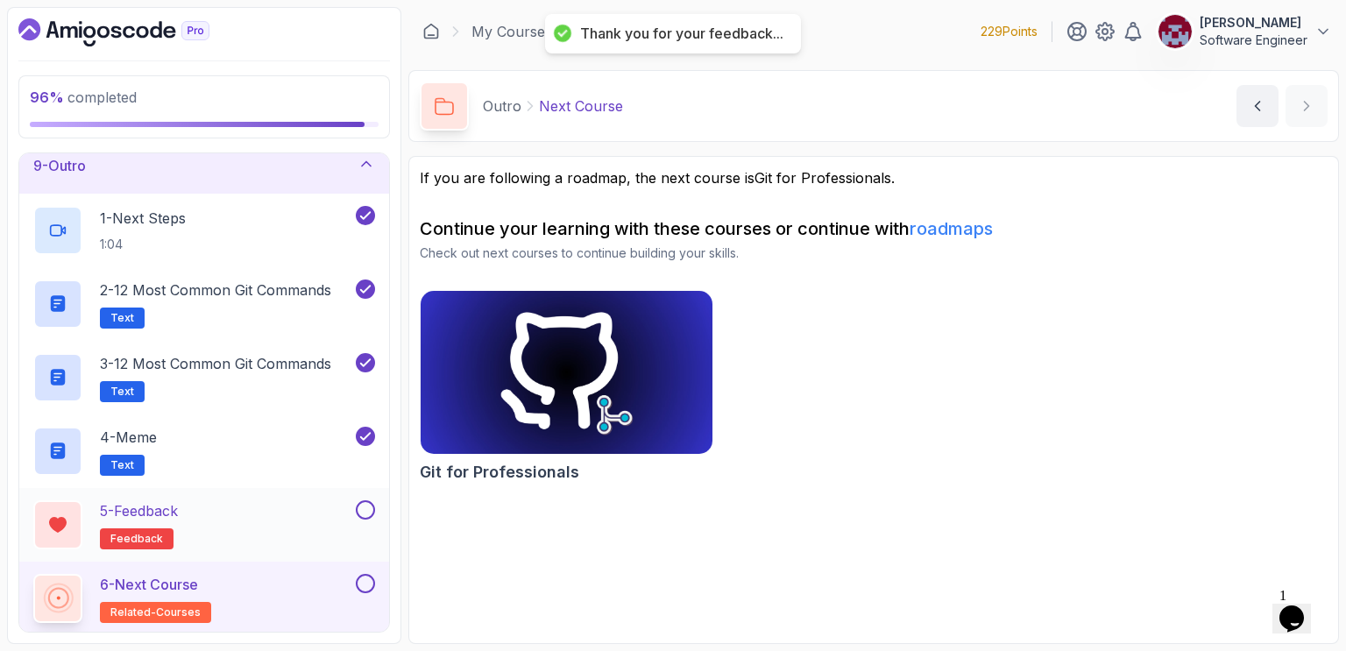
click at [371, 508] on button at bounding box center [365, 509] width 19 height 19
click at [368, 578] on button at bounding box center [365, 583] width 19 height 19
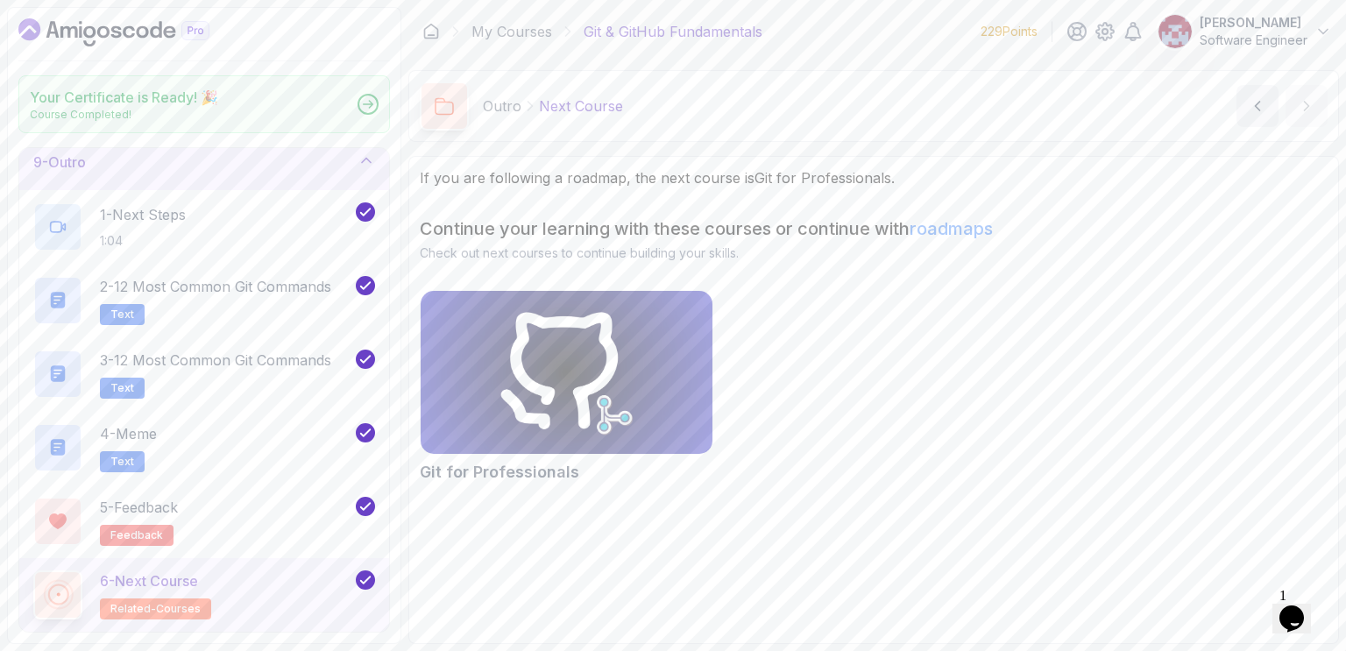
scroll to position [466, 0]
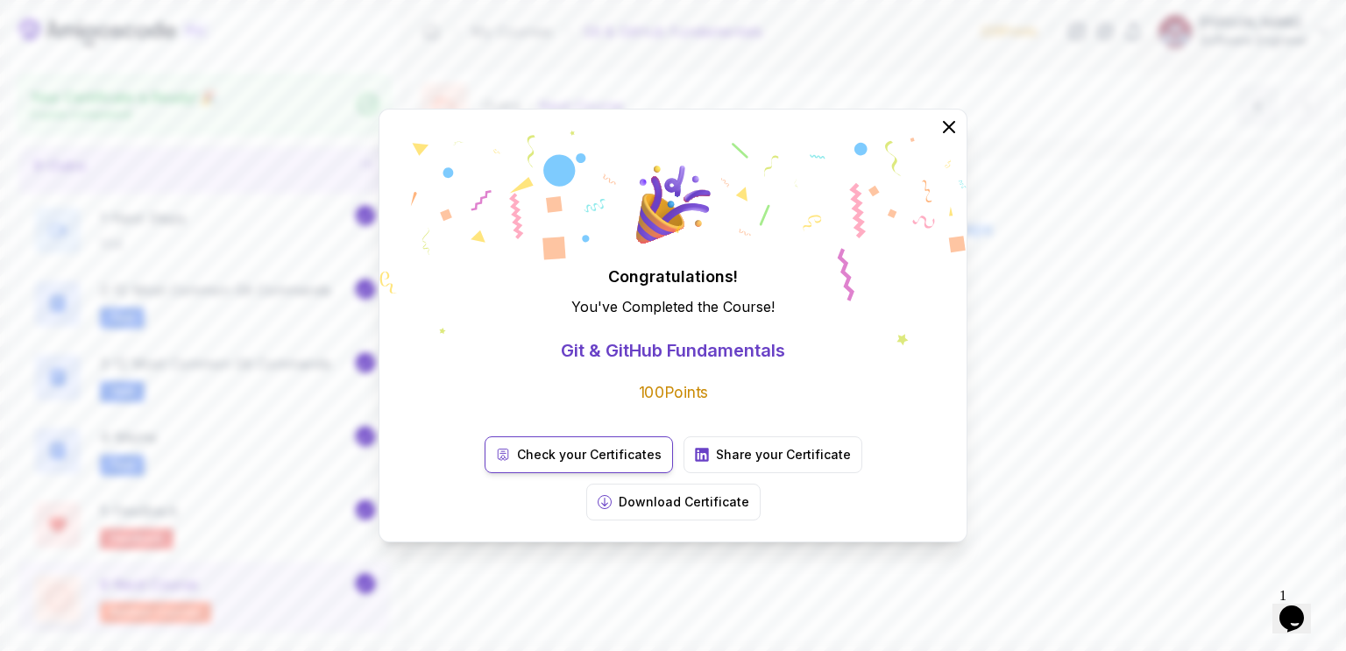
click at [517, 463] on p "Check your Certificates" at bounding box center [589, 455] width 145 height 18
click at [945, 138] on icon at bounding box center [948, 127] width 23 height 23
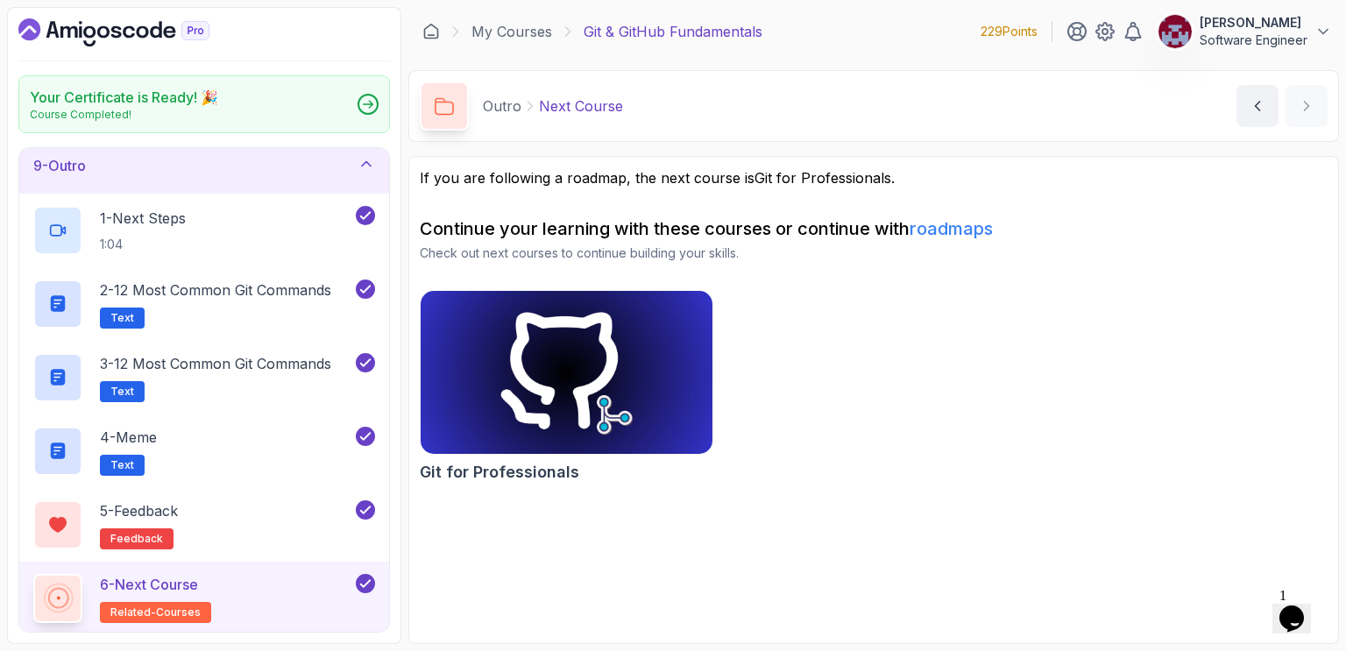
click at [961, 227] on link "roadmaps" at bounding box center [950, 228] width 83 height 21
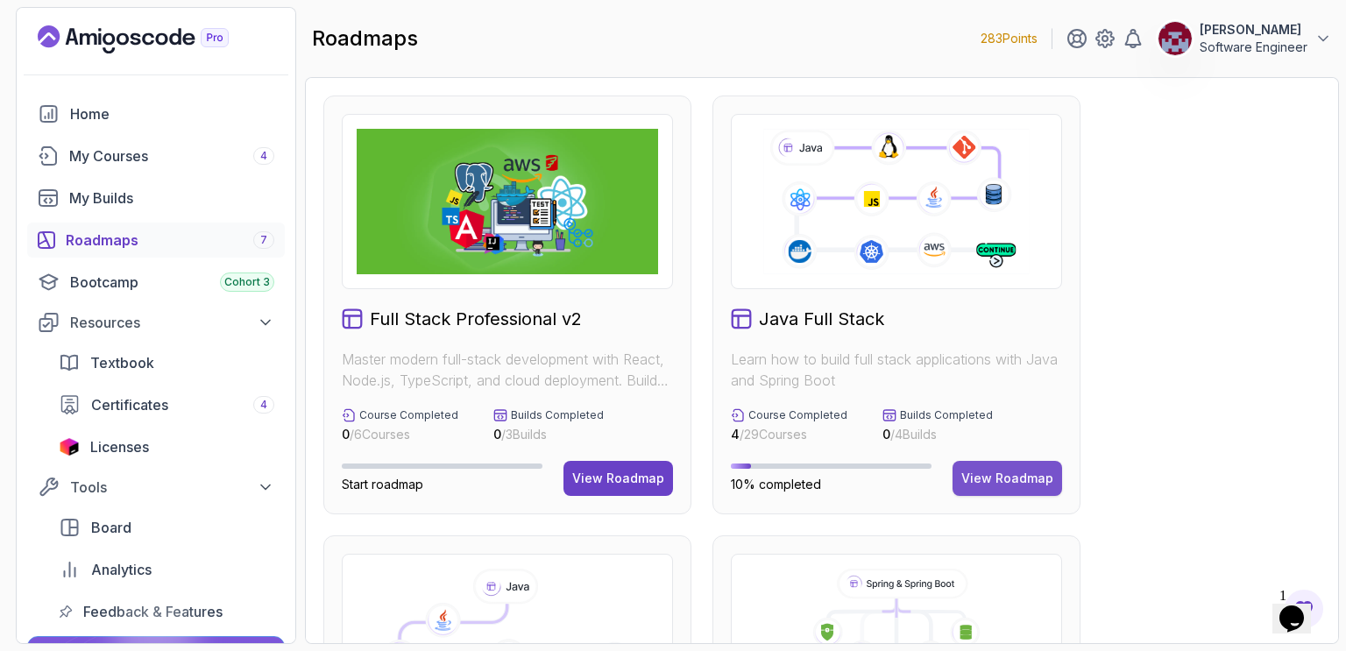
click at [1006, 477] on div "View Roadmap" at bounding box center [1007, 479] width 92 height 18
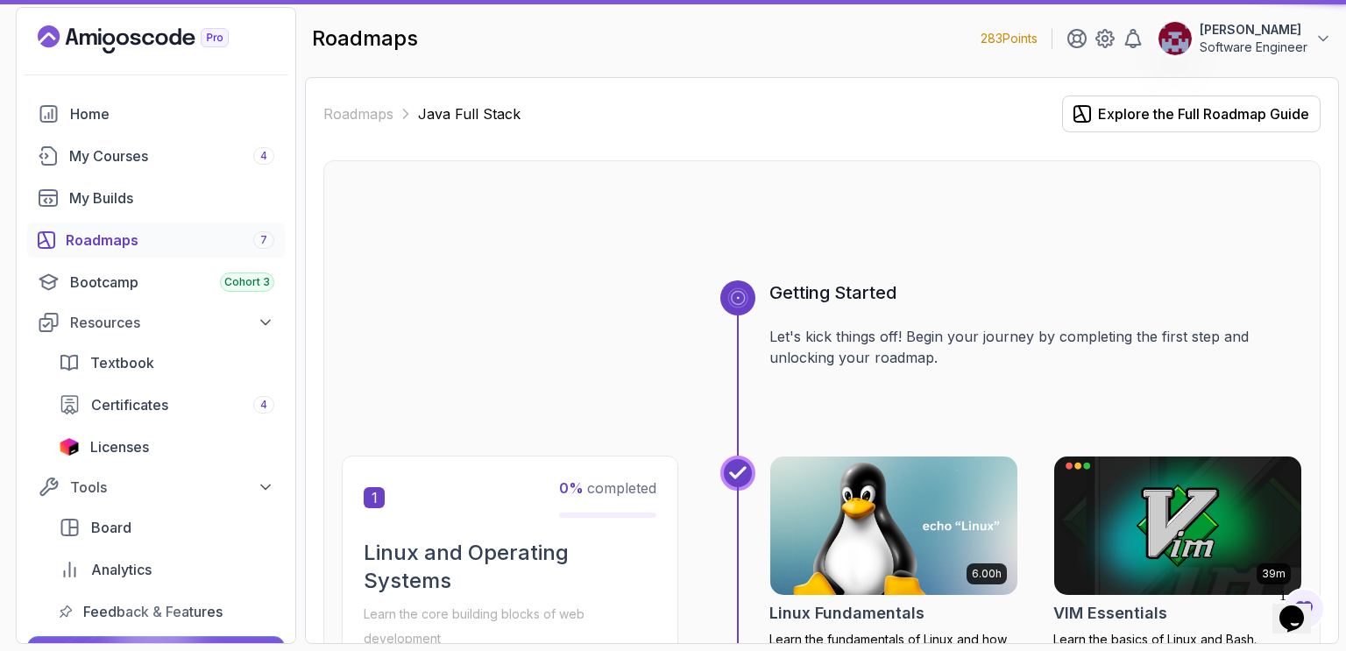
click at [1015, 483] on img at bounding box center [893, 525] width 247 height 138
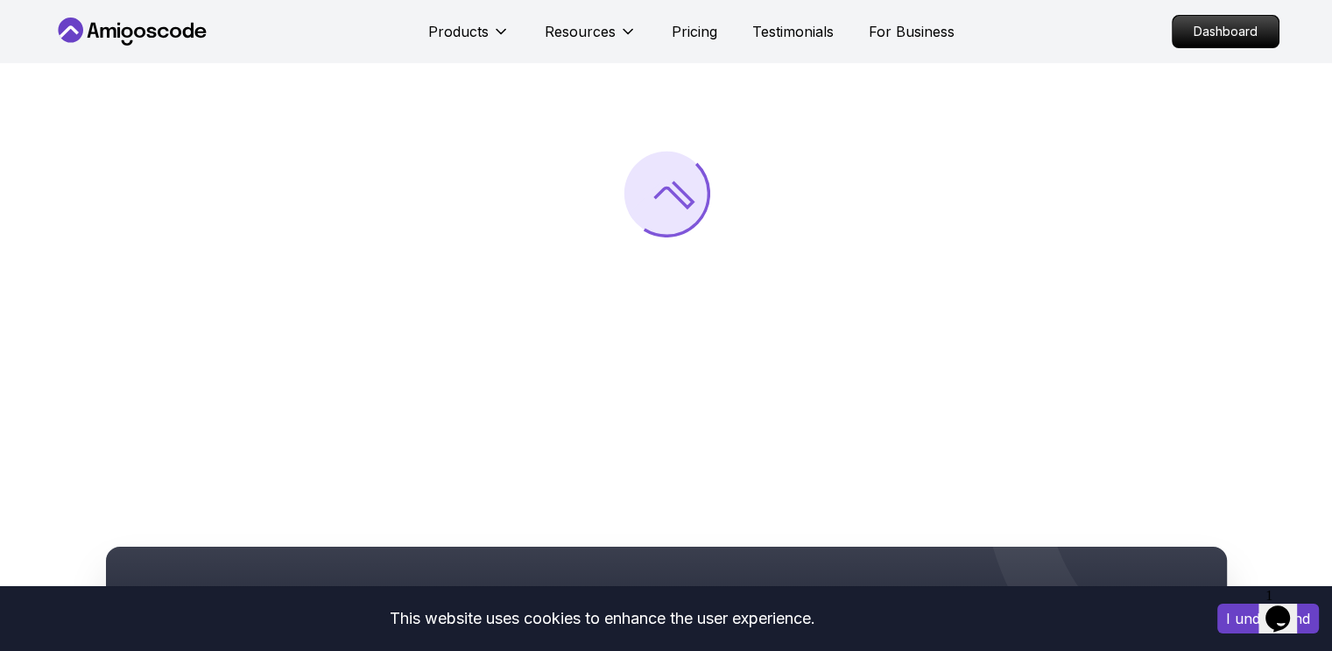
scroll to position [263, 0]
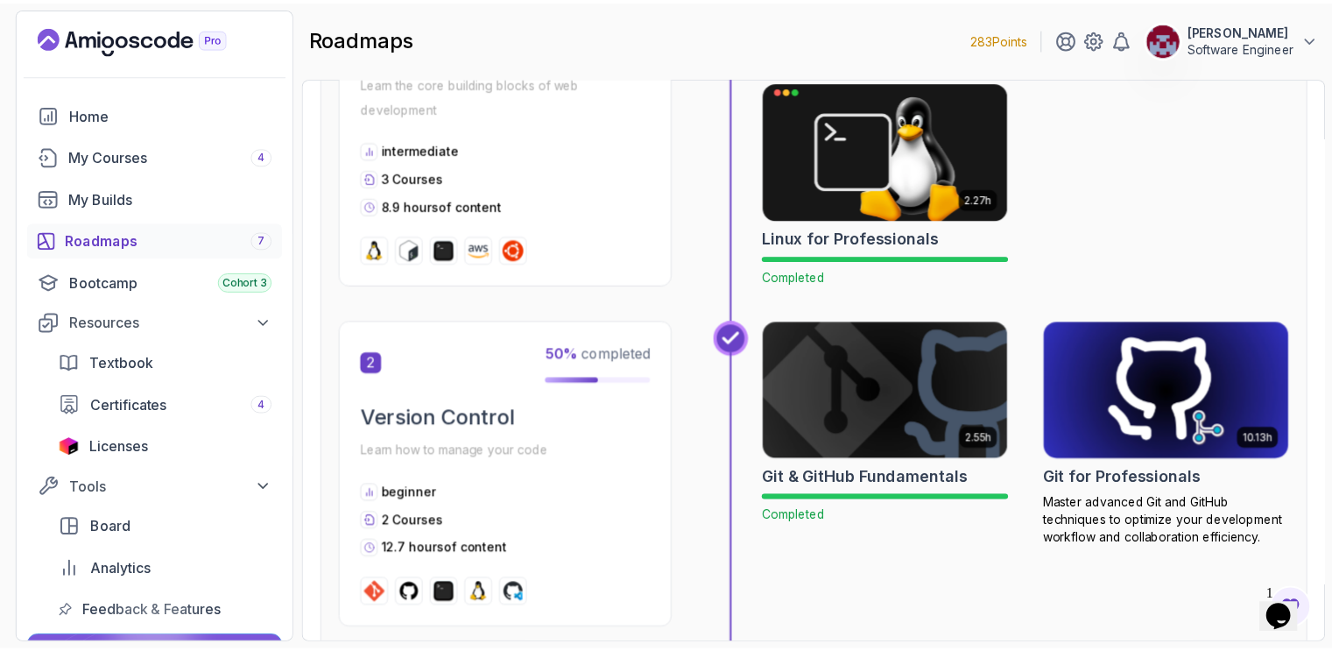
scroll to position [613, 0]
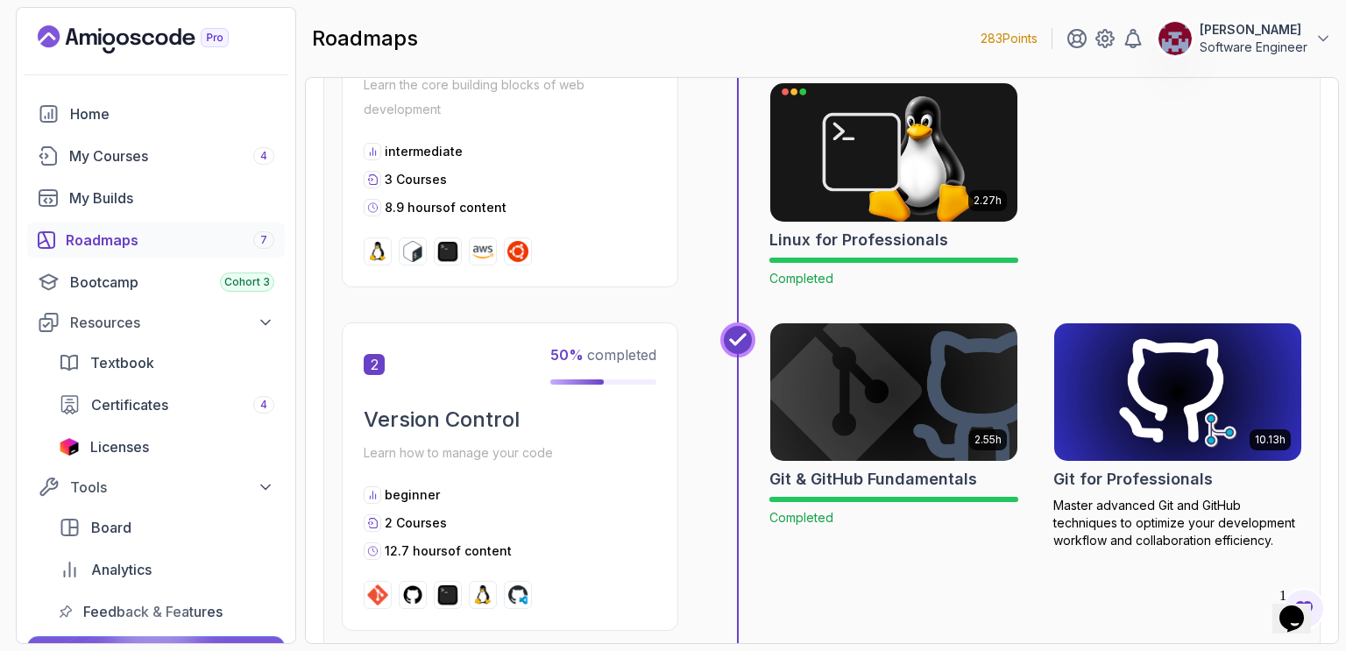
click at [1156, 354] on img at bounding box center [1177, 392] width 259 height 145
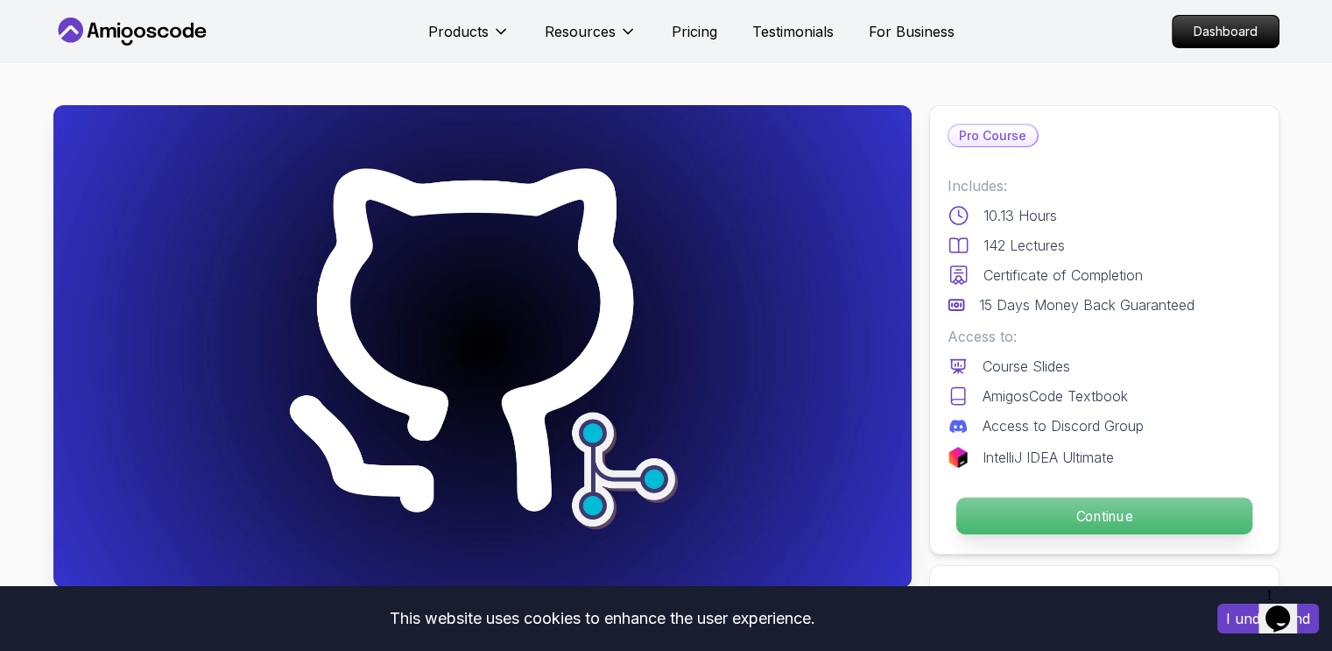
click at [1114, 516] on p "Continue" at bounding box center [1104, 516] width 296 height 37
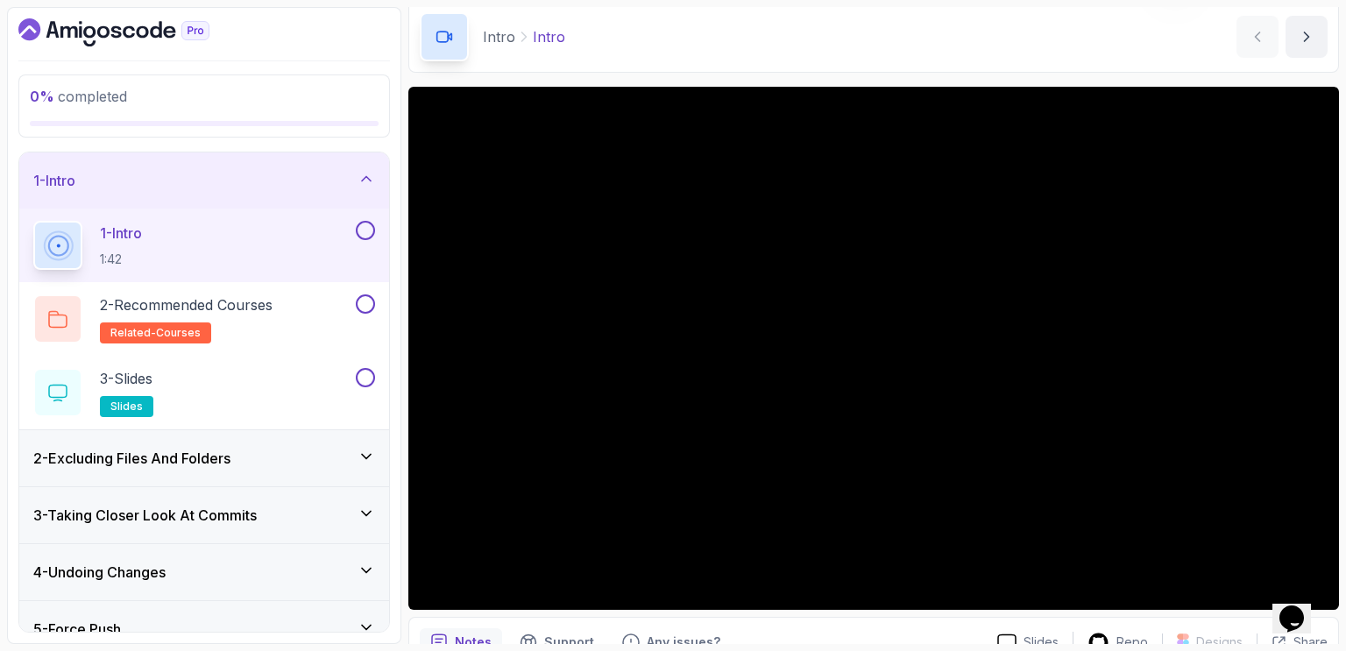
scroll to position [88, 0]
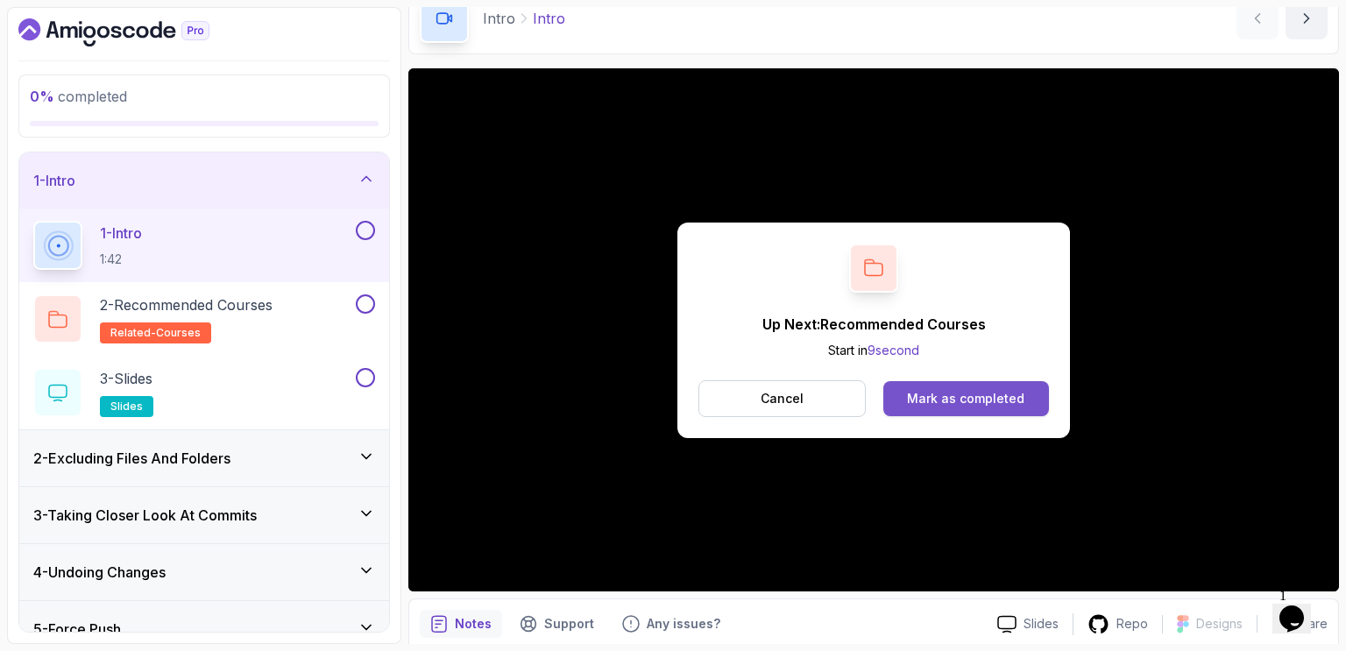
click at [971, 399] on div "Mark as completed" at bounding box center [965, 399] width 117 height 18
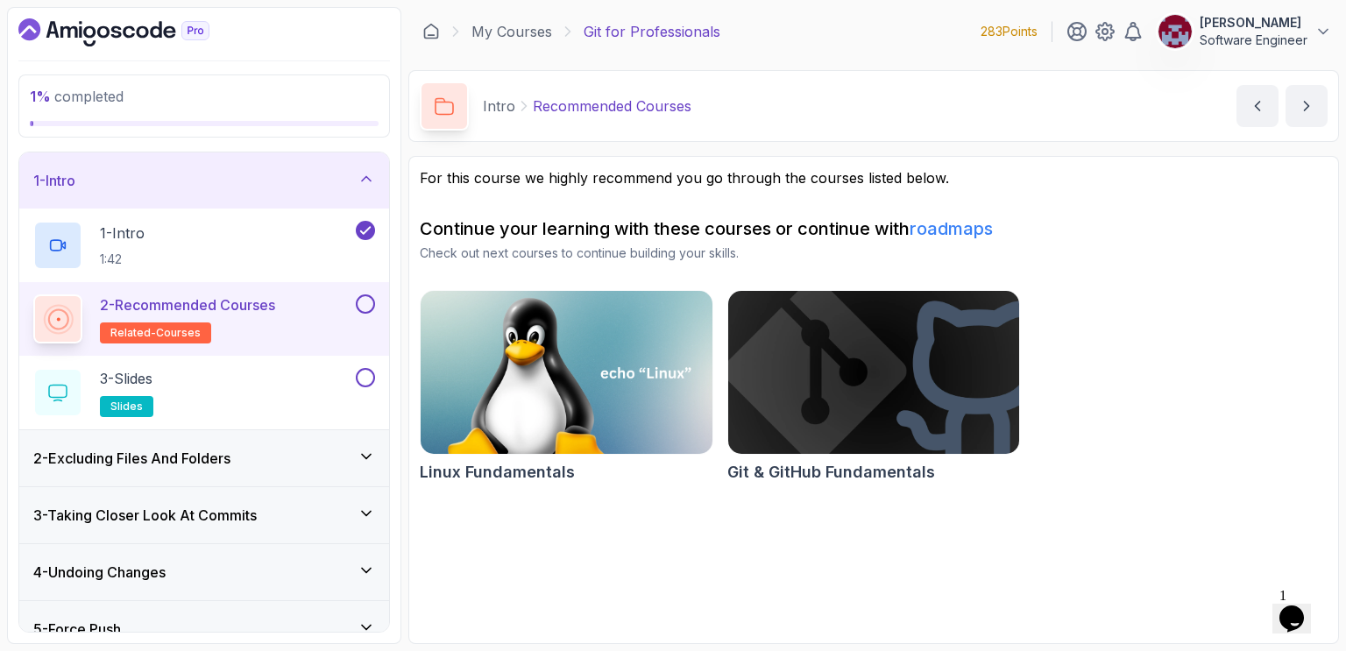
click at [363, 300] on button at bounding box center [365, 303] width 19 height 19
click at [1303, 108] on icon "next content" at bounding box center [1306, 106] width 18 height 18
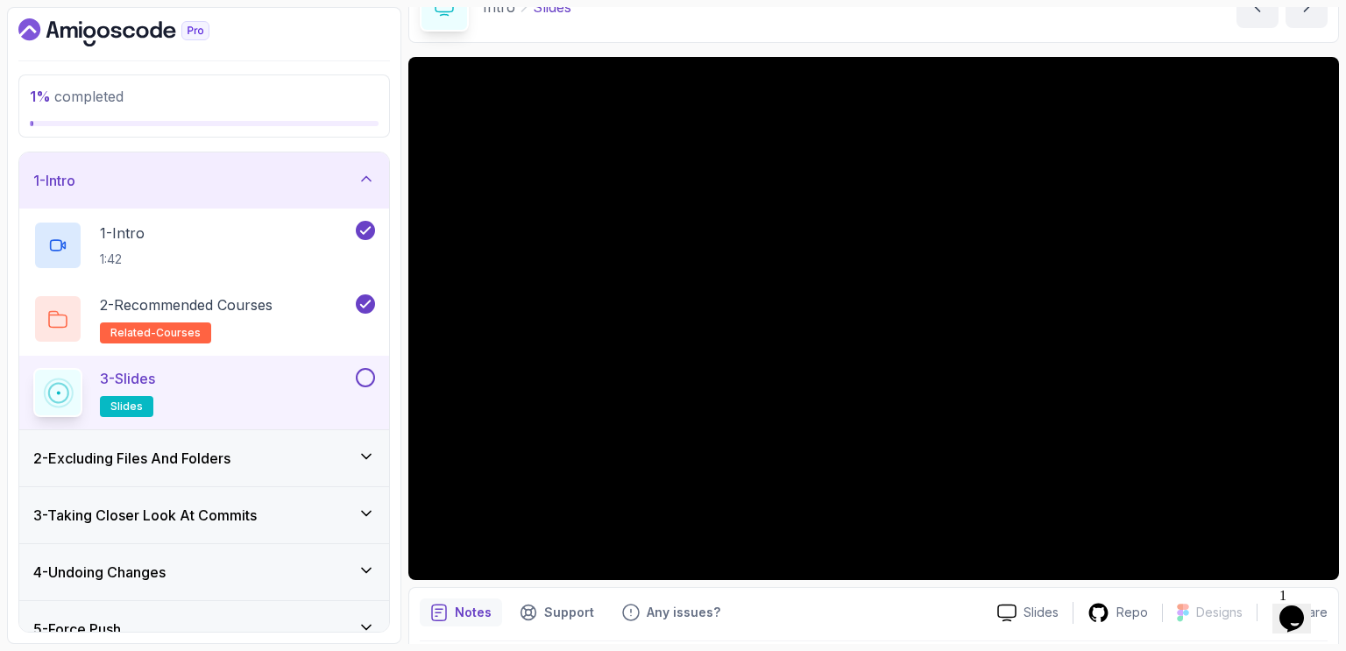
scroll to position [100, 0]
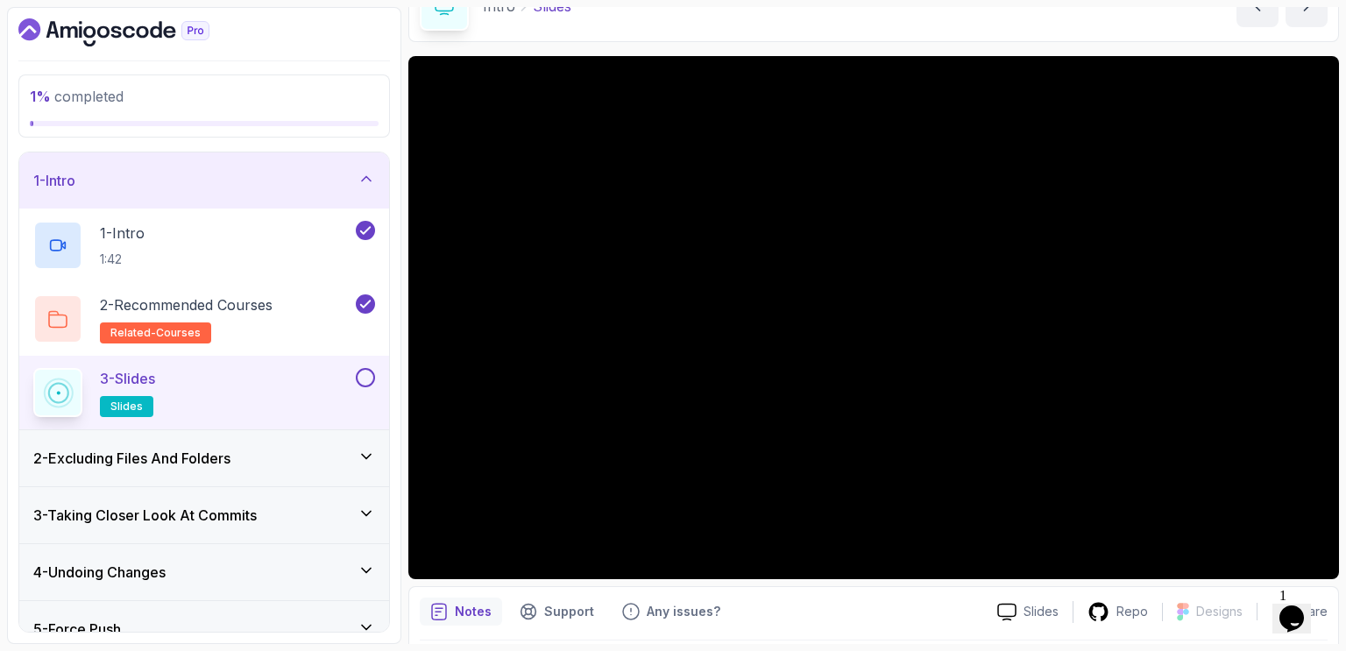
click at [366, 374] on button at bounding box center [365, 377] width 19 height 19
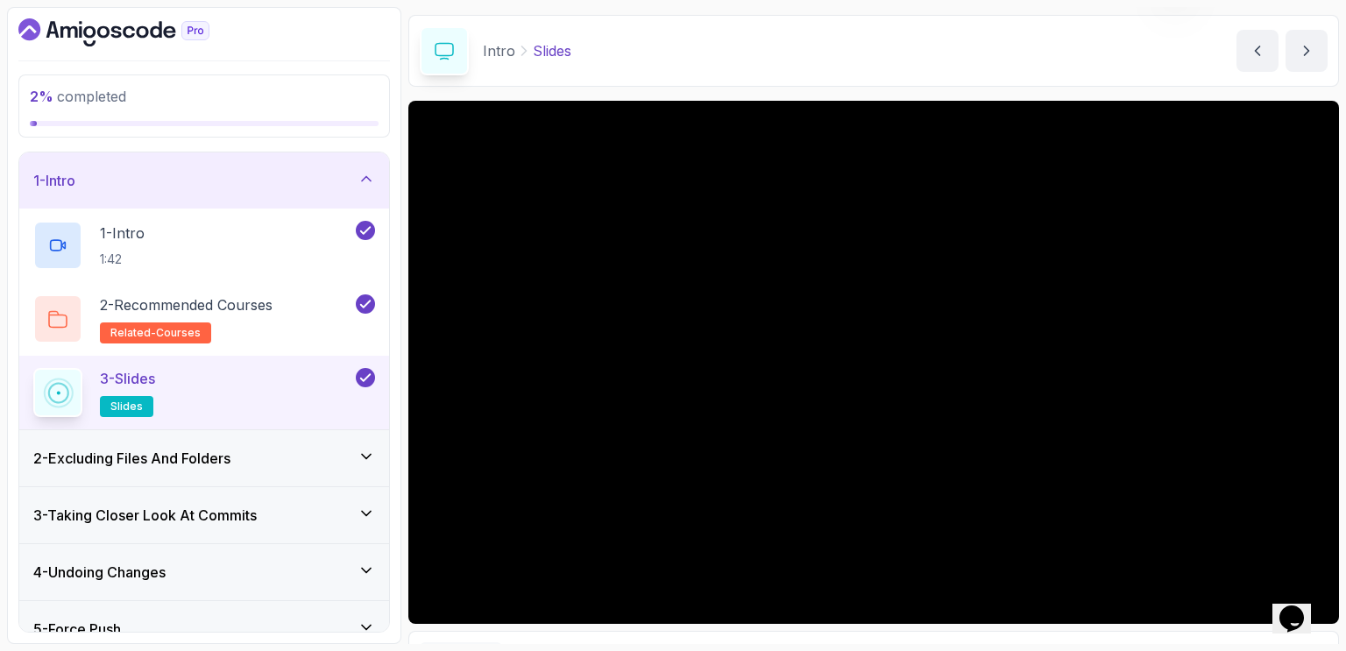
scroll to position [0, 0]
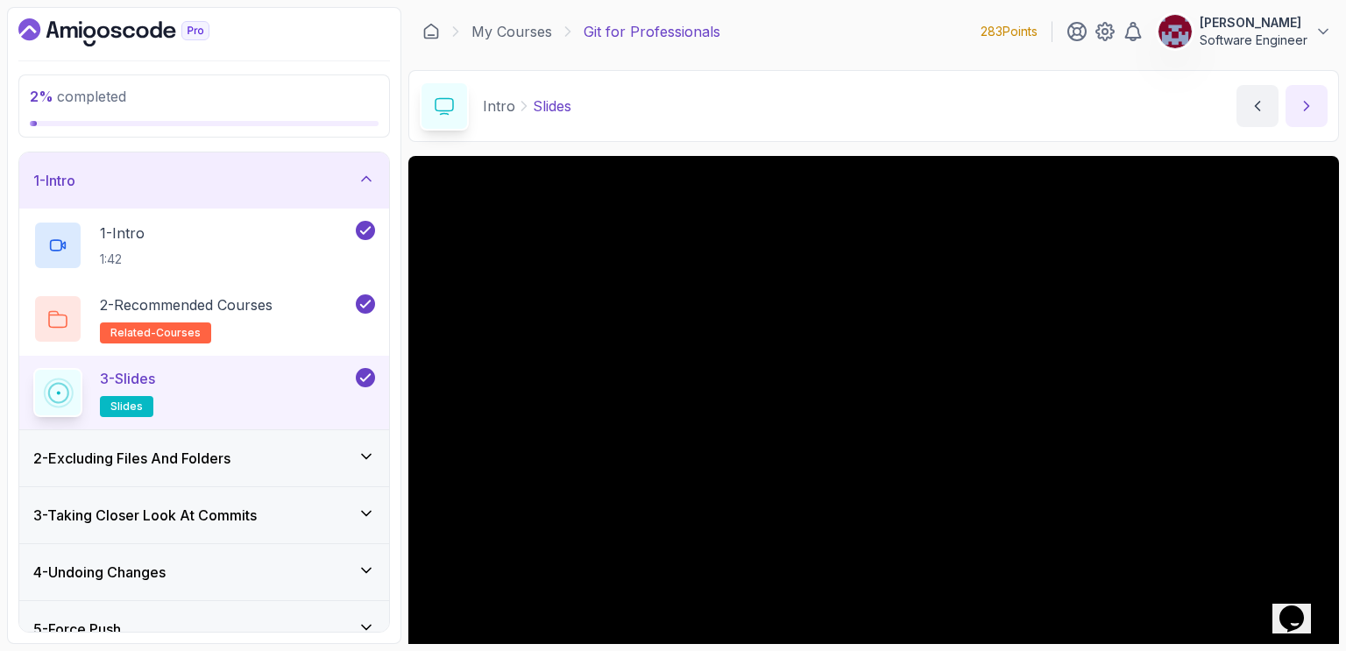
click at [1304, 103] on icon "next content" at bounding box center [1306, 106] width 18 height 18
